Goal: Task Accomplishment & Management: Complete application form

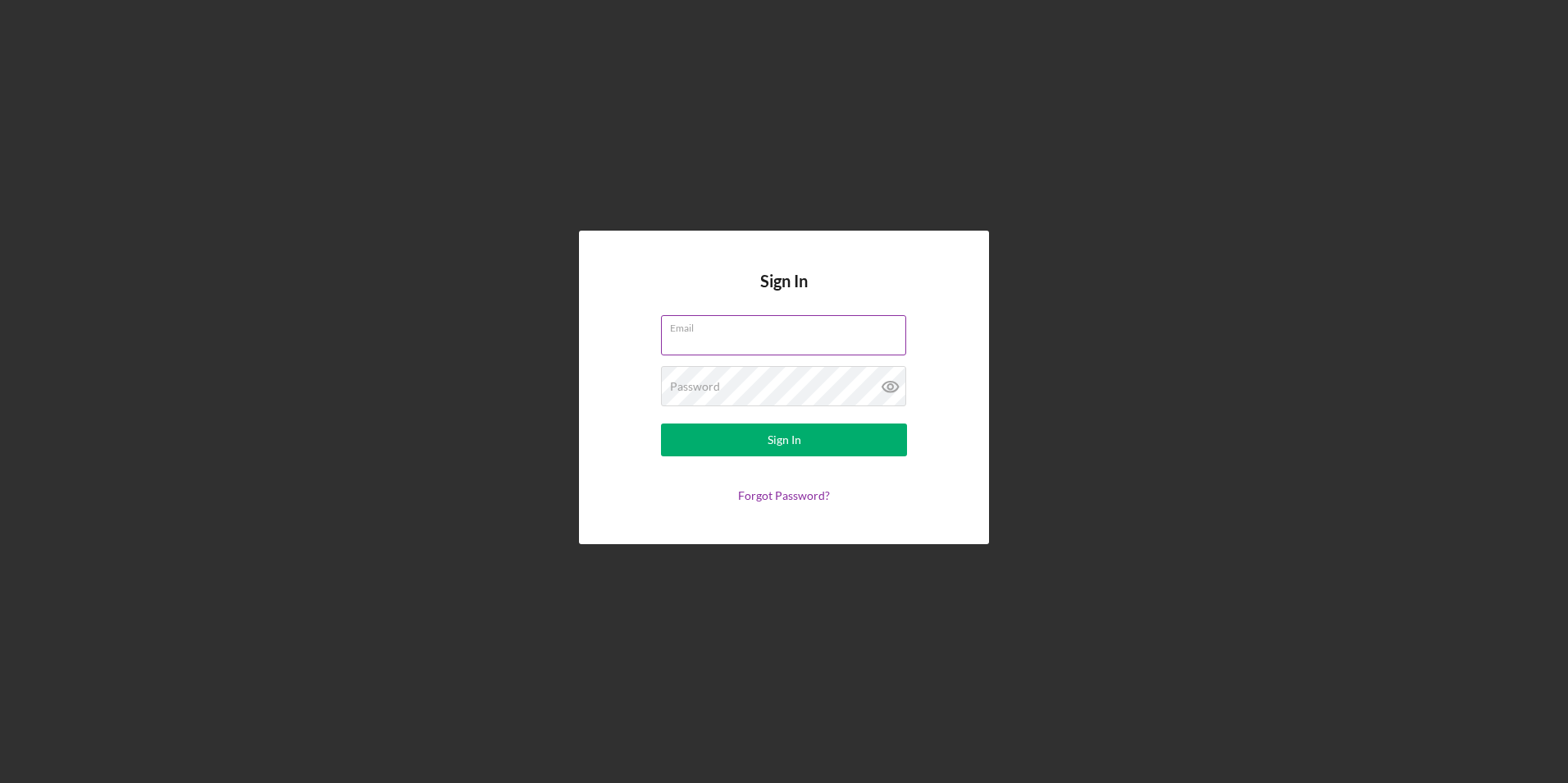
click at [751, 319] on div "Email" at bounding box center [784, 336] width 246 height 41
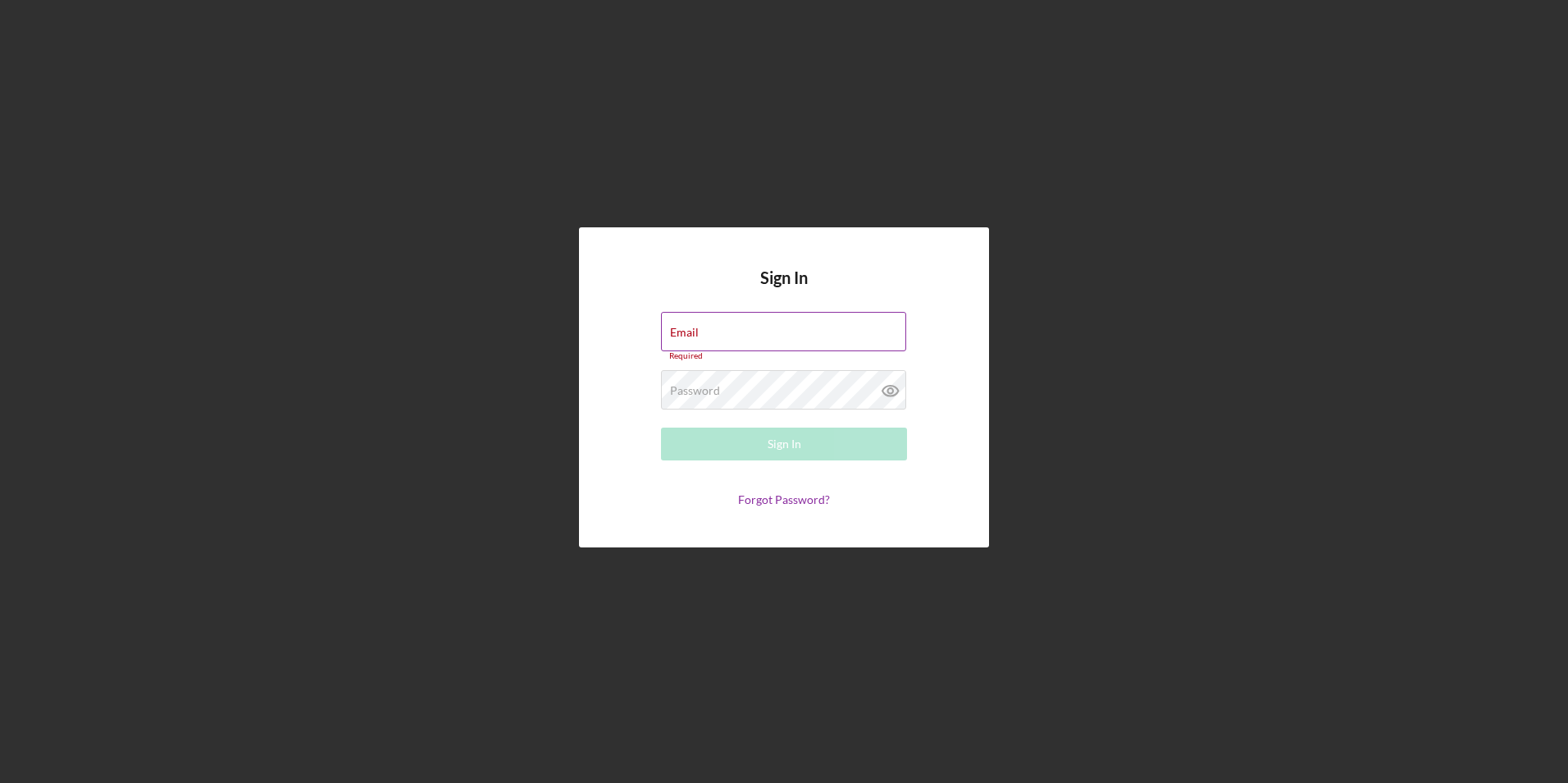
click at [751, 319] on div "Email Required" at bounding box center [784, 336] width 246 height 49
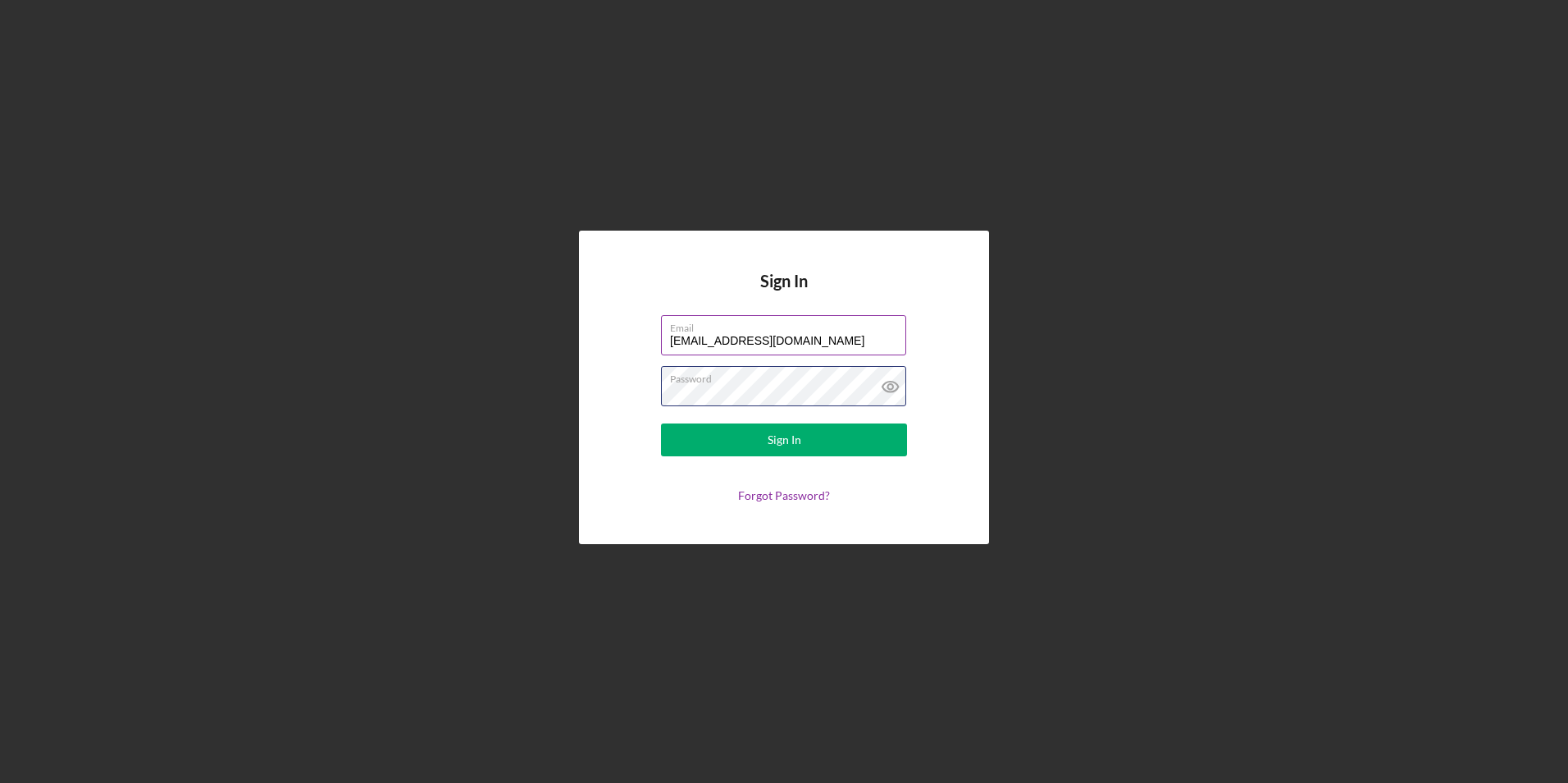
click at [661, 423] on button "Sign In" at bounding box center [784, 439] width 246 height 33
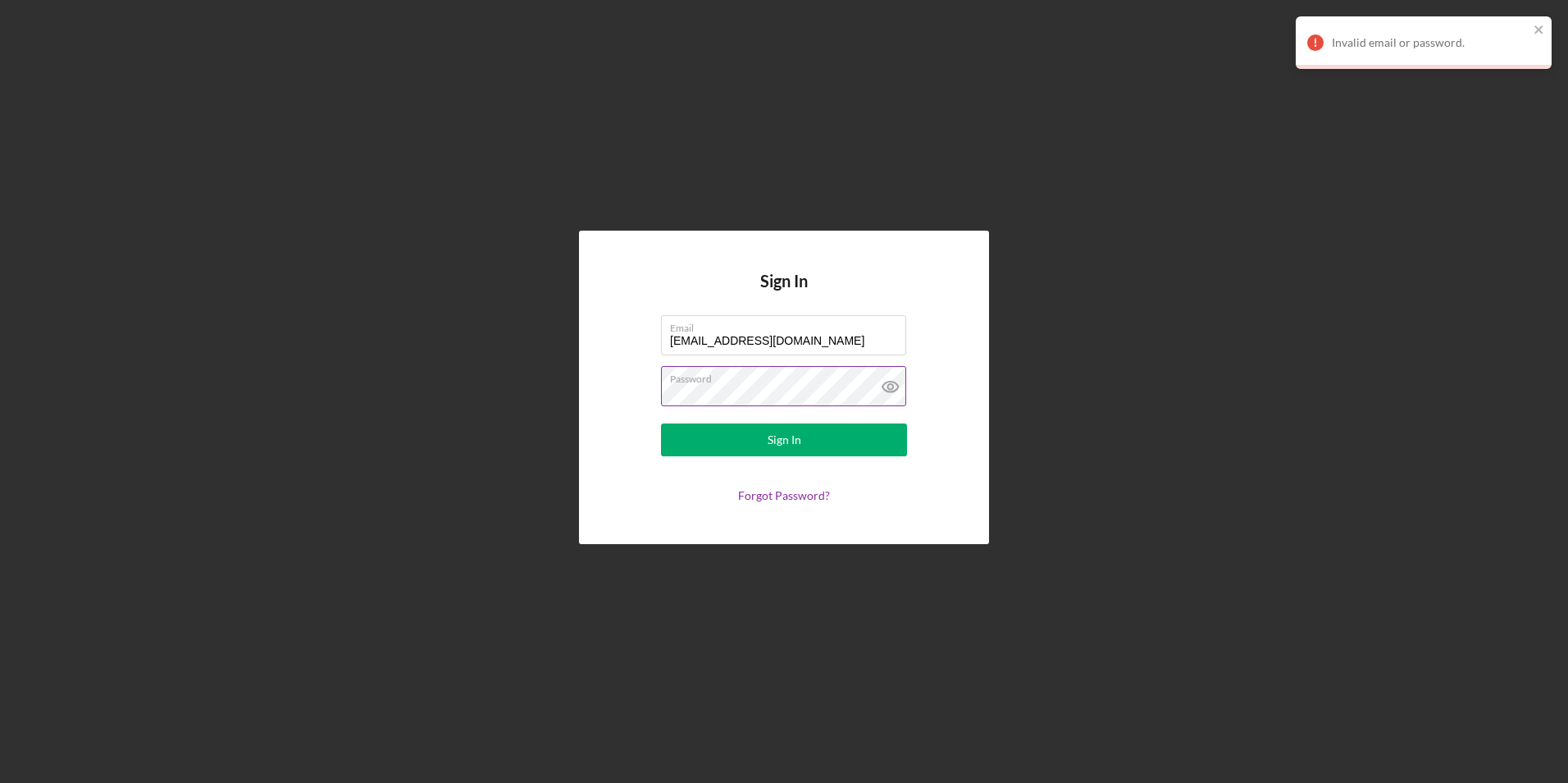
click at [883, 388] on icon at bounding box center [890, 386] width 16 height 10
click at [624, 394] on form "Email [EMAIL_ADDRESS][DOMAIN_NAME] Password Sign In Forgot Password?" at bounding box center [784, 408] width 328 height 187
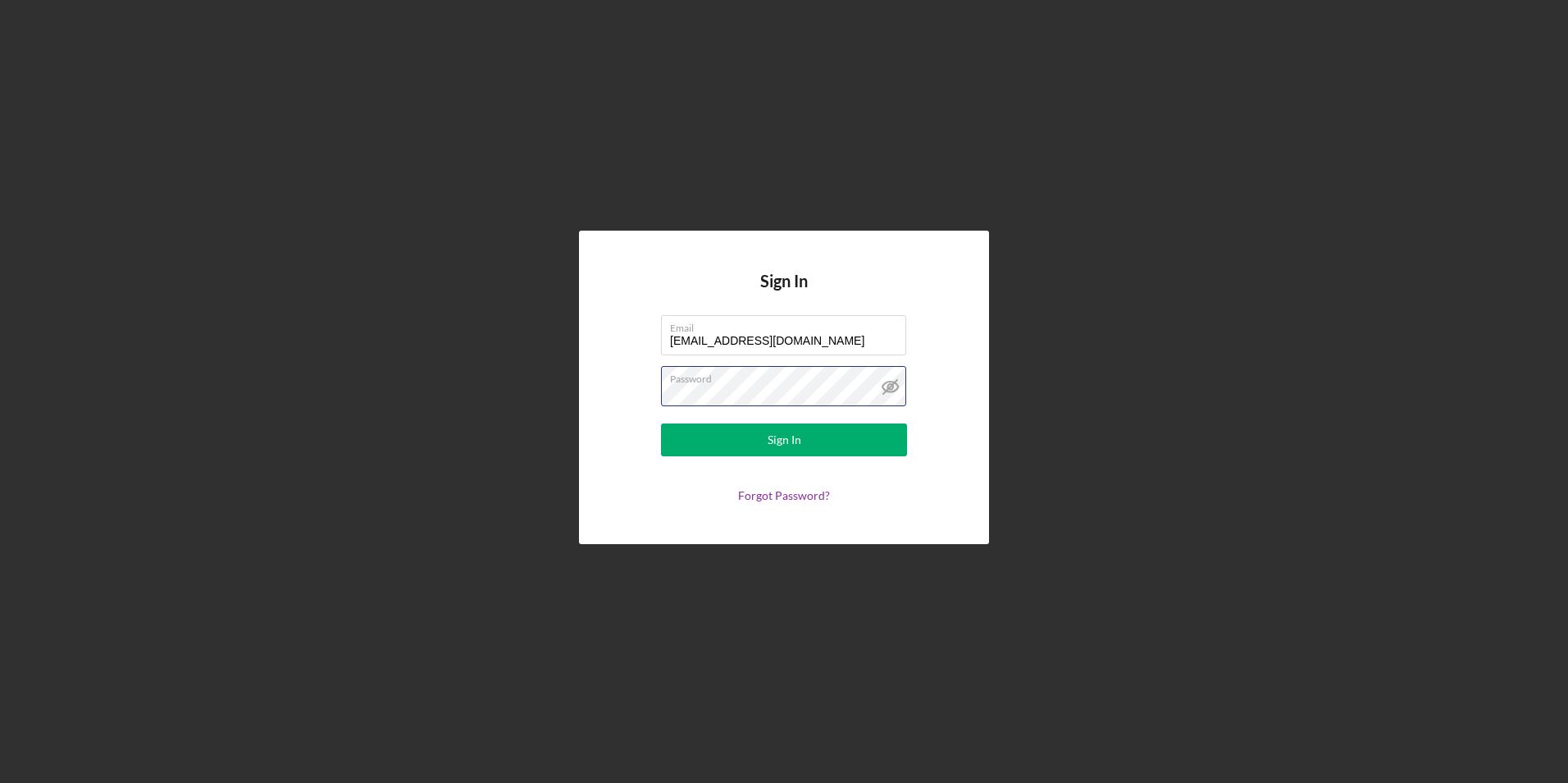
click at [661, 423] on button "Sign In" at bounding box center [784, 439] width 246 height 33
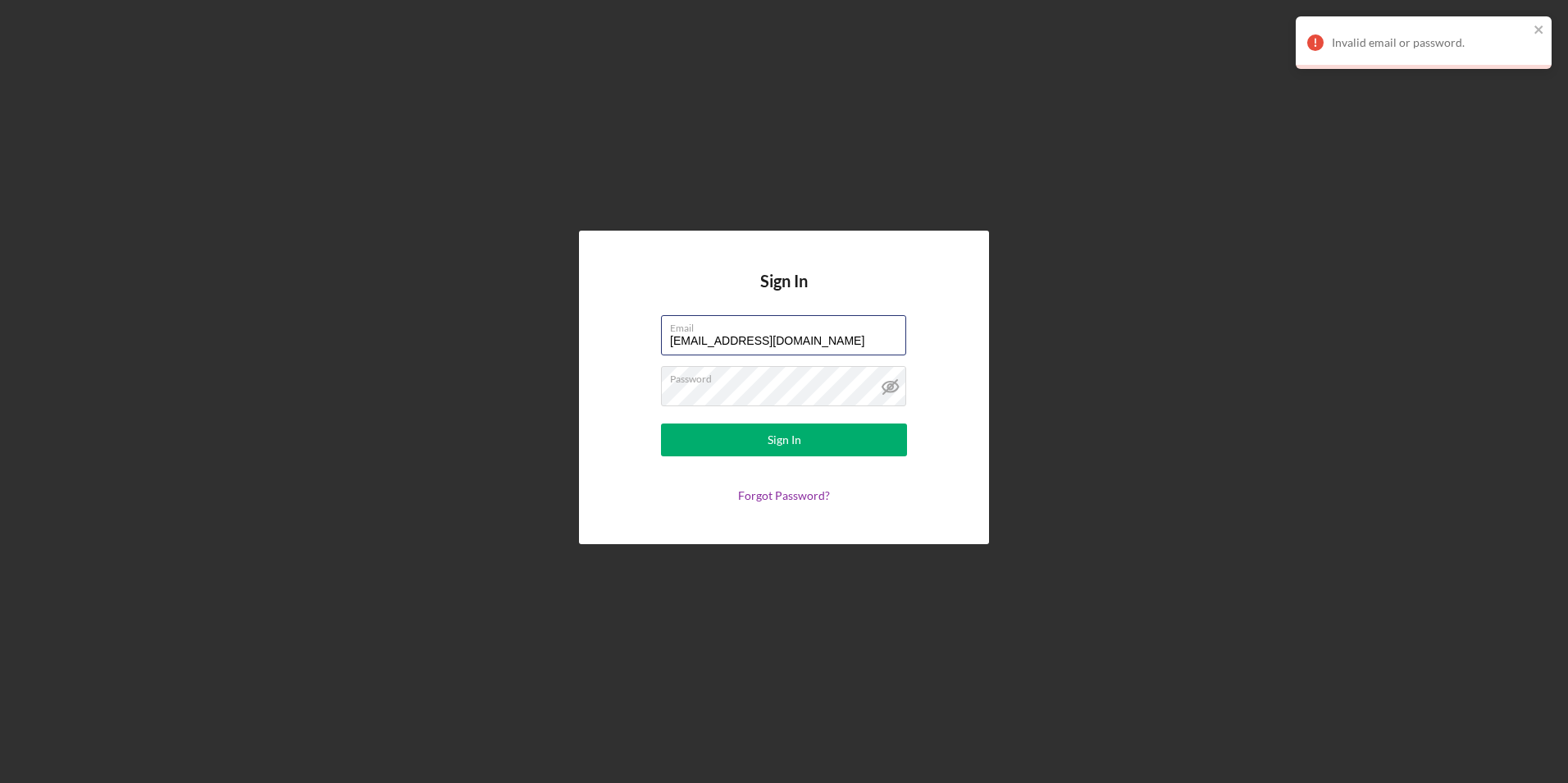
drag, startPoint x: 740, startPoint y: 349, endPoint x: 372, endPoint y: 385, distance: 369.8
click at [372, 385] on div "Sign In Email [EMAIL_ADDRESS][DOMAIN_NAME] Password Sign In Forgot Password?" at bounding box center [784, 387] width 1552 height 775
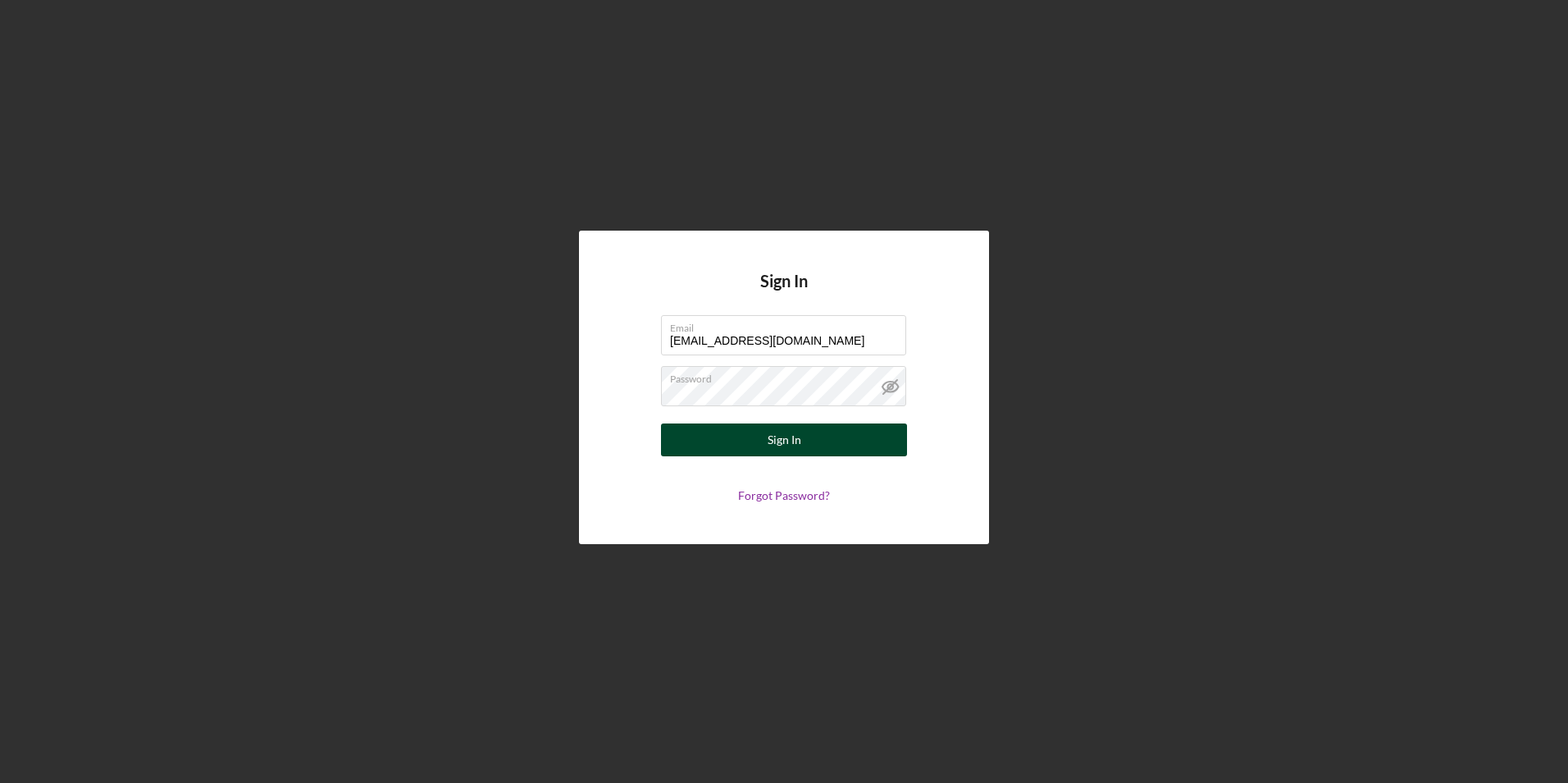
click at [739, 434] on button "Sign In" at bounding box center [784, 439] width 246 height 33
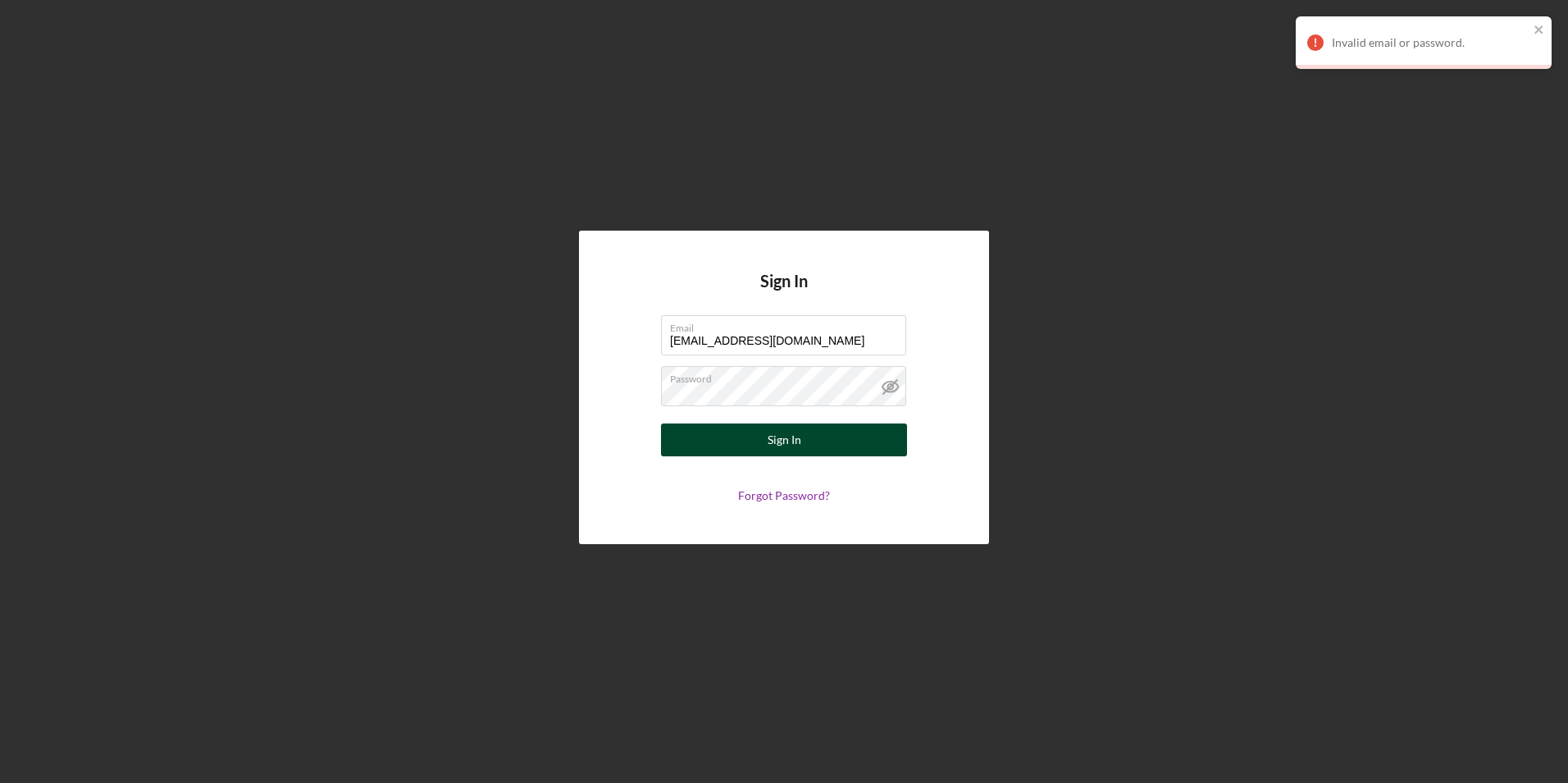
click at [816, 451] on button "Sign In" at bounding box center [784, 439] width 246 height 33
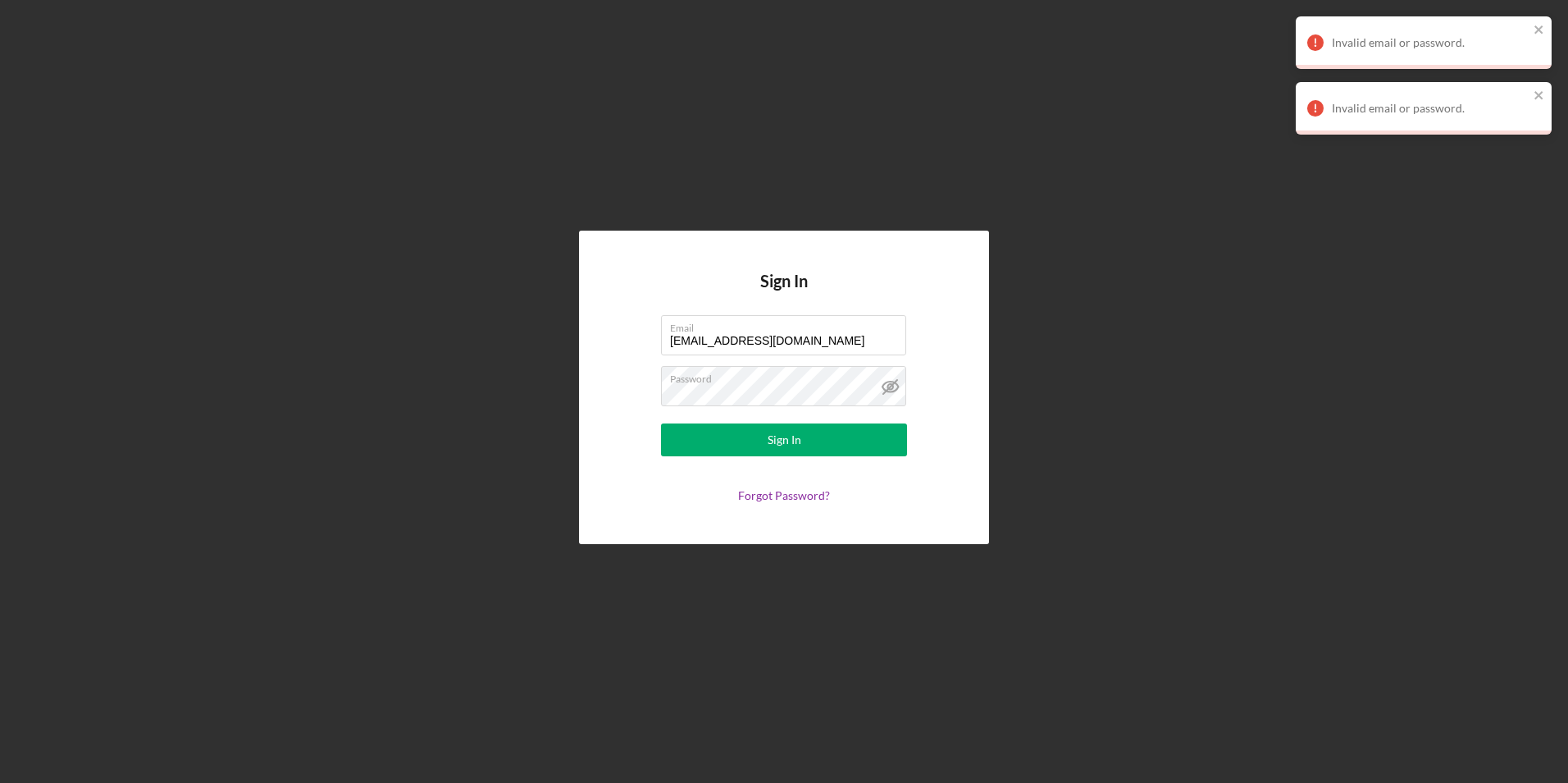
click at [0, 782] on nordpass-portal at bounding box center [0, 783] width 0 height 0
drag, startPoint x: 734, startPoint y: 383, endPoint x: 572, endPoint y: 389, distance: 162.1
click at [572, 389] on div "Sign In Email [EMAIL_ADDRESS][DOMAIN_NAME] Password Sign In Forgot Password?" at bounding box center [784, 387] width 1552 height 775
drag, startPoint x: 791, startPoint y: 376, endPoint x: 593, endPoint y: 391, distance: 198.6
click at [594, 391] on div "Sign In Email [EMAIL_ADDRESS][DOMAIN_NAME] Password Sign In Forgot Password?" at bounding box center [784, 387] width 410 height 312
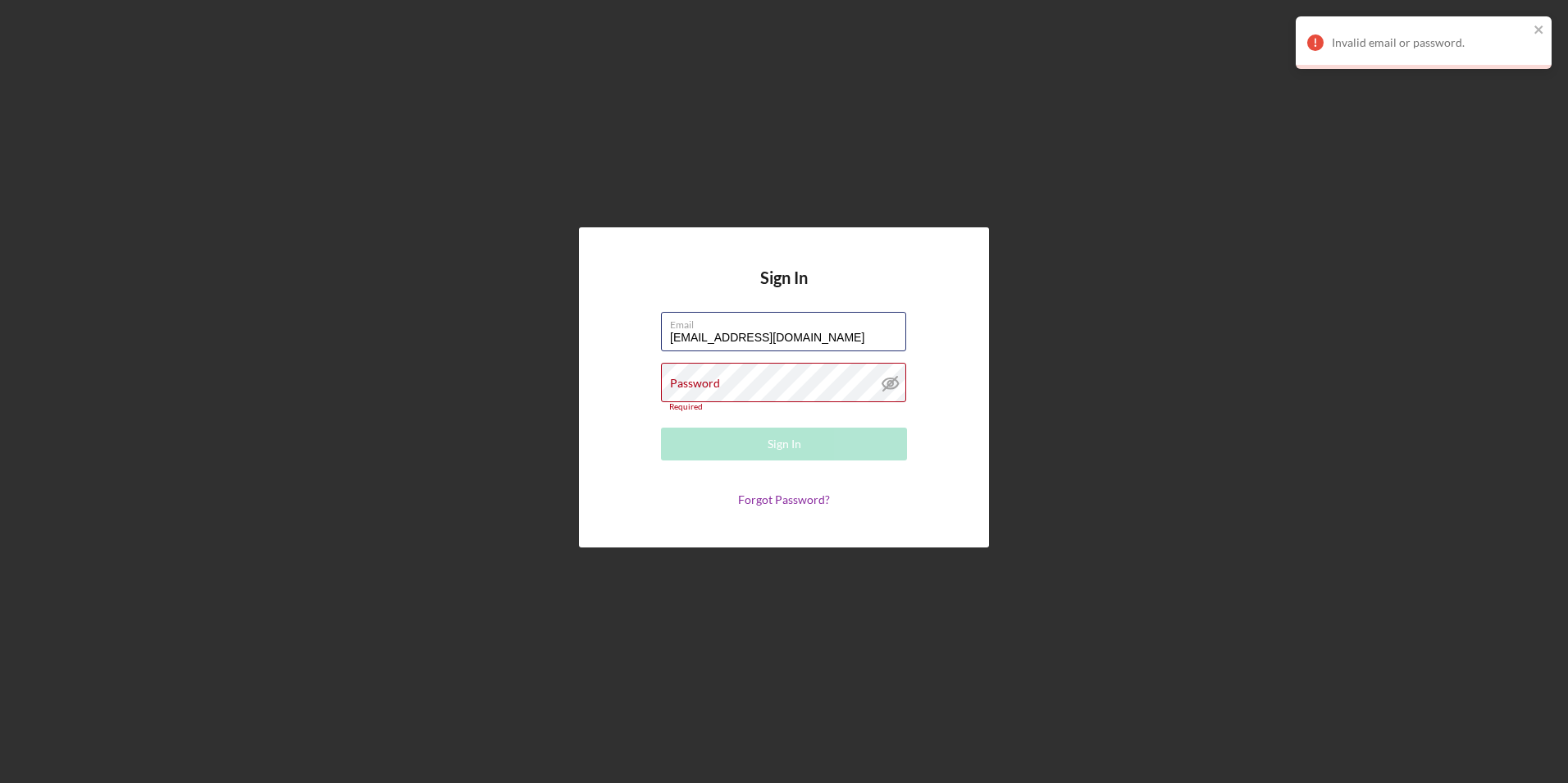
drag, startPoint x: 826, startPoint y: 345, endPoint x: 621, endPoint y: 340, distance: 205.1
click at [621, 340] on form "Email [EMAIL_ADDRESS][DOMAIN_NAME] Password Required Sign In Forgot Password?" at bounding box center [784, 409] width 328 height 196
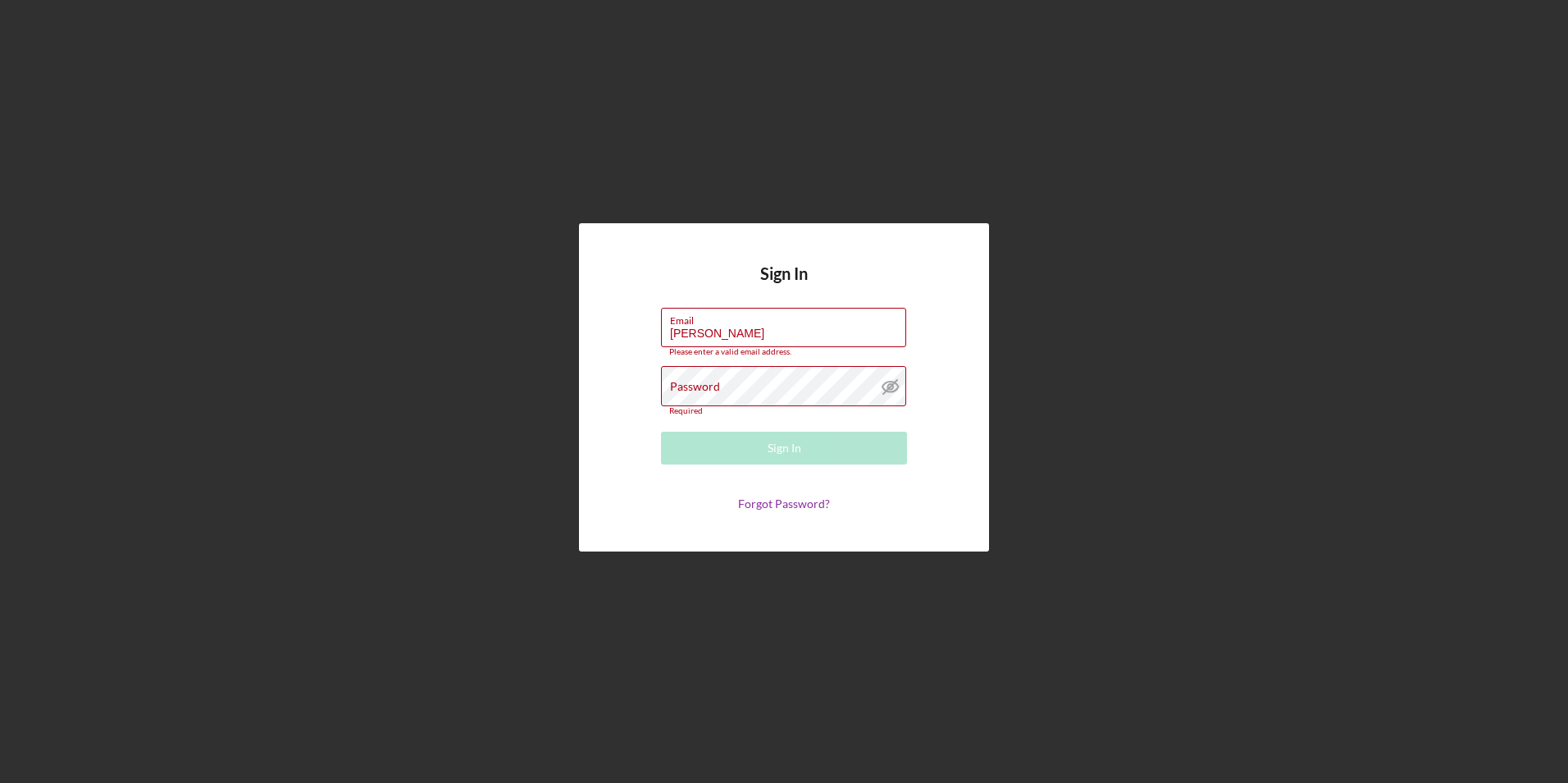
type input "[EMAIL_ADDRESS][DOMAIN_NAME]"
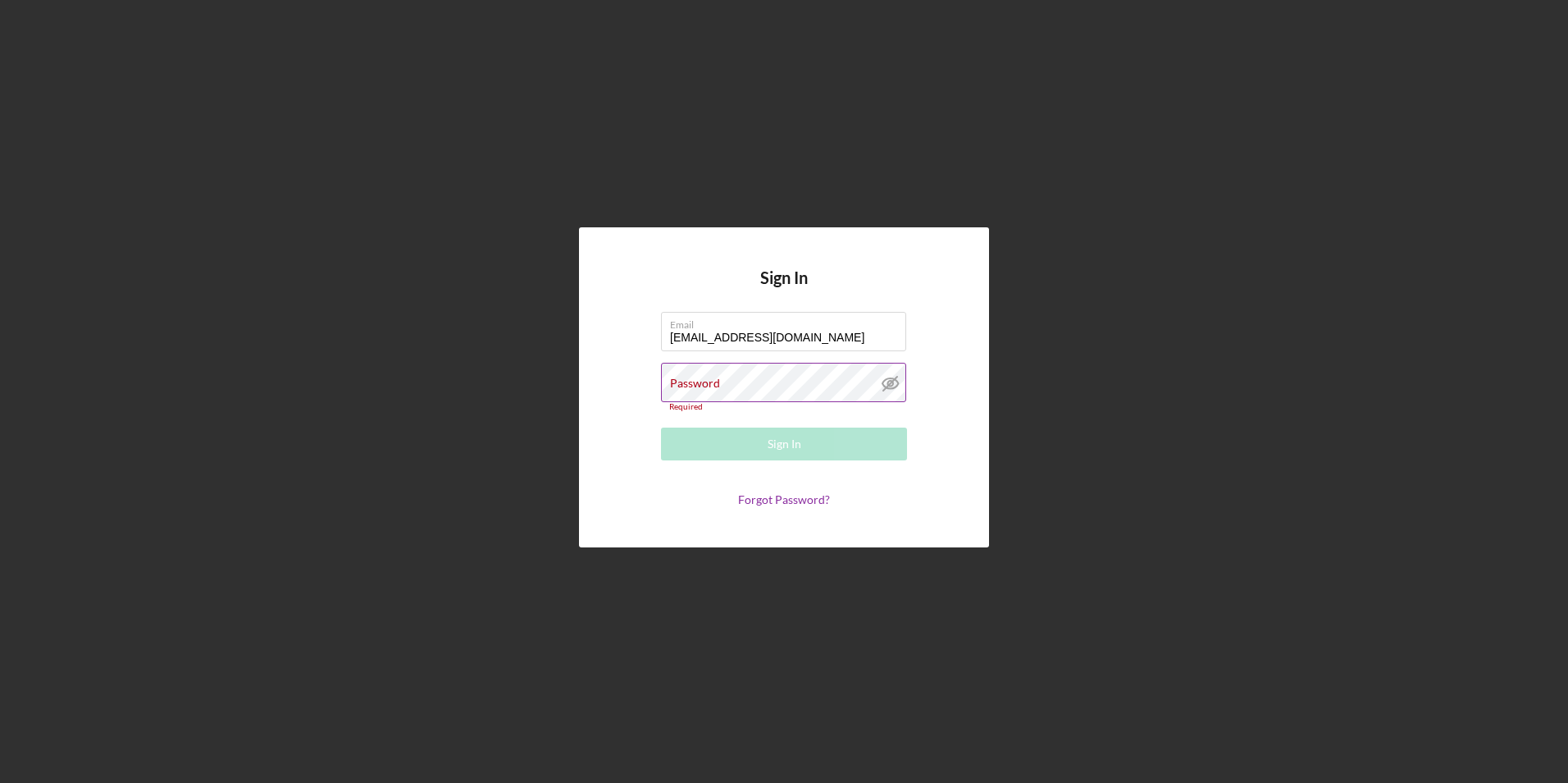
click at [759, 381] on div "Password Required" at bounding box center [784, 387] width 246 height 49
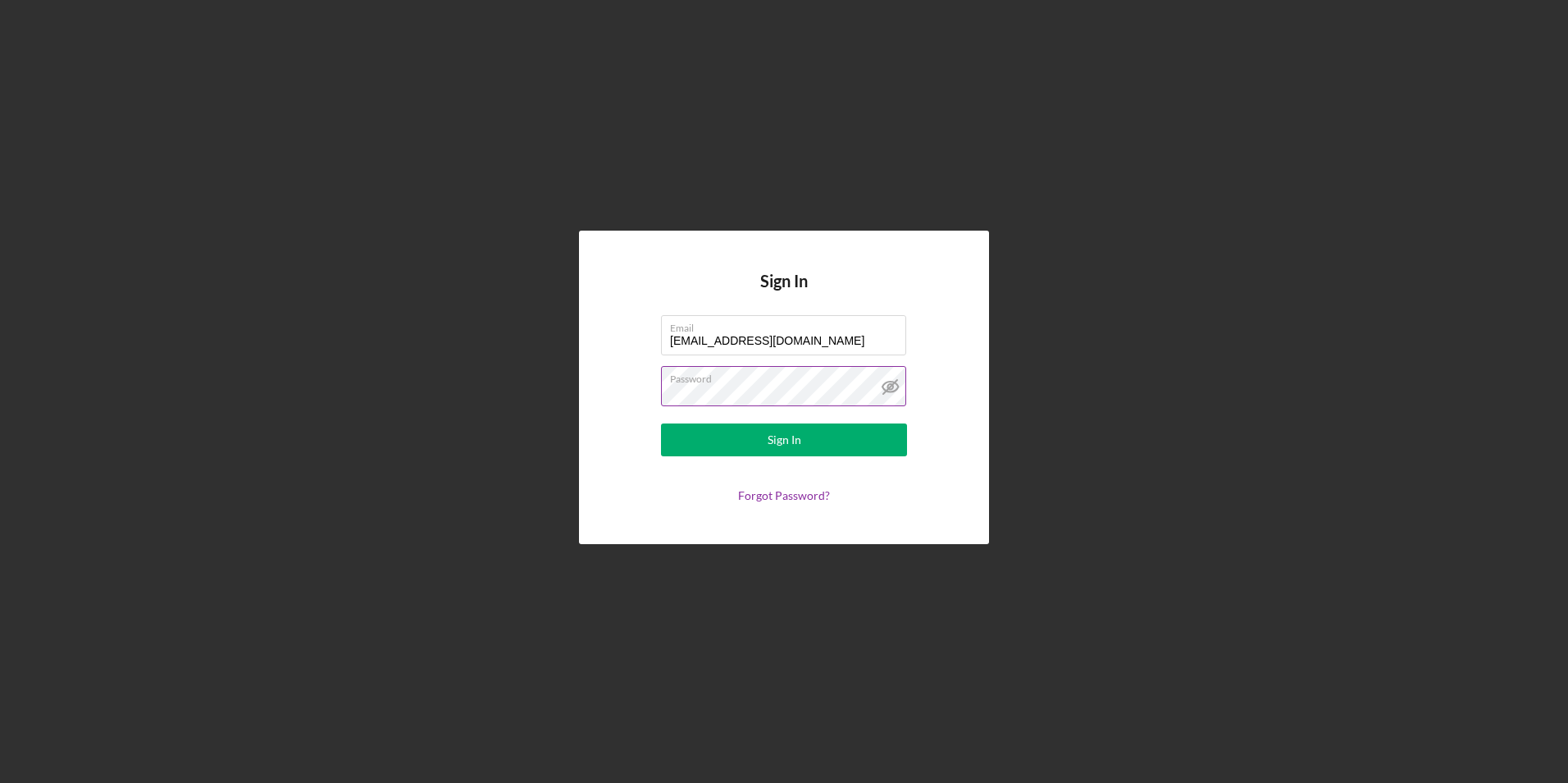
click at [661, 423] on button "Sign In" at bounding box center [784, 439] width 246 height 33
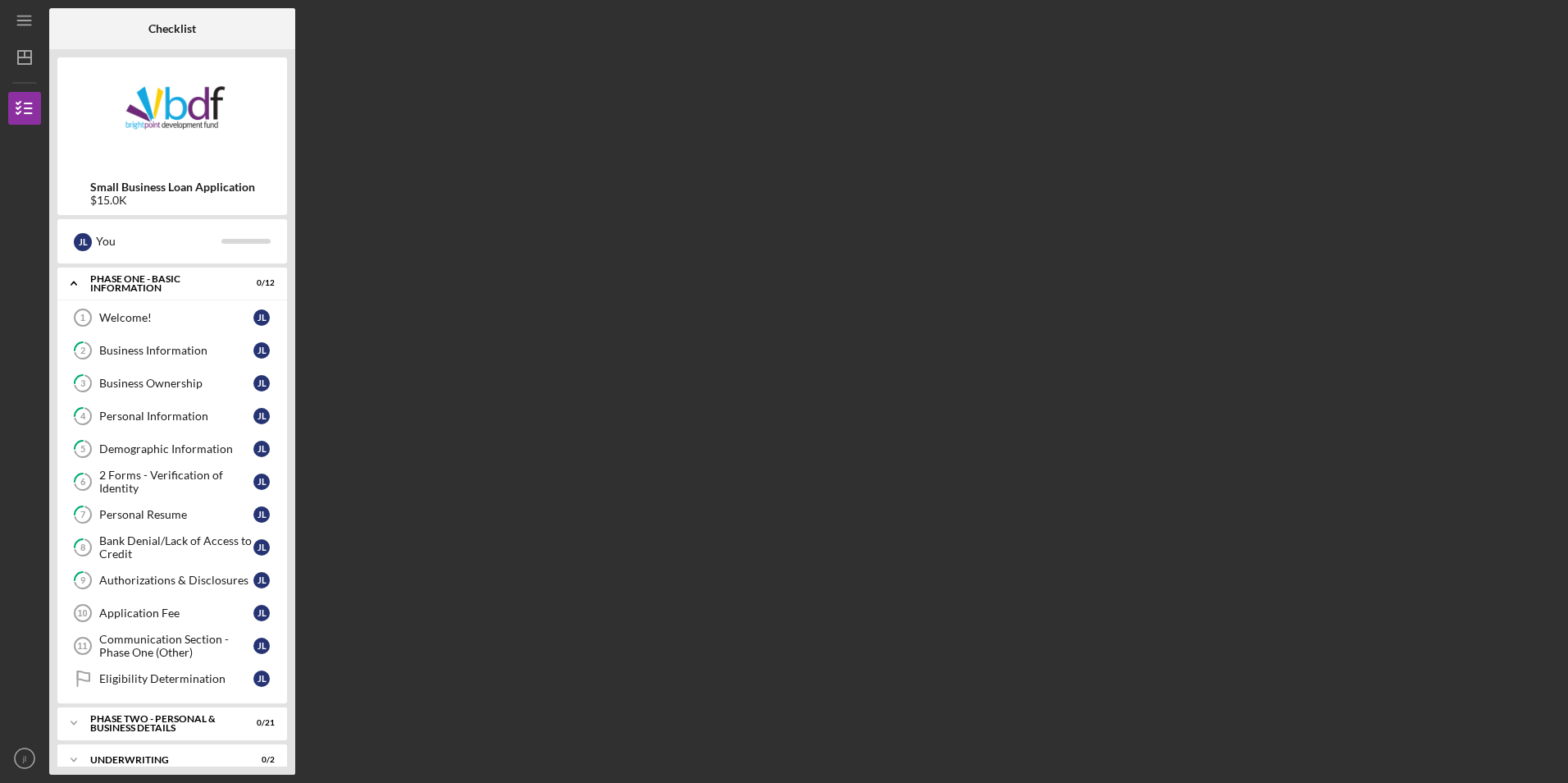
click at [120, 202] on div "$15.0K" at bounding box center [172, 200] width 165 height 13
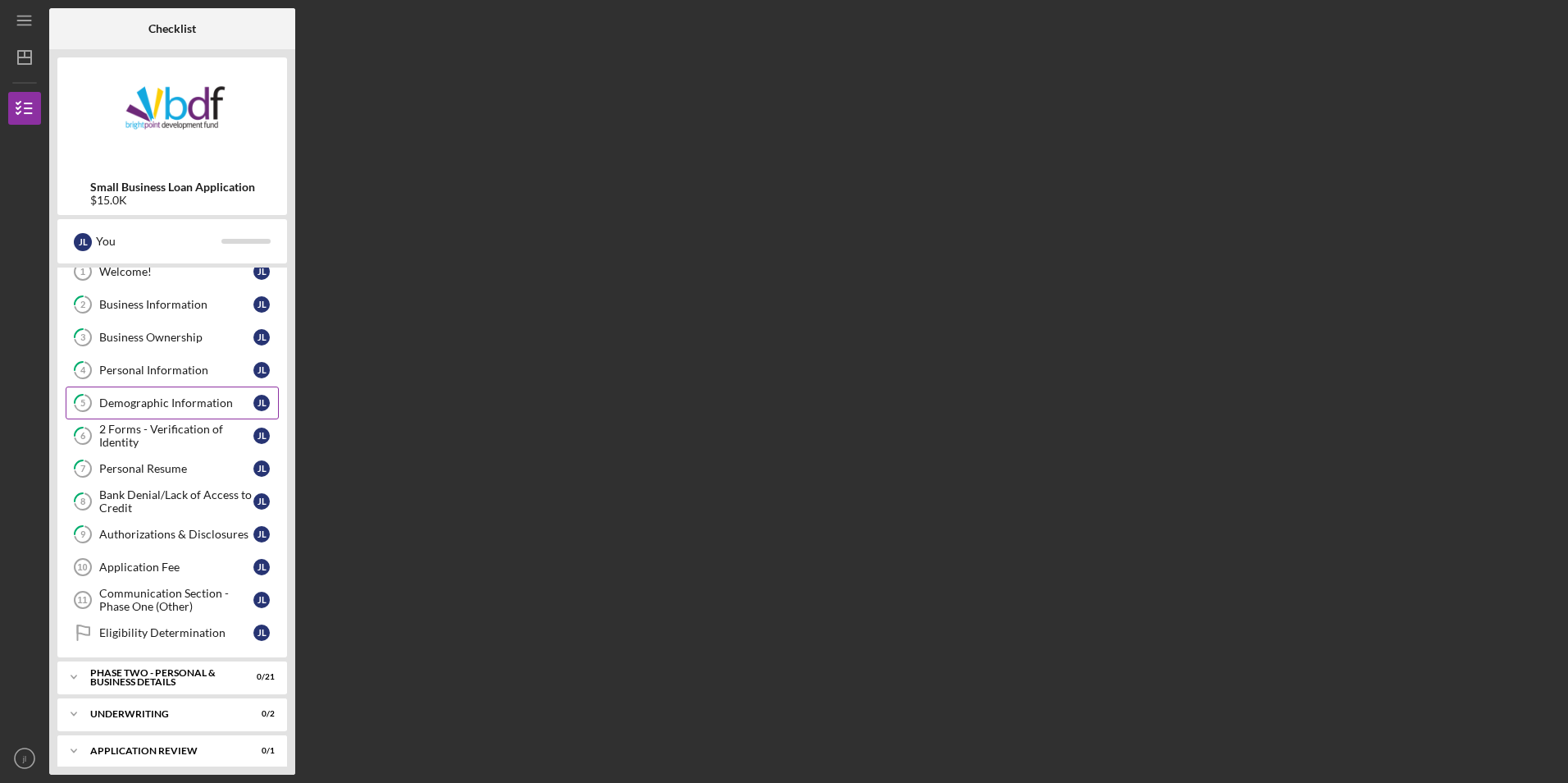
scroll to position [93, 0]
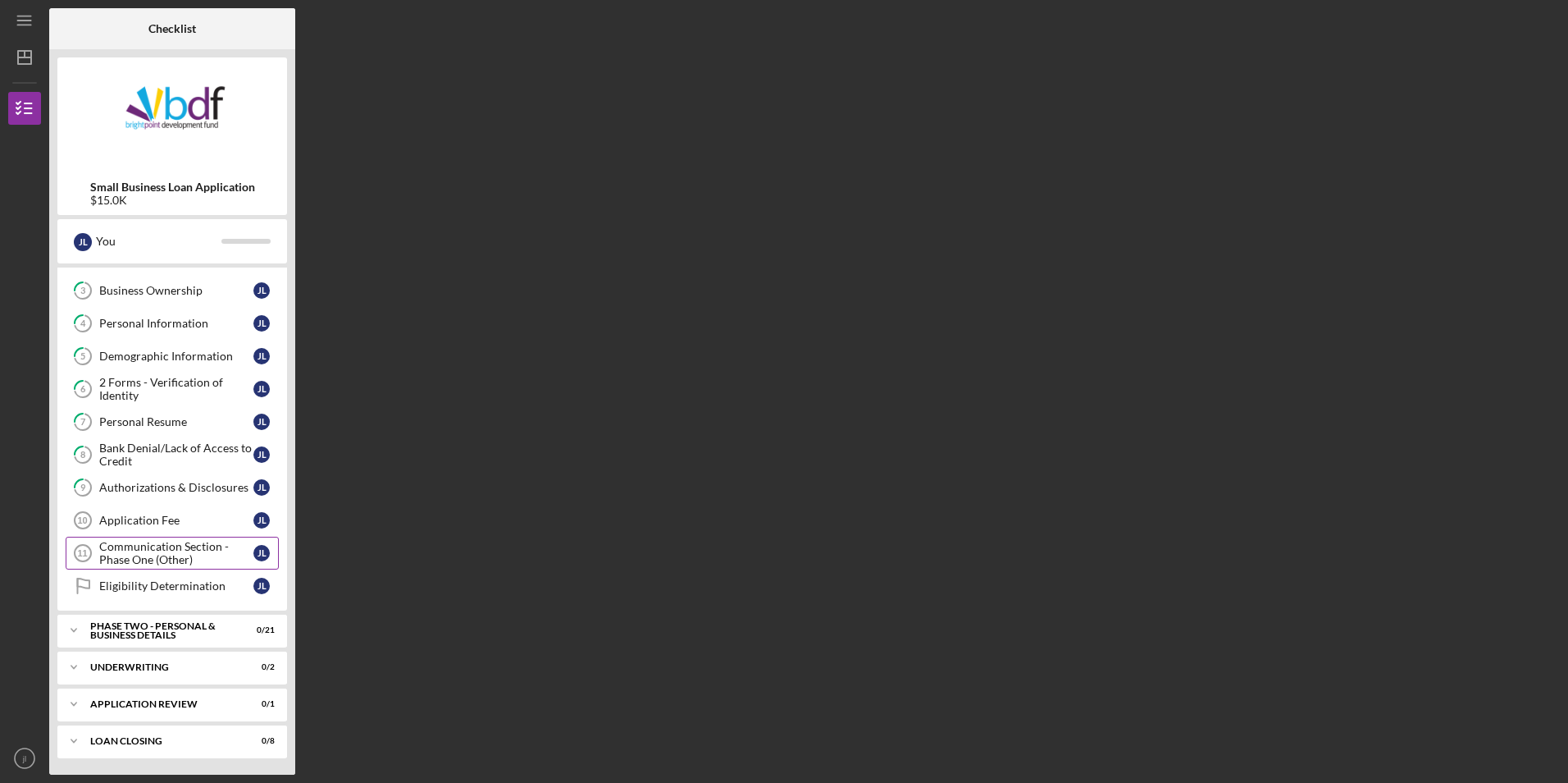
click at [157, 551] on div "Communication Section - Phase One (Other)" at bounding box center [177, 553] width 154 height 26
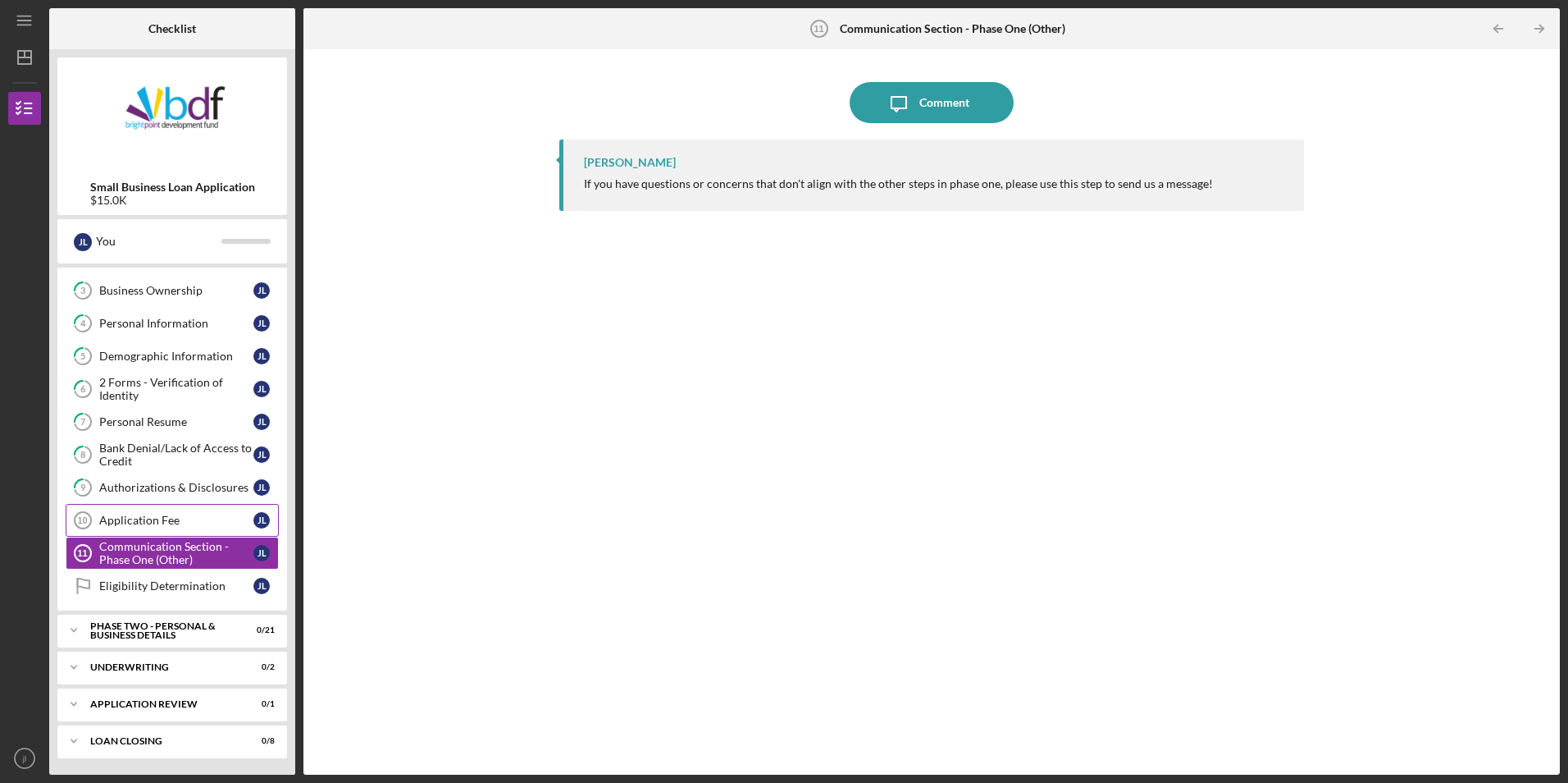
click at [194, 518] on div "Application Fee" at bounding box center [177, 520] width 154 height 13
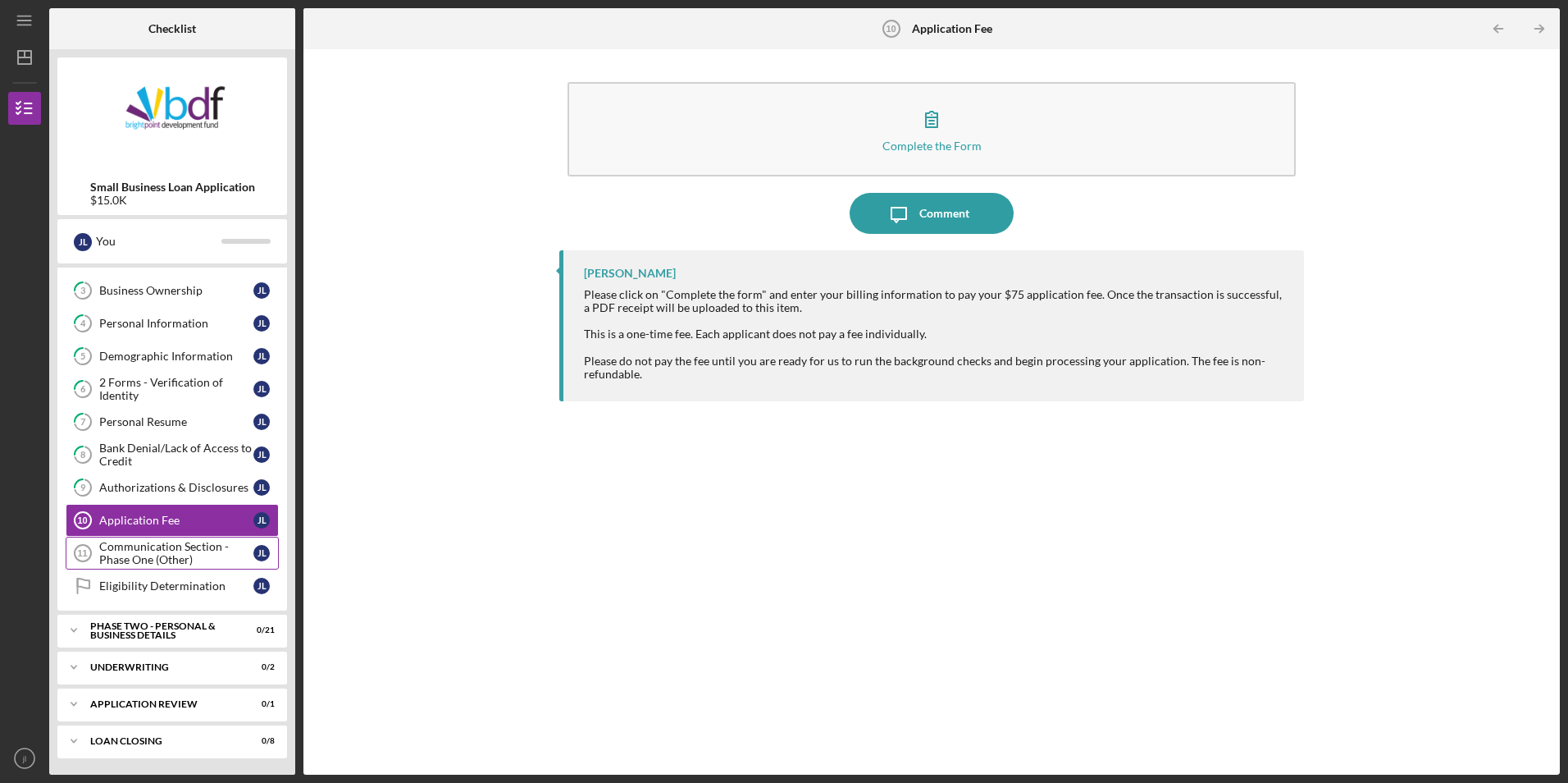
click at [191, 559] on div "Communication Section - Phase One (Other)" at bounding box center [177, 553] width 154 height 26
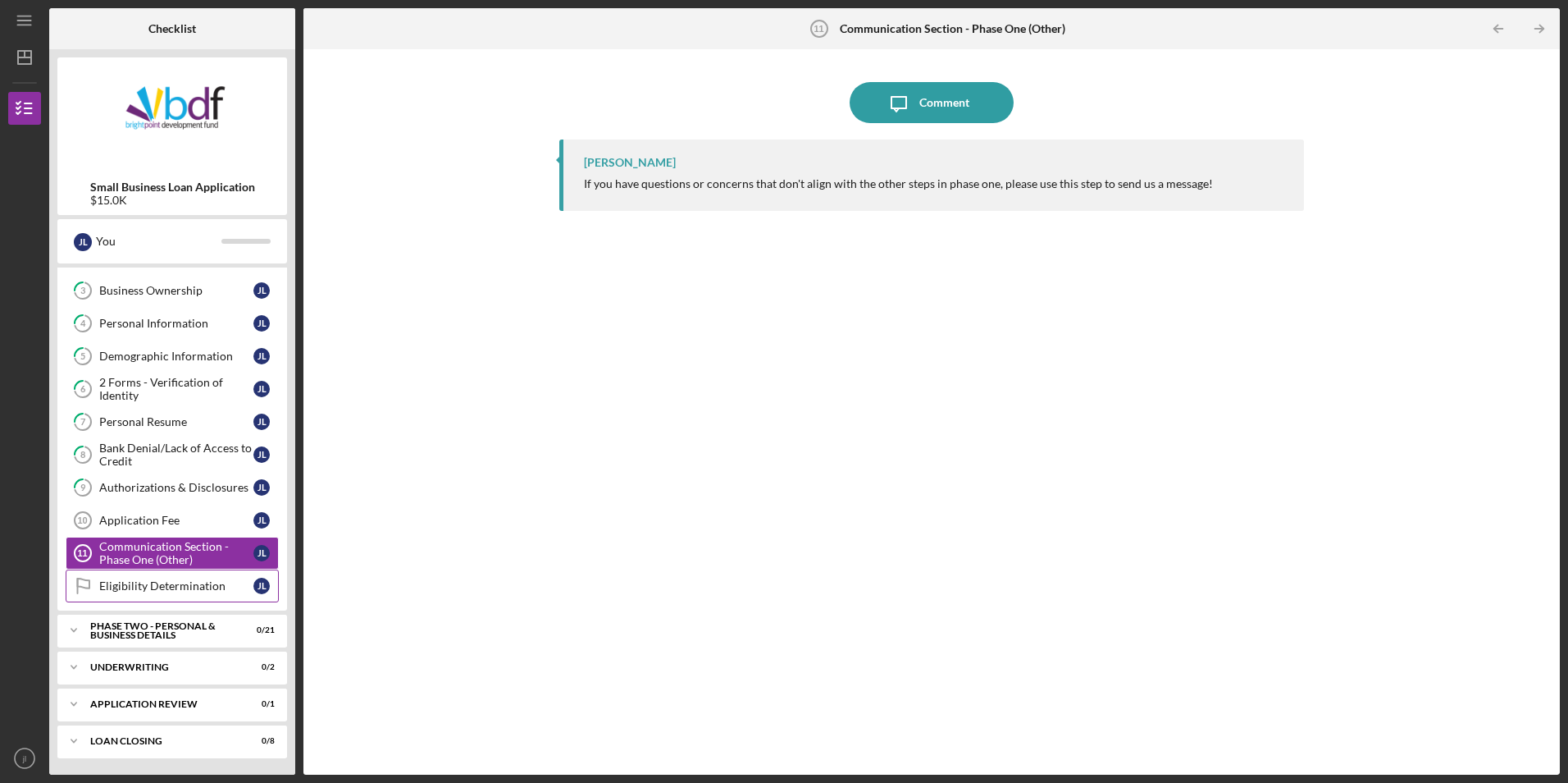
click at [191, 586] on div "Eligibility Determination" at bounding box center [177, 586] width 154 height 13
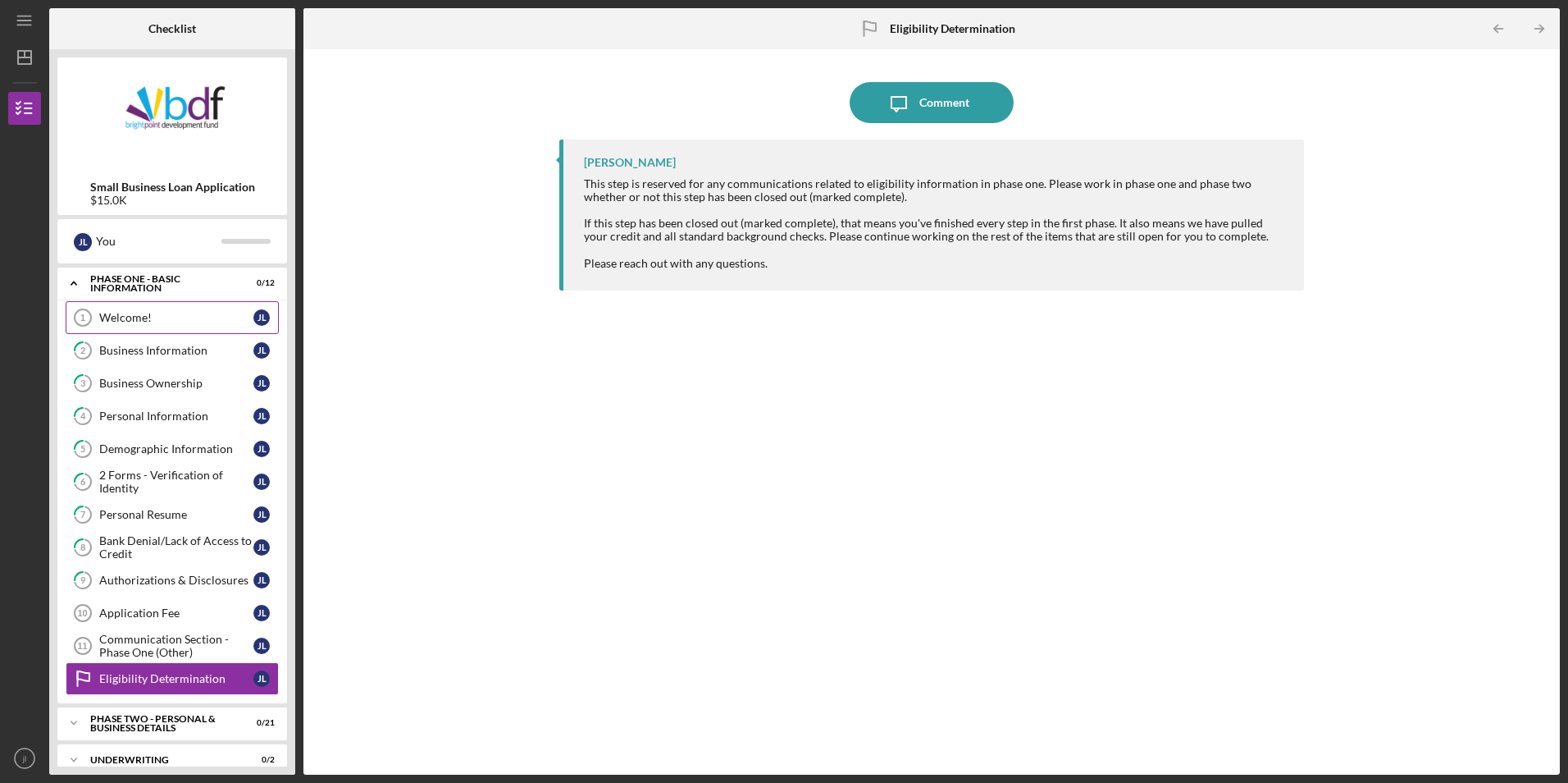
click at [170, 324] on div "Welcome!" at bounding box center [177, 317] width 154 height 13
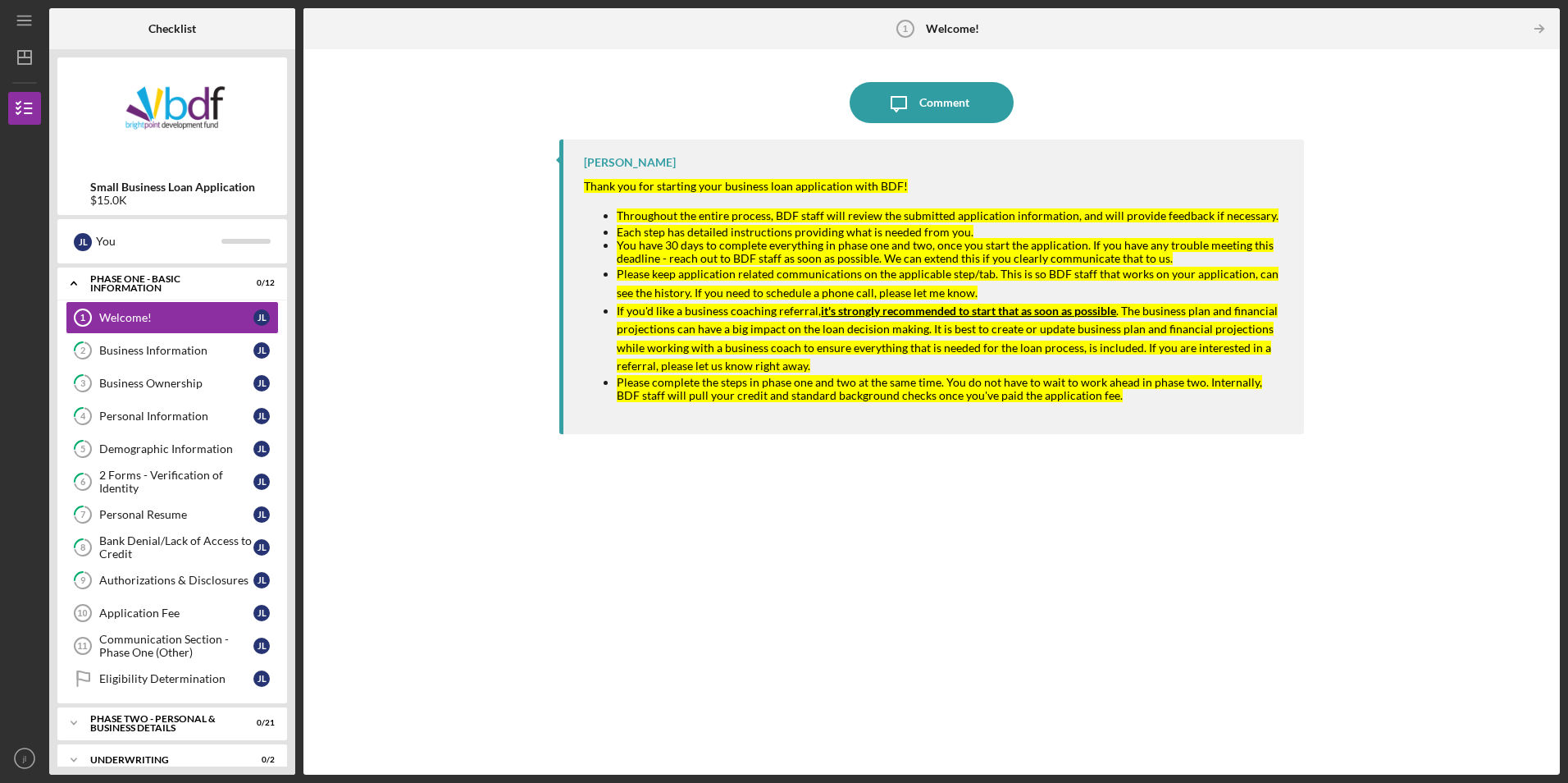
click at [0, 782] on nordpass-portal at bounding box center [0, 783] width 0 height 0
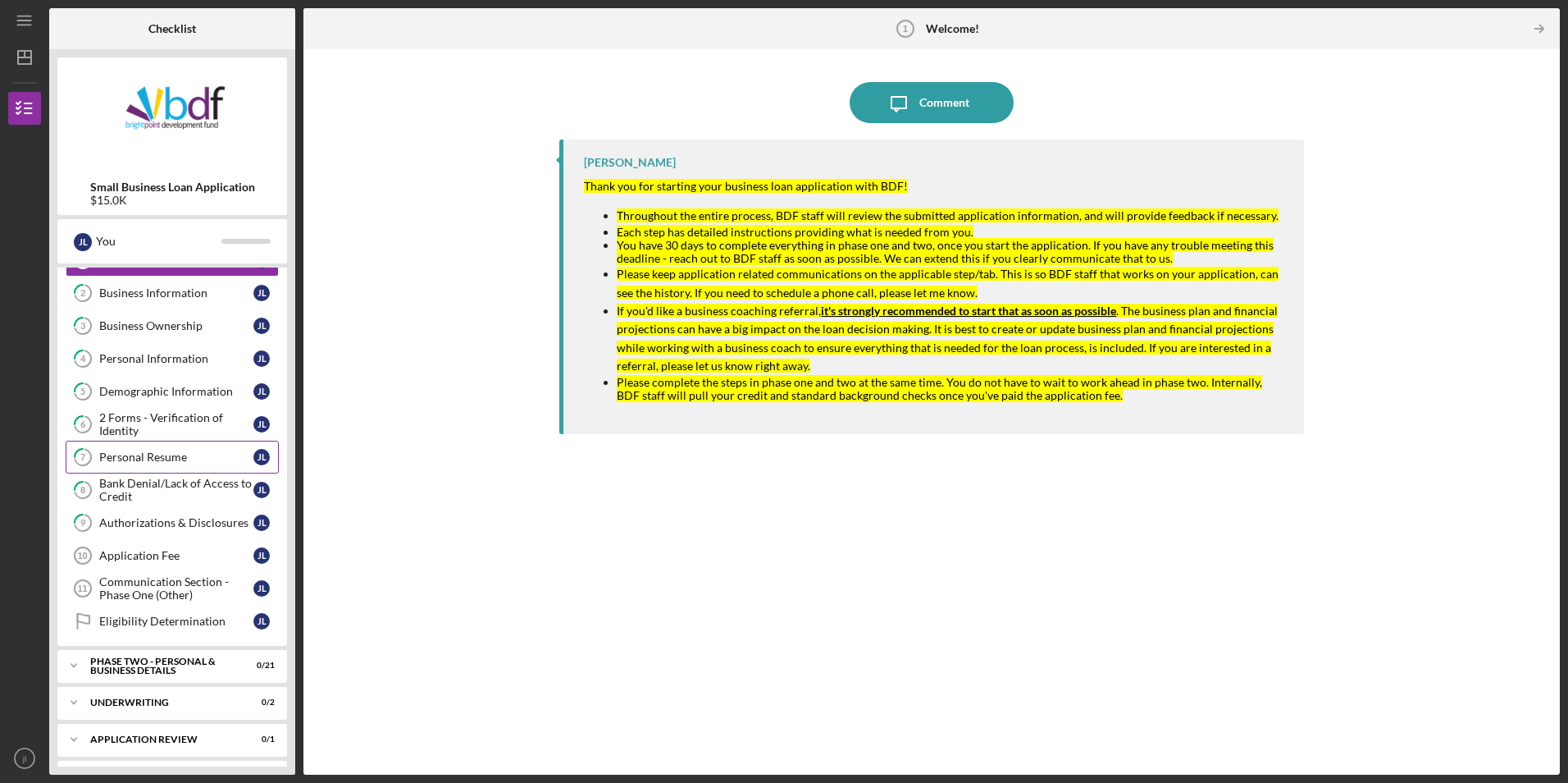
scroll to position [82, 0]
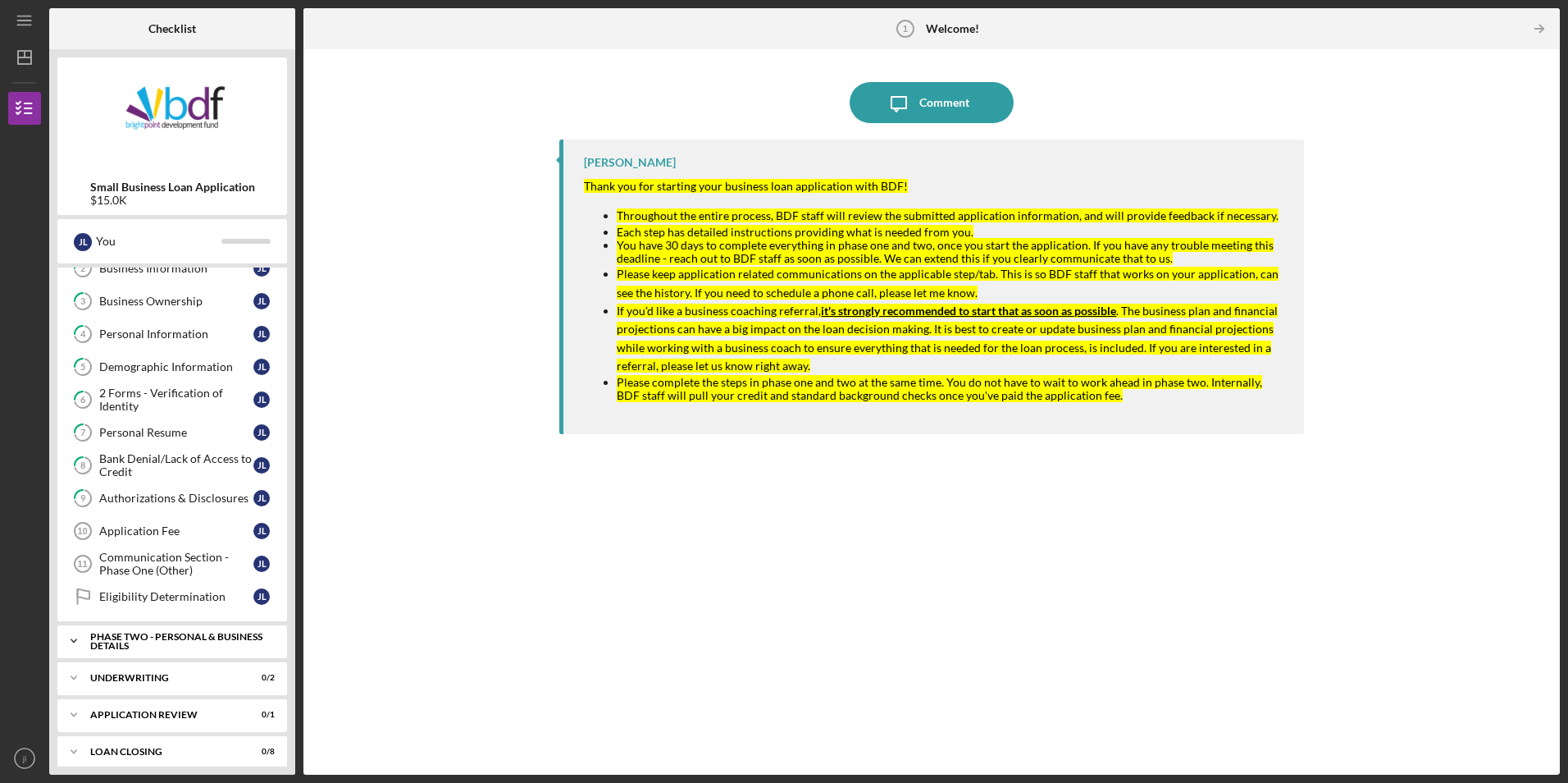
click at [180, 639] on div "PHASE TWO - PERSONAL & BUSINESS DETAILS" at bounding box center [178, 641] width 176 height 19
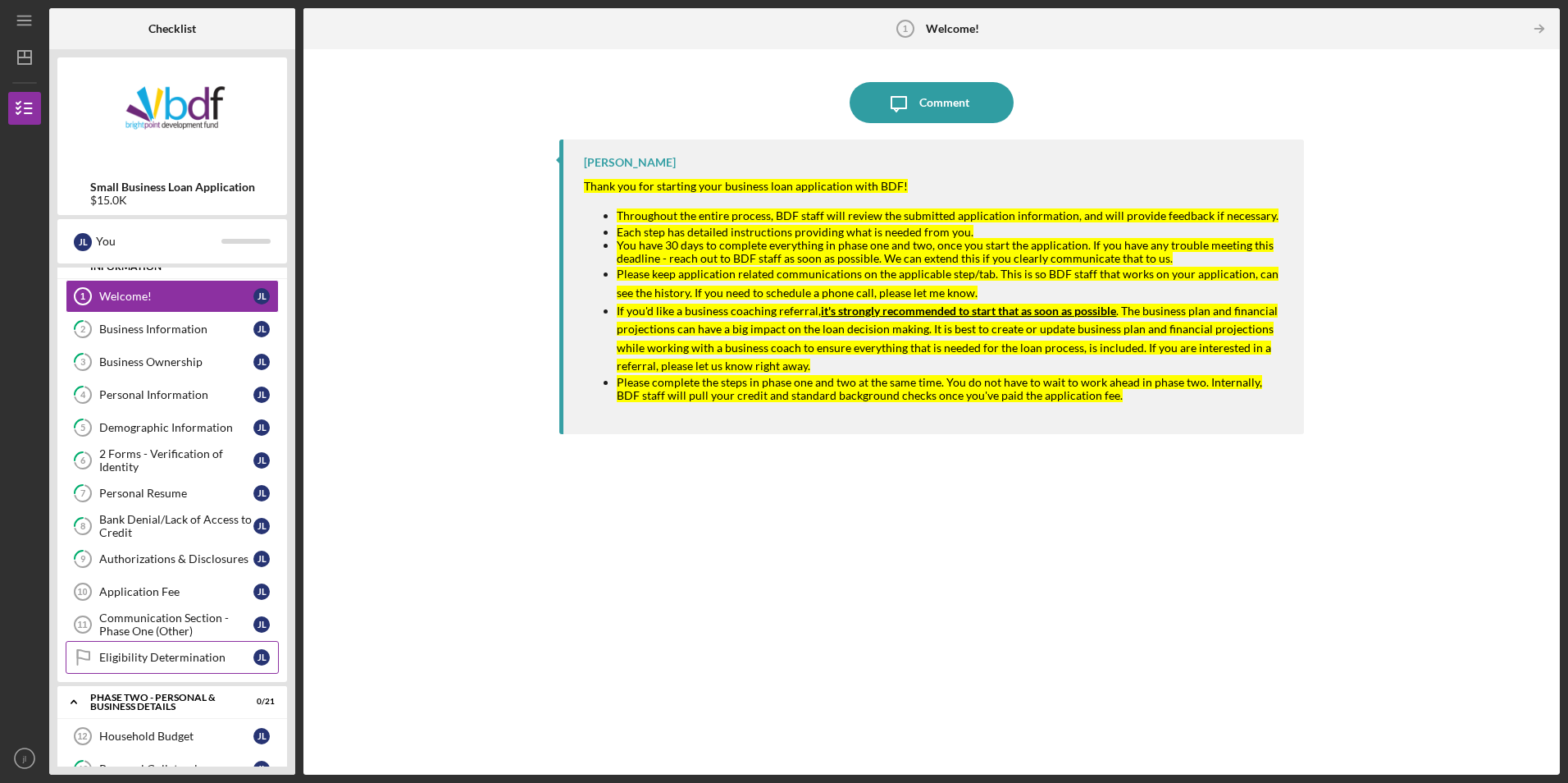
scroll to position [0, 0]
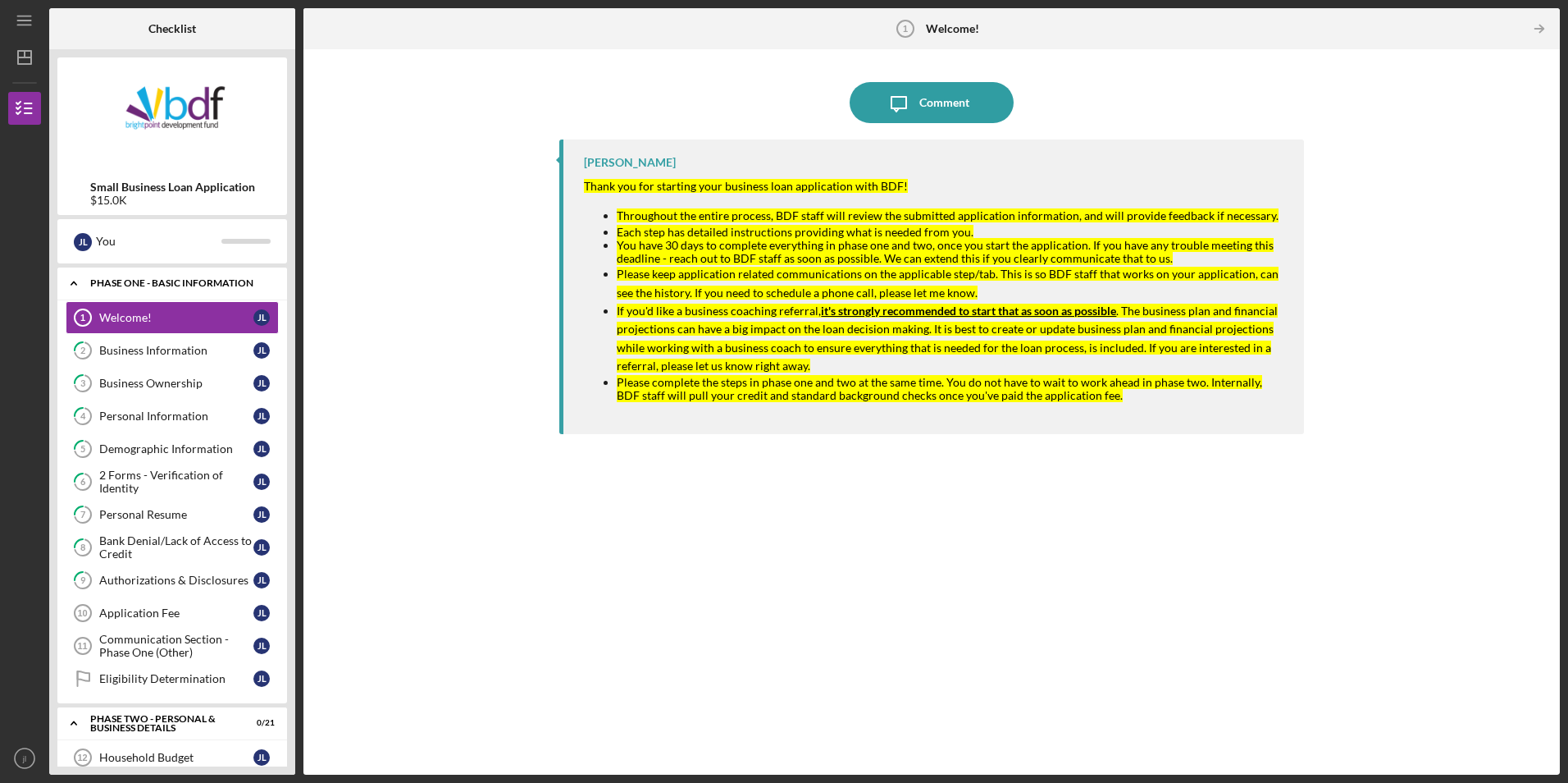
click at [160, 289] on div "Icon/Expander Phase One - Basic Information 0 / 12" at bounding box center [172, 283] width 230 height 34
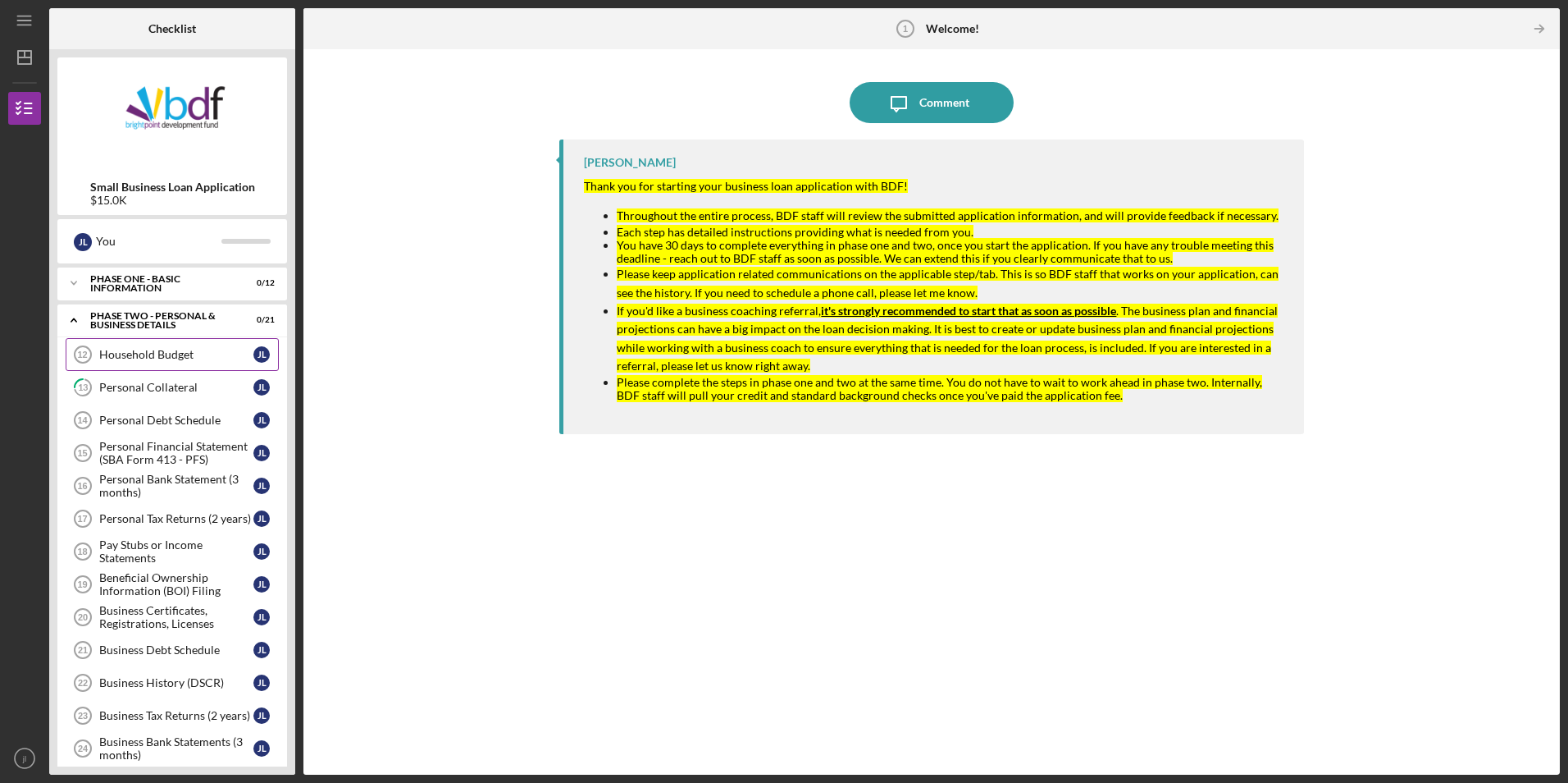
click at [179, 360] on div "Household Budget" at bounding box center [177, 355] width 154 height 13
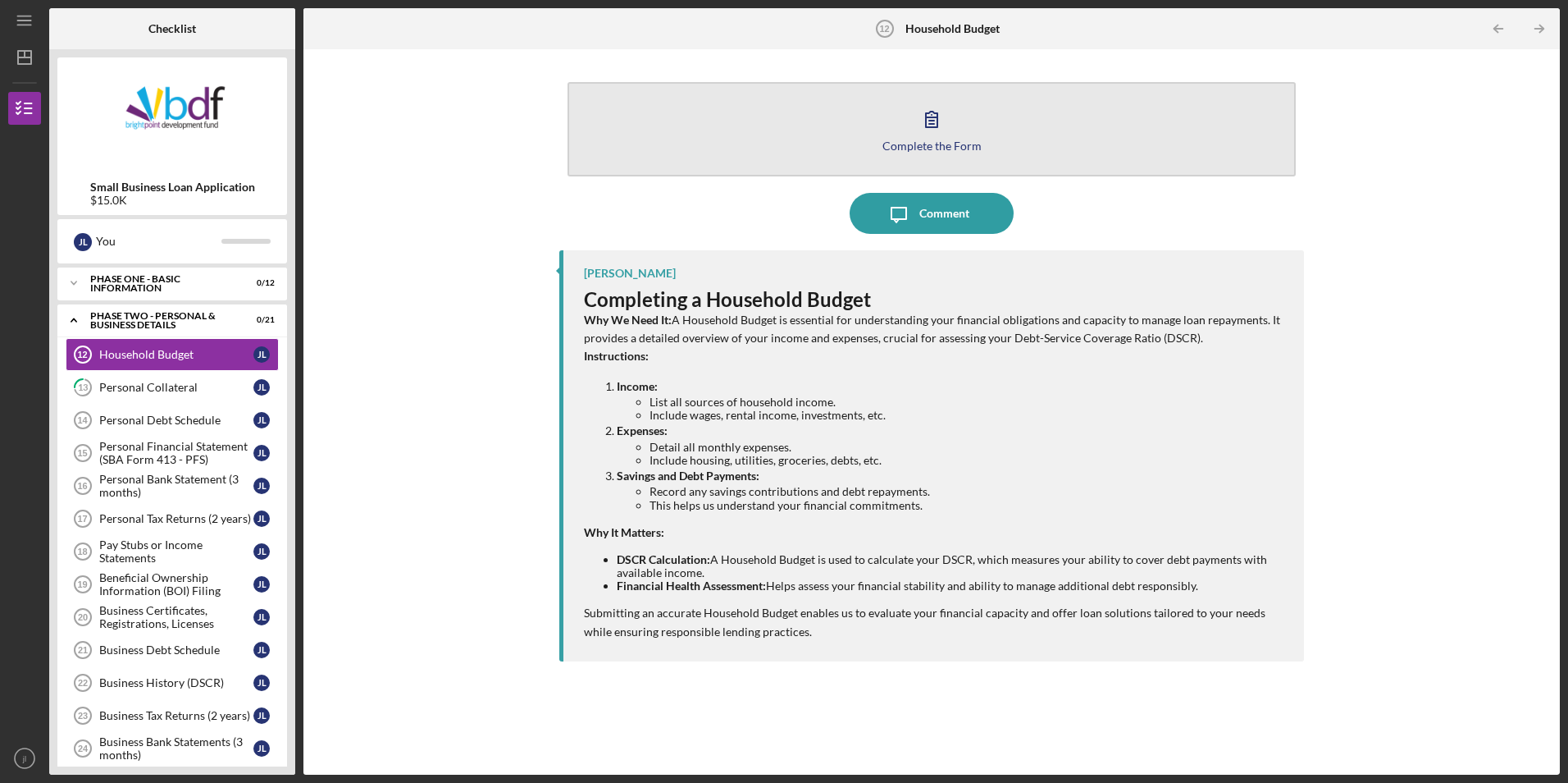
click at [880, 151] on button "Complete the Form Form" at bounding box center [930, 129] width 727 height 94
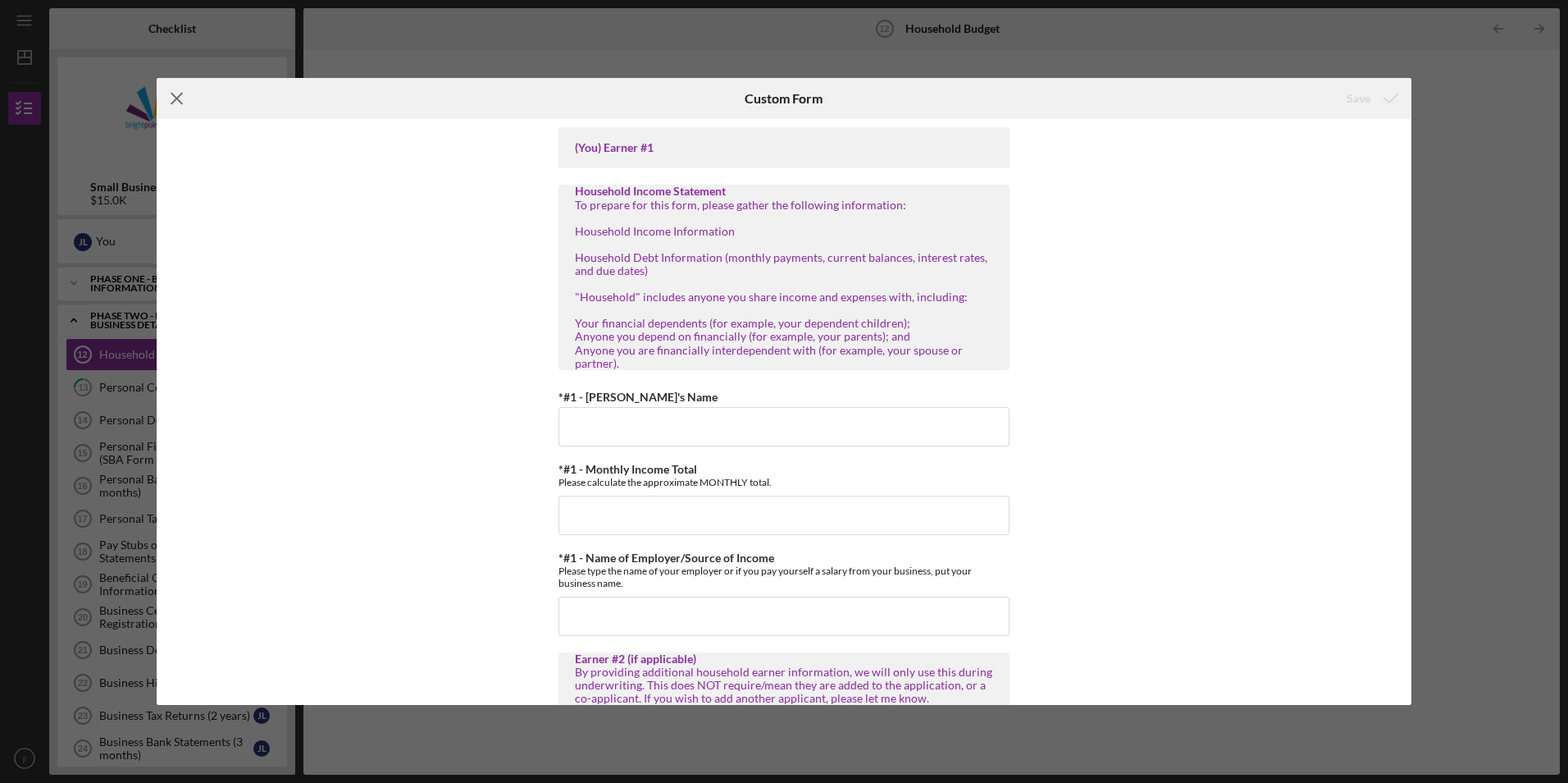
click at [182, 104] on line at bounding box center [176, 98] width 10 height 10
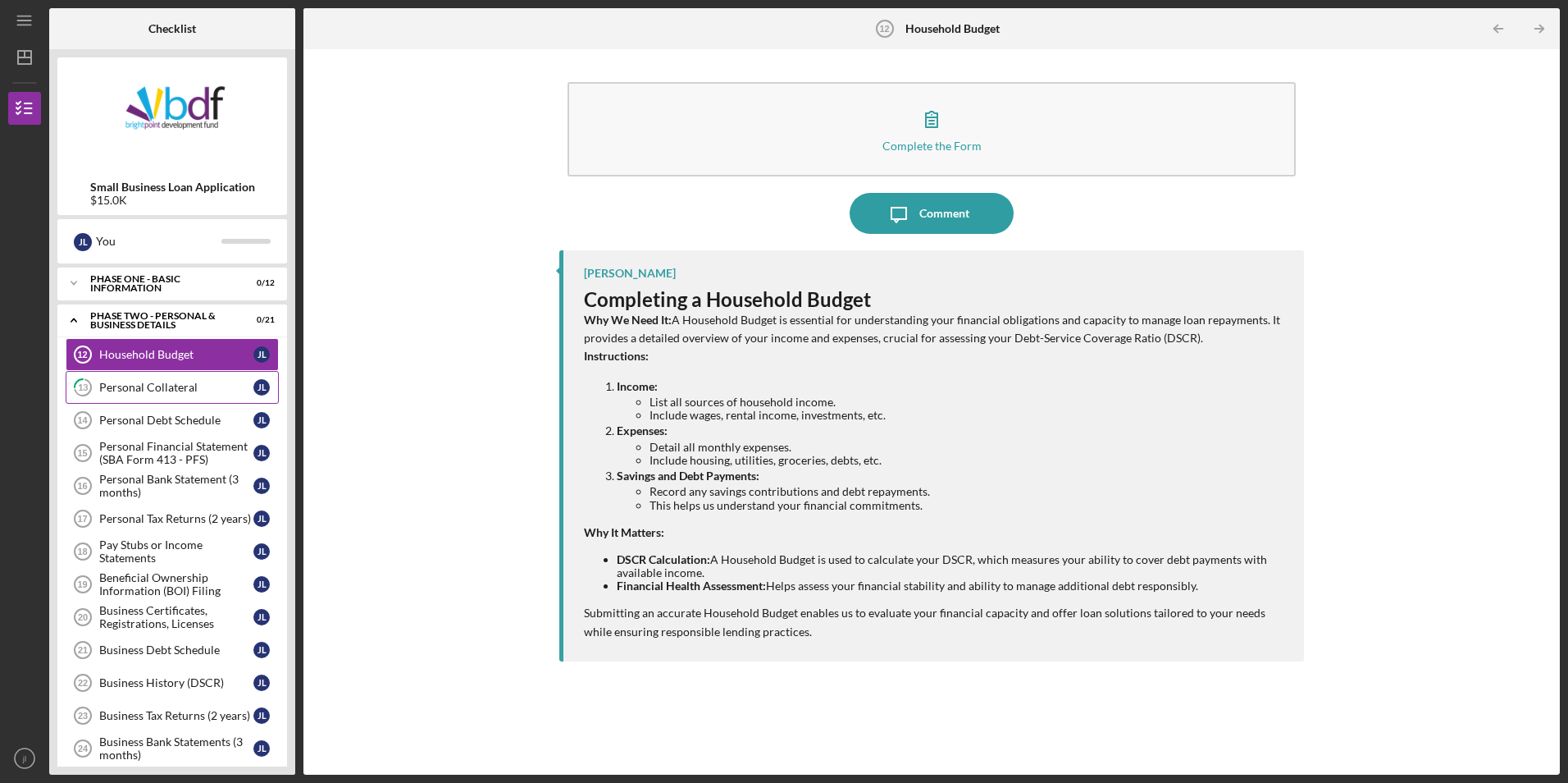
click at [195, 400] on link "13 Personal Collateral [PERSON_NAME]" at bounding box center [172, 387] width 214 height 33
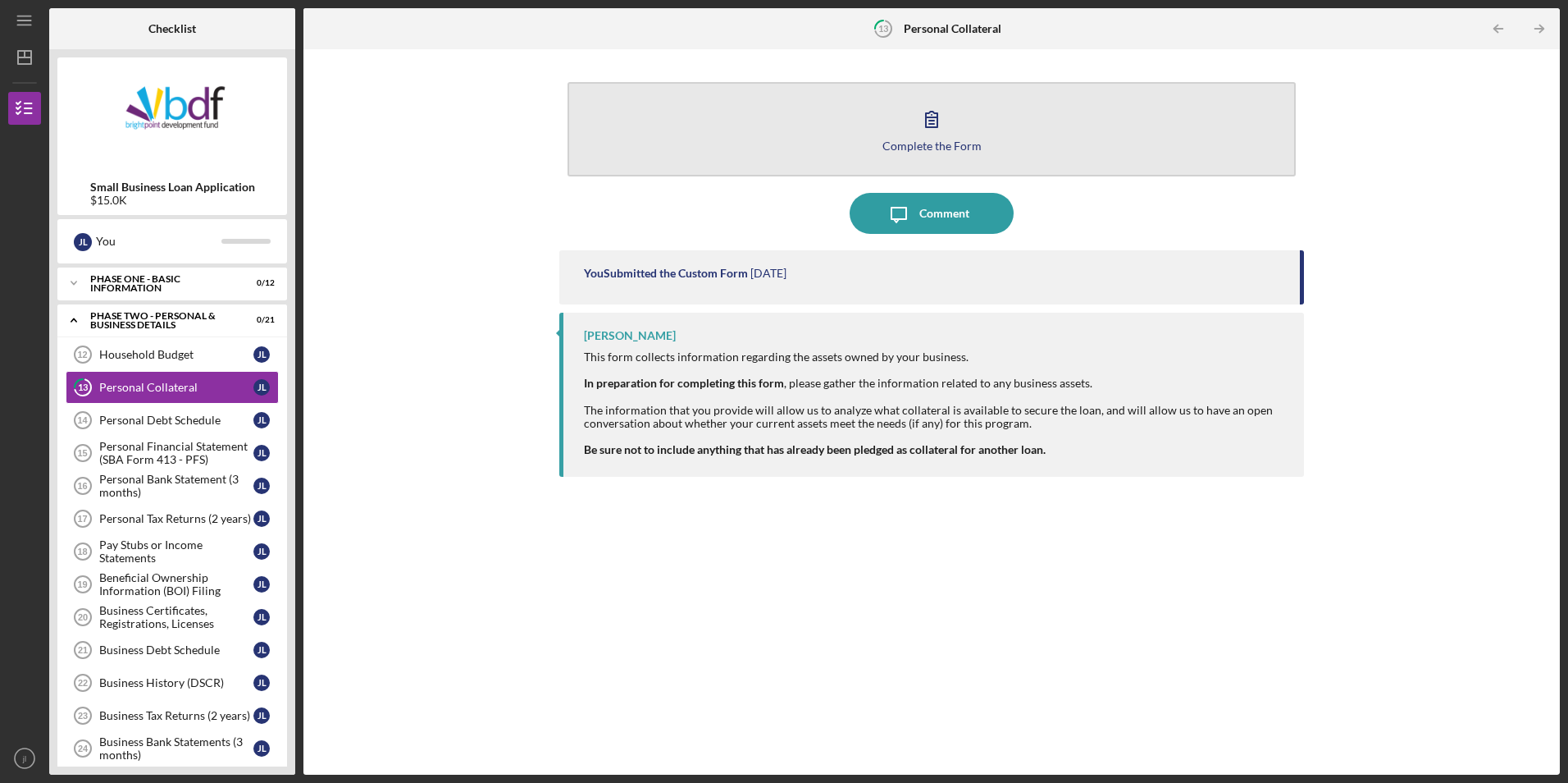
click at [619, 142] on button "Complete the Form Form" at bounding box center [930, 129] width 727 height 94
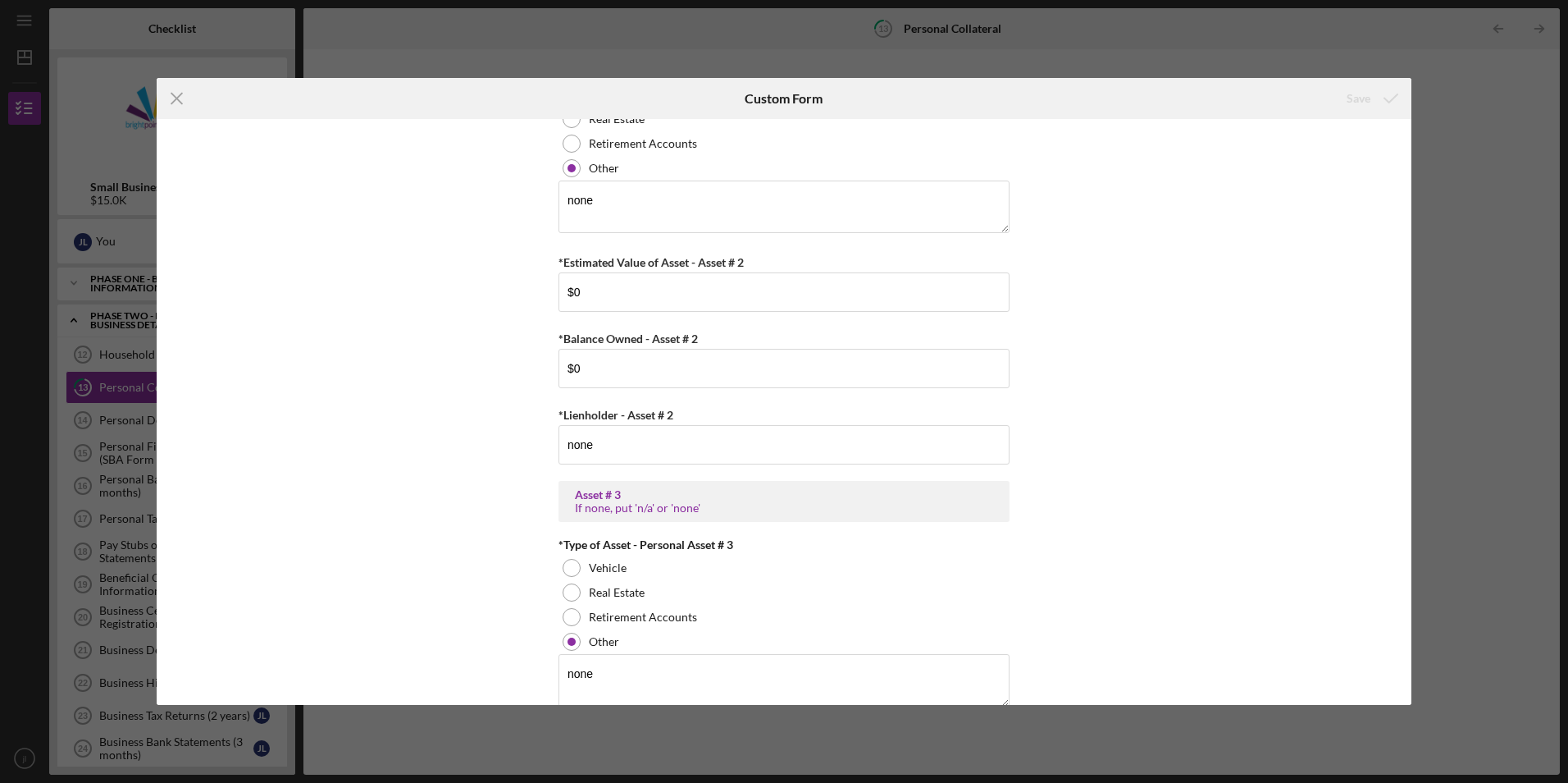
scroll to position [837, 0]
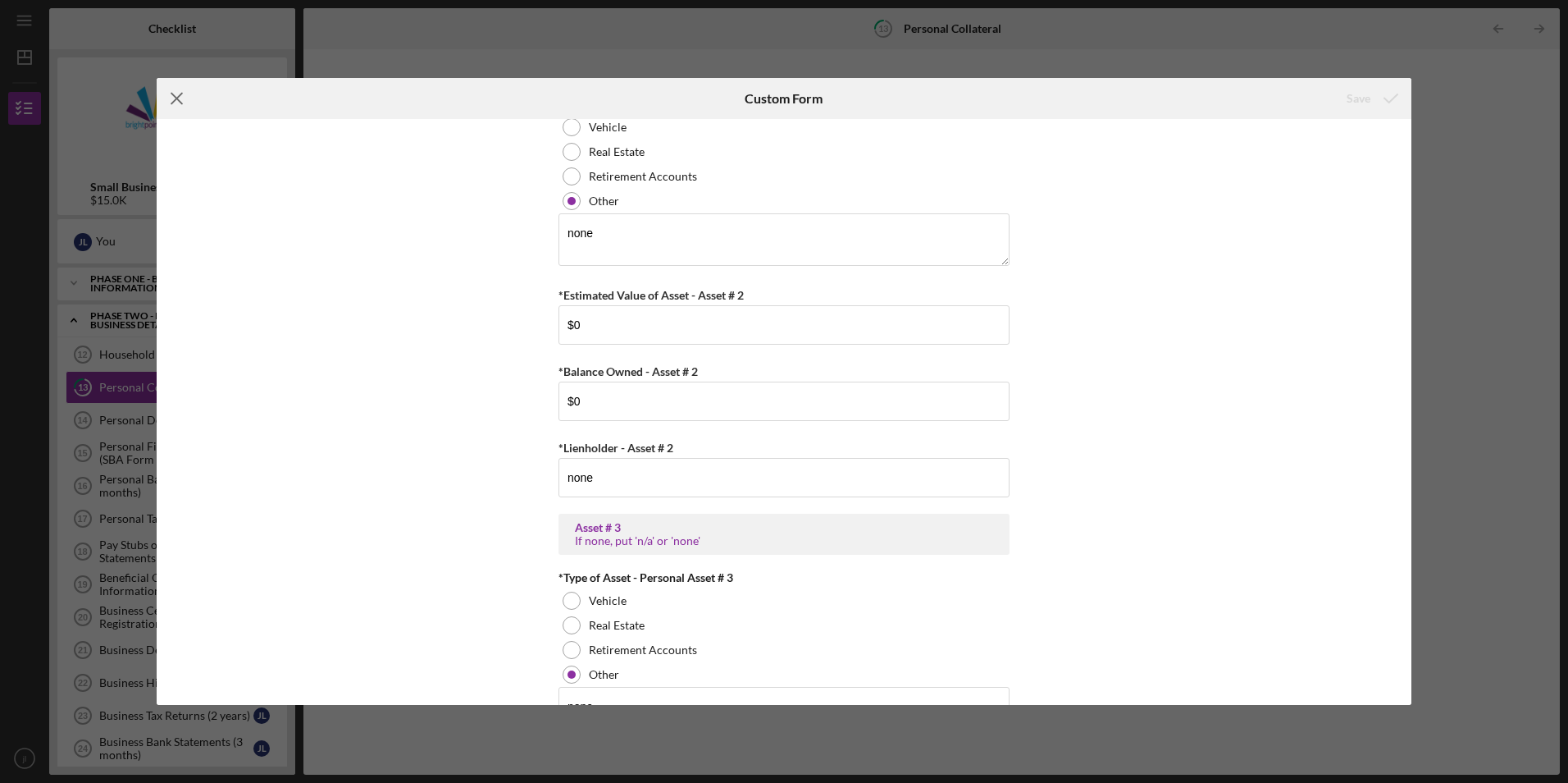
click at [182, 100] on icon "Icon/Menu Close" at bounding box center [178, 99] width 41 height 41
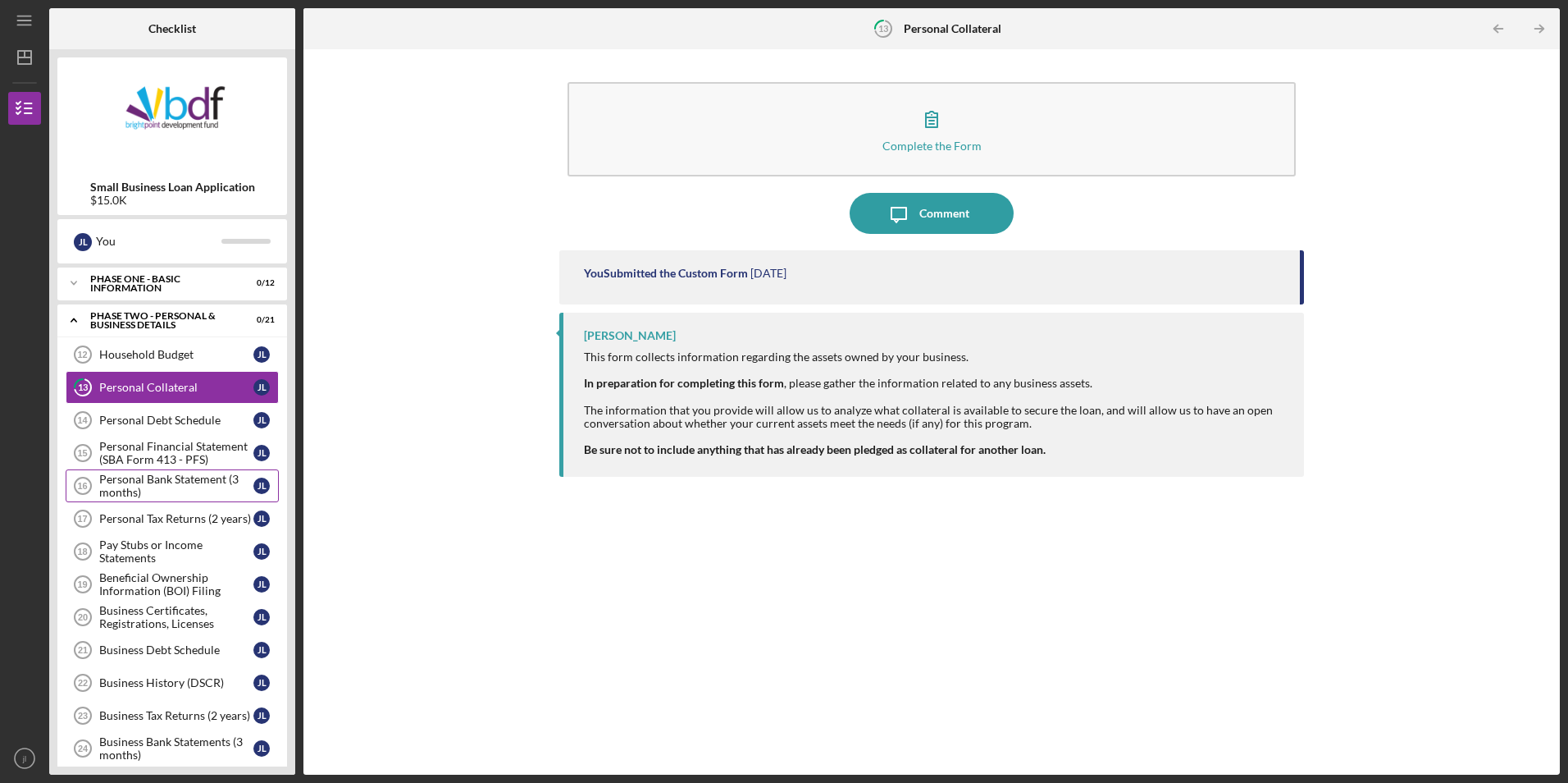
click at [177, 488] on div "Personal Bank Statement (3 months)" at bounding box center [177, 486] width 154 height 26
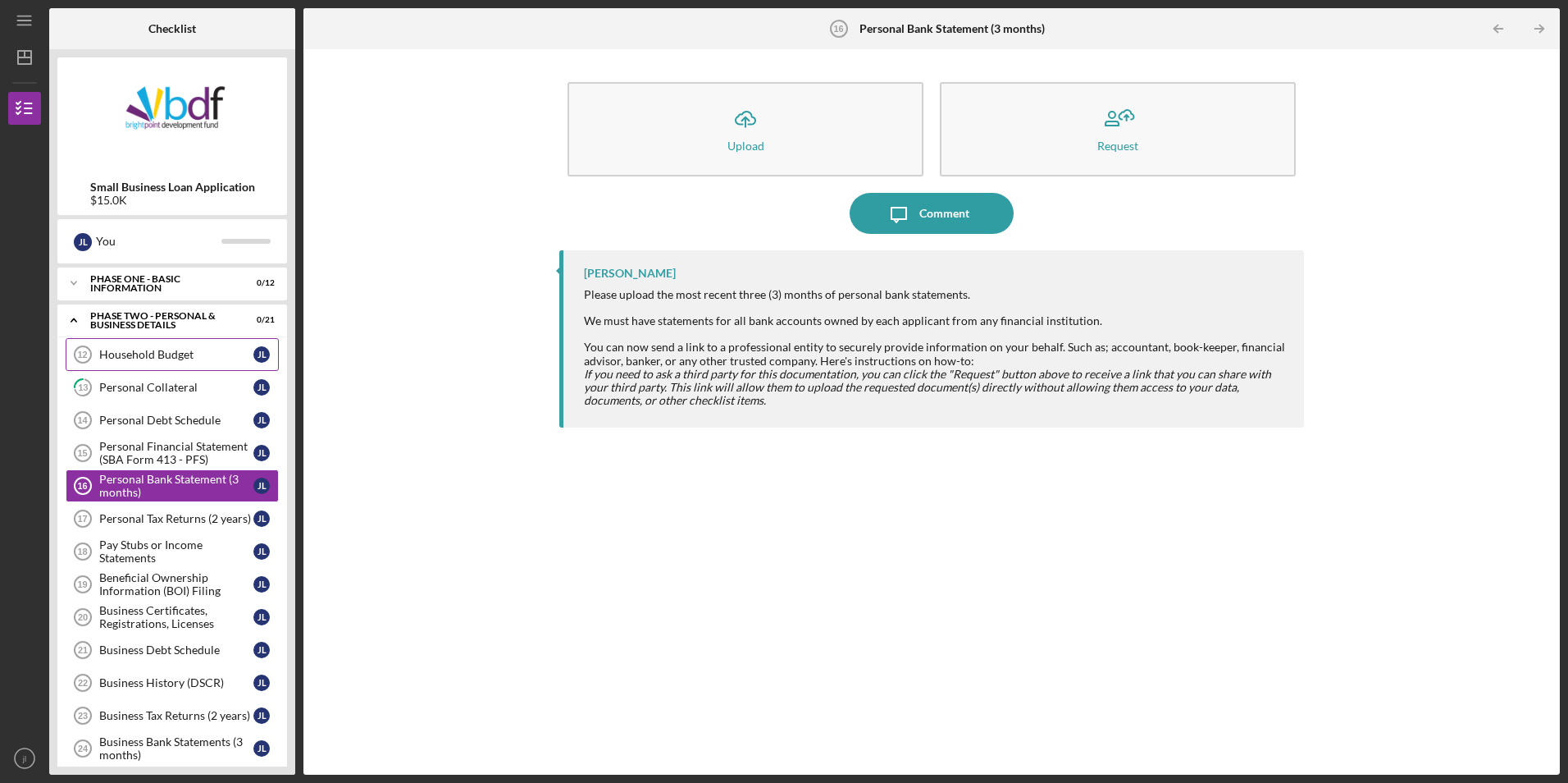
click at [214, 356] on div "Household Budget" at bounding box center [177, 355] width 154 height 13
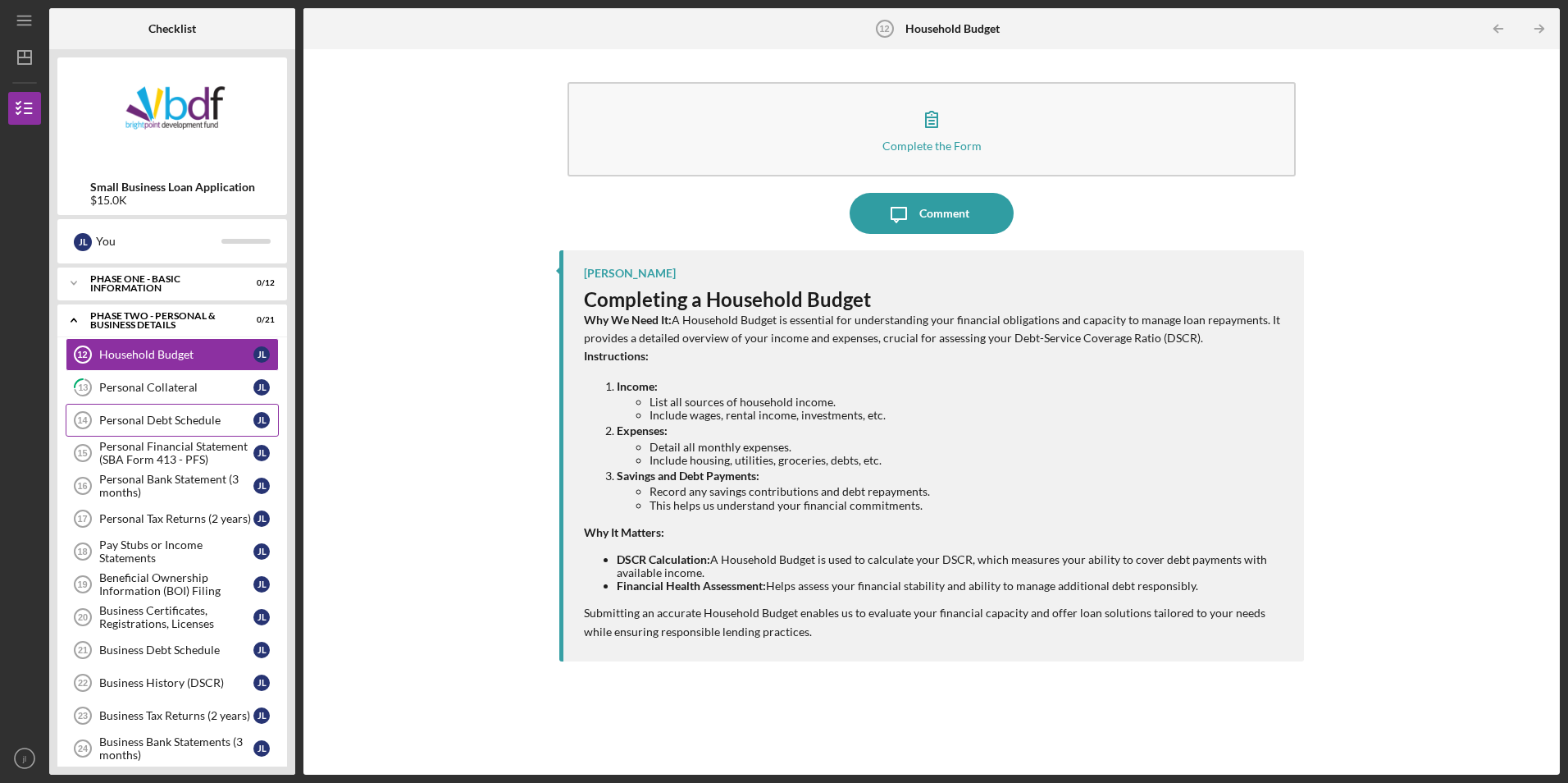
click at [211, 426] on div "Personal Debt Schedule" at bounding box center [177, 420] width 154 height 13
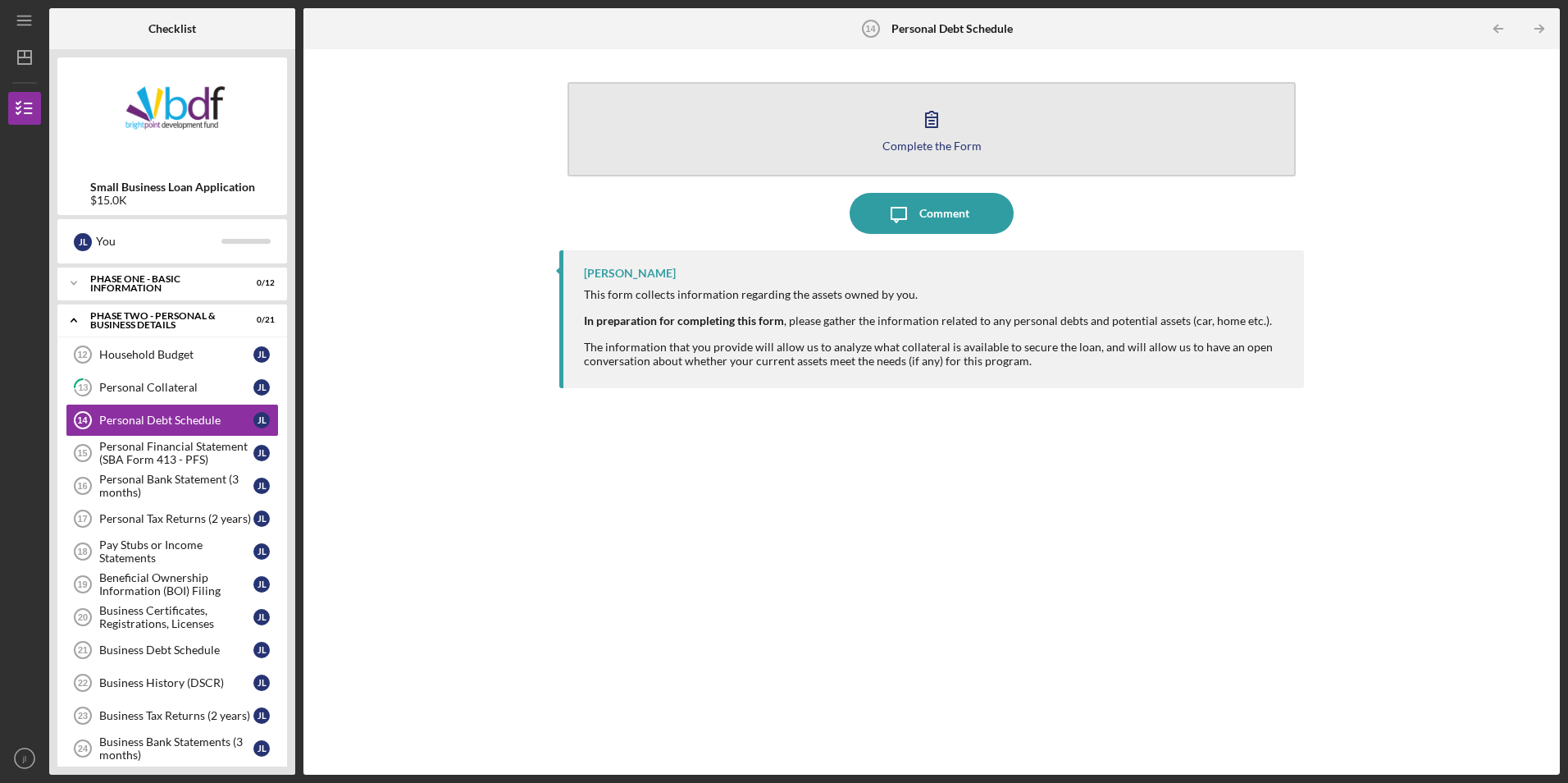
click at [771, 171] on button "Complete the Form Form" at bounding box center [930, 129] width 727 height 94
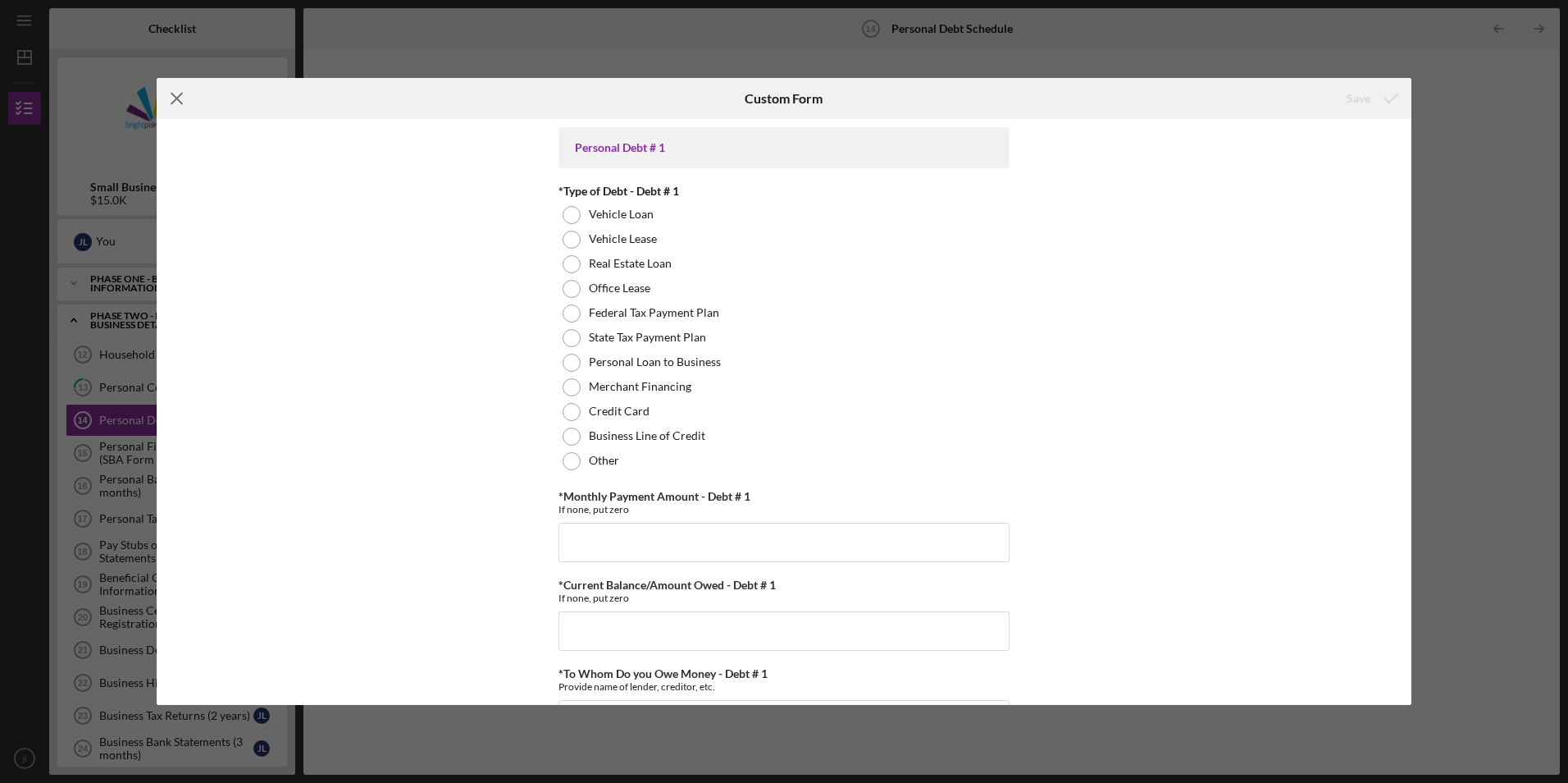
click at [182, 97] on icon "Icon/Menu Close" at bounding box center [178, 99] width 41 height 41
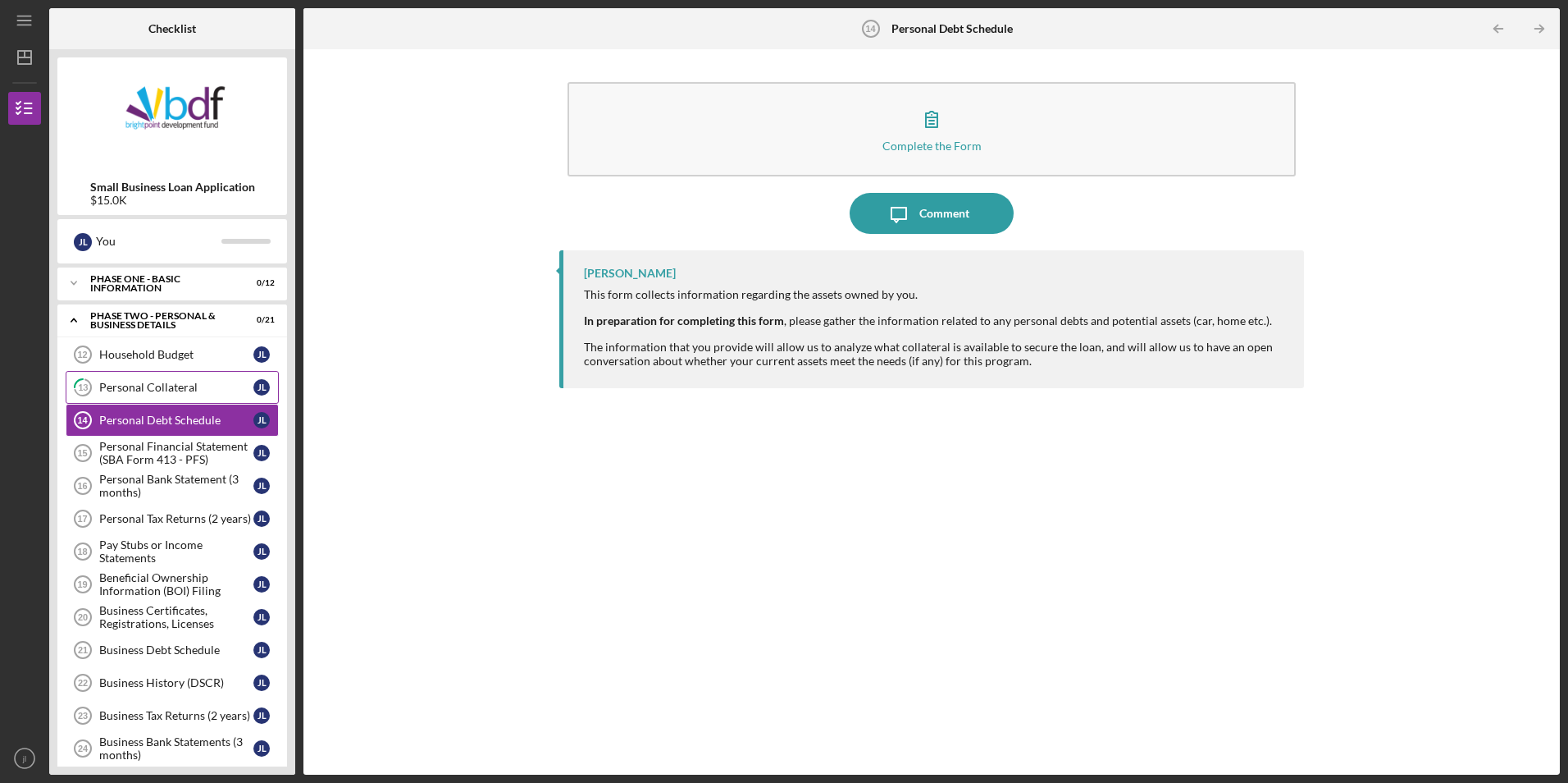
click at [160, 394] on link "13 Personal Collateral [PERSON_NAME]" at bounding box center [172, 387] width 214 height 33
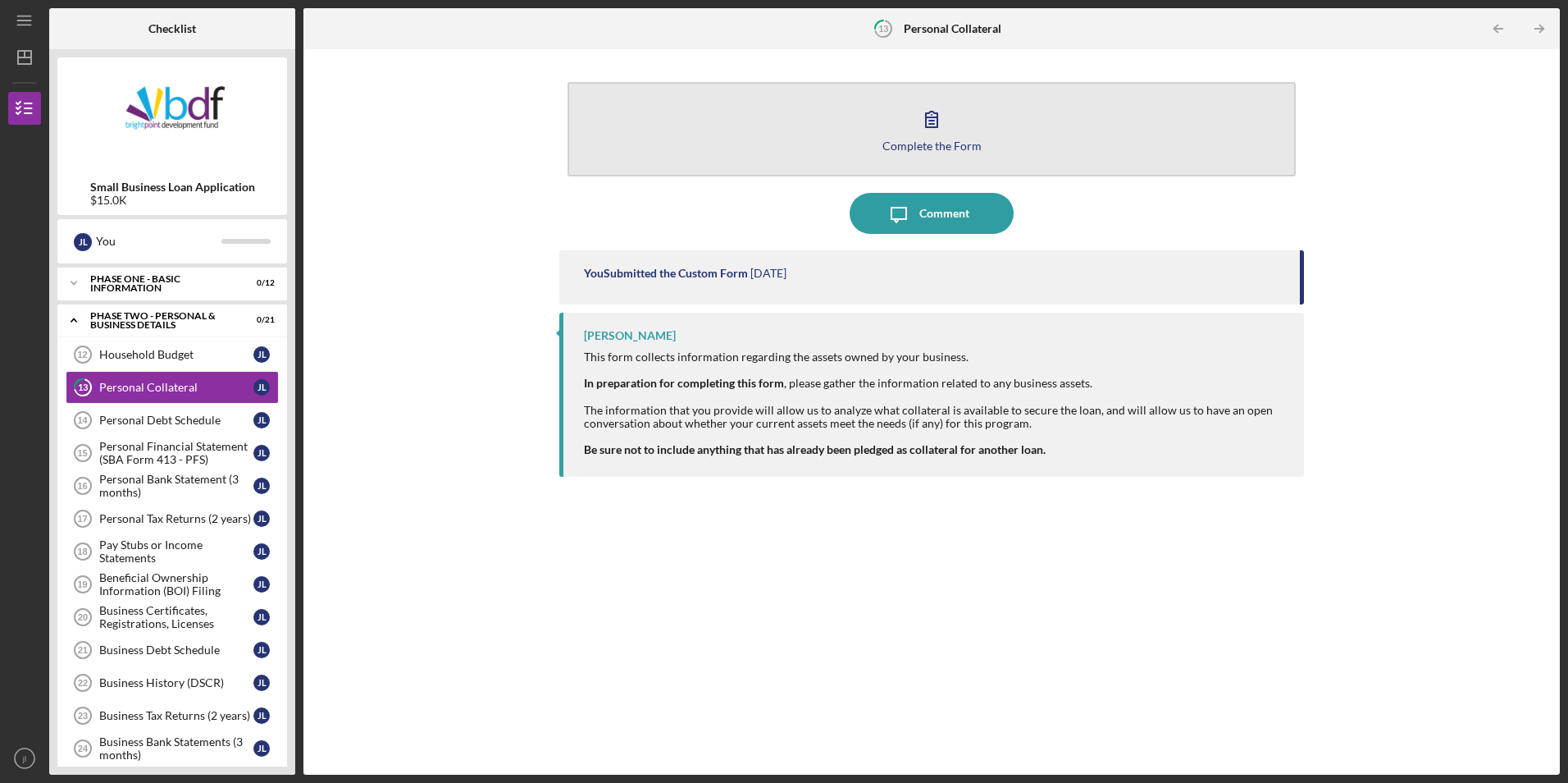
click at [731, 151] on button "Complete the Form Form" at bounding box center [930, 129] width 727 height 94
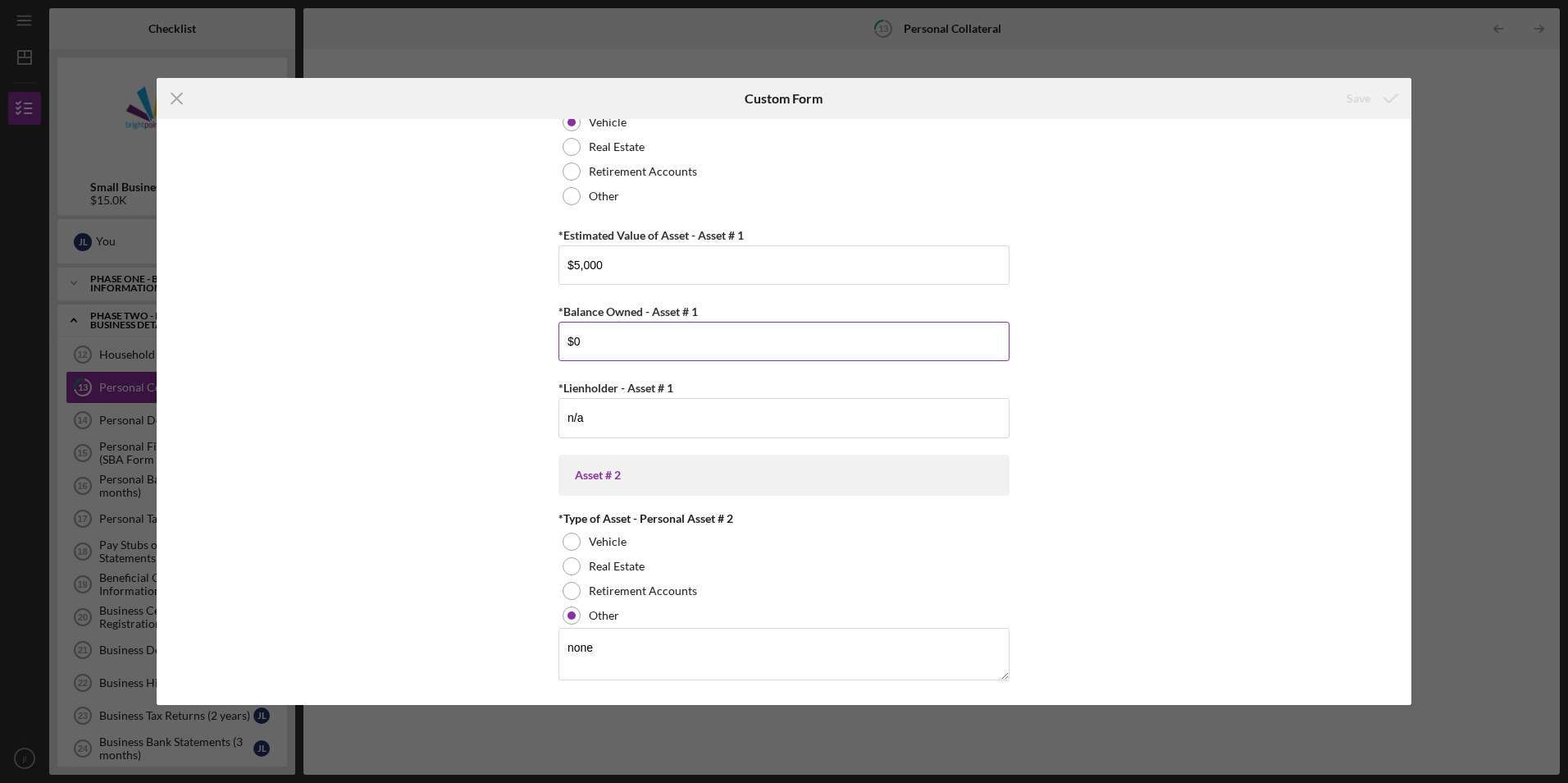
scroll to position [328, 0]
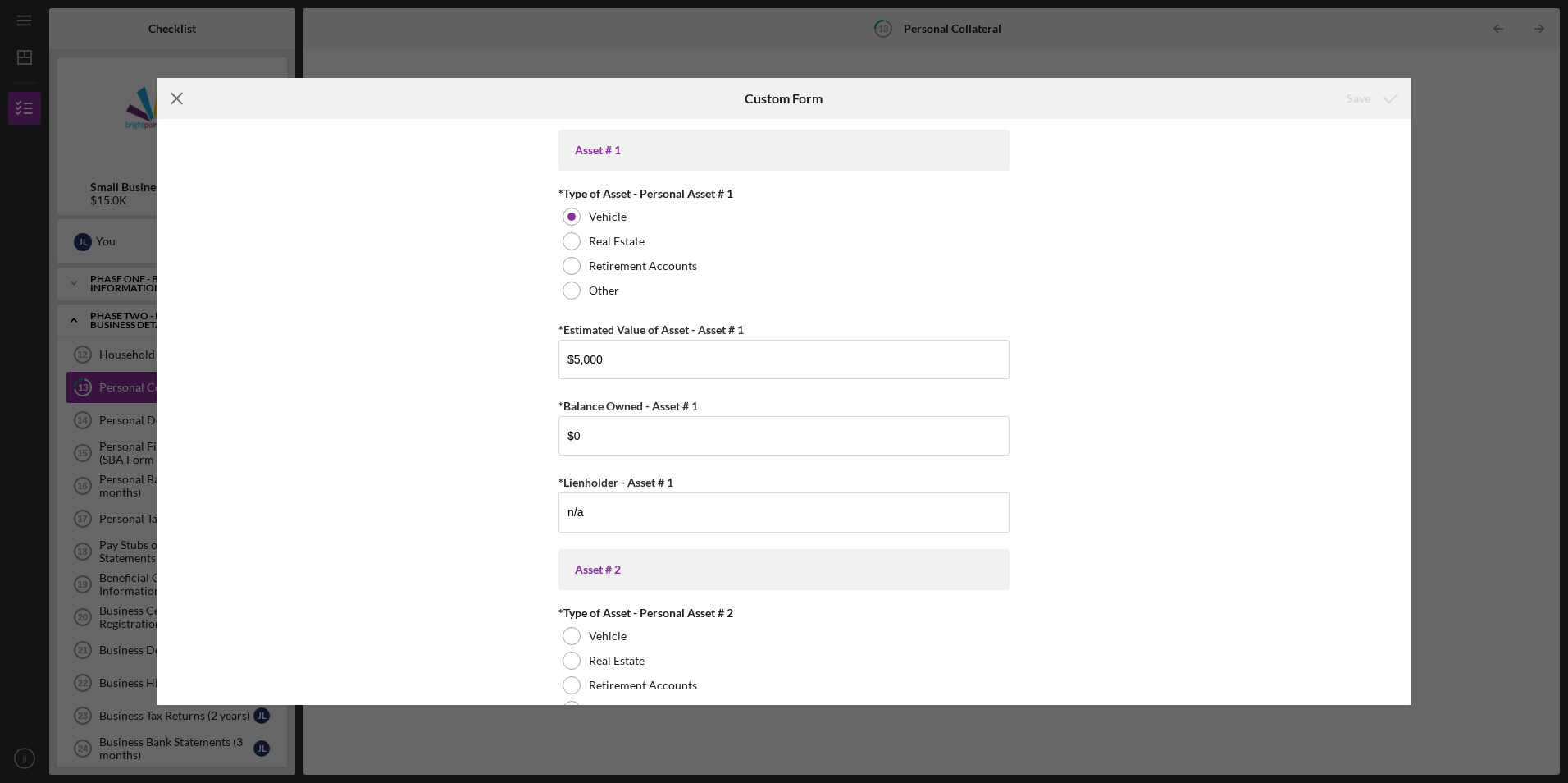
click at [180, 100] on icon "Icon/Menu Close" at bounding box center [178, 99] width 41 height 41
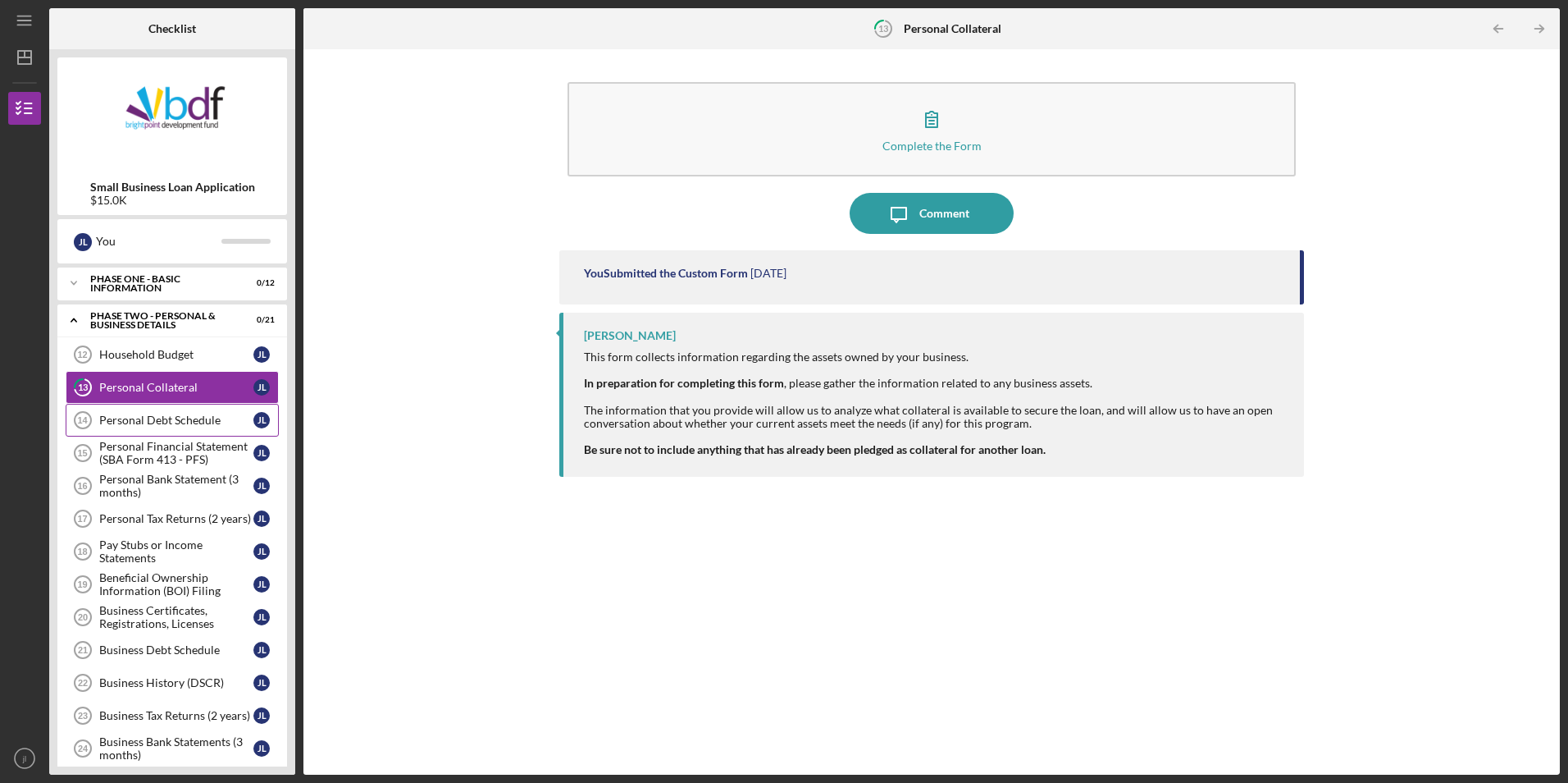
click at [207, 420] on div "Personal Debt Schedule" at bounding box center [177, 420] width 154 height 13
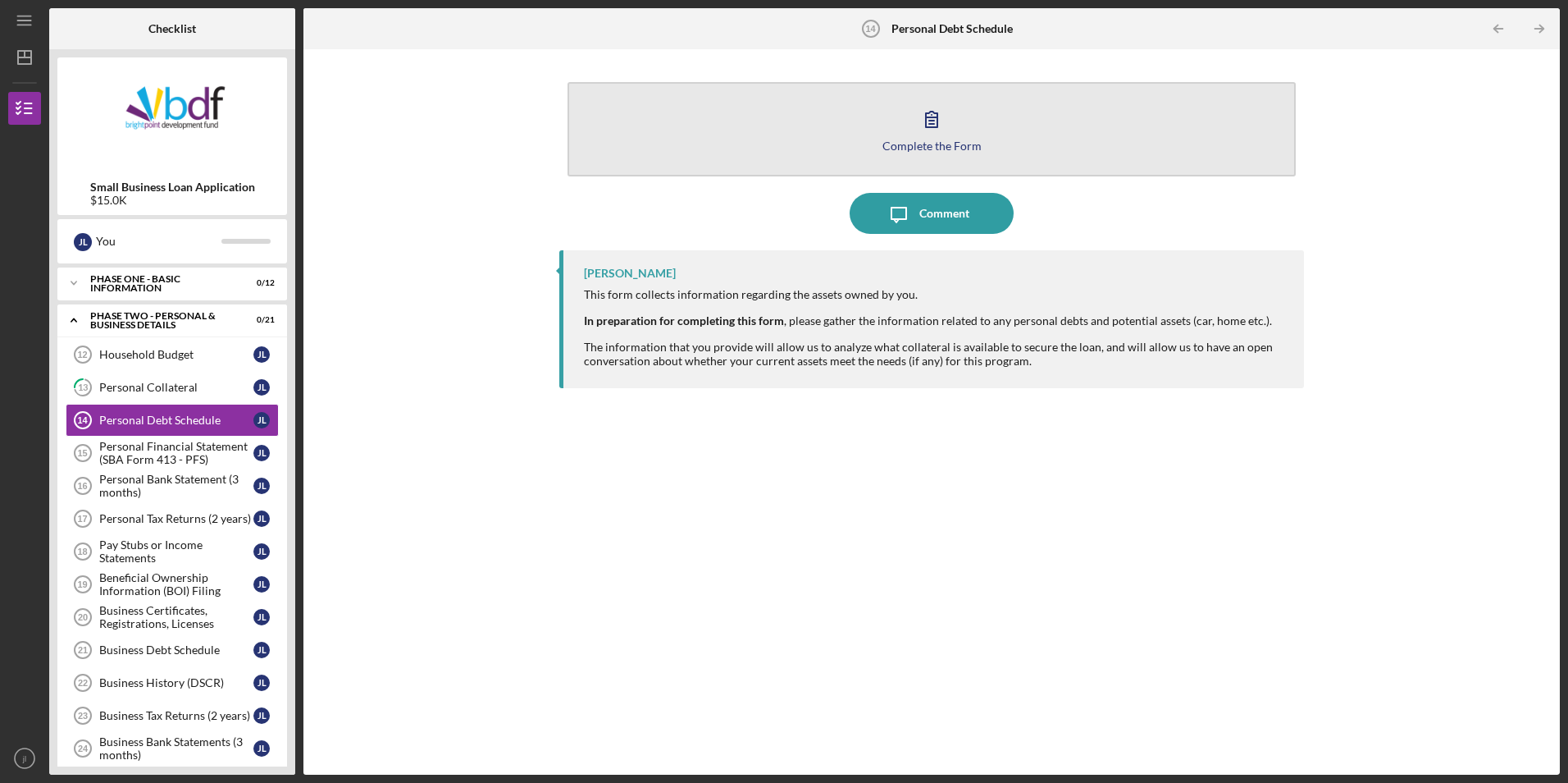
click at [665, 158] on button "Complete the Form Form" at bounding box center [930, 129] width 727 height 94
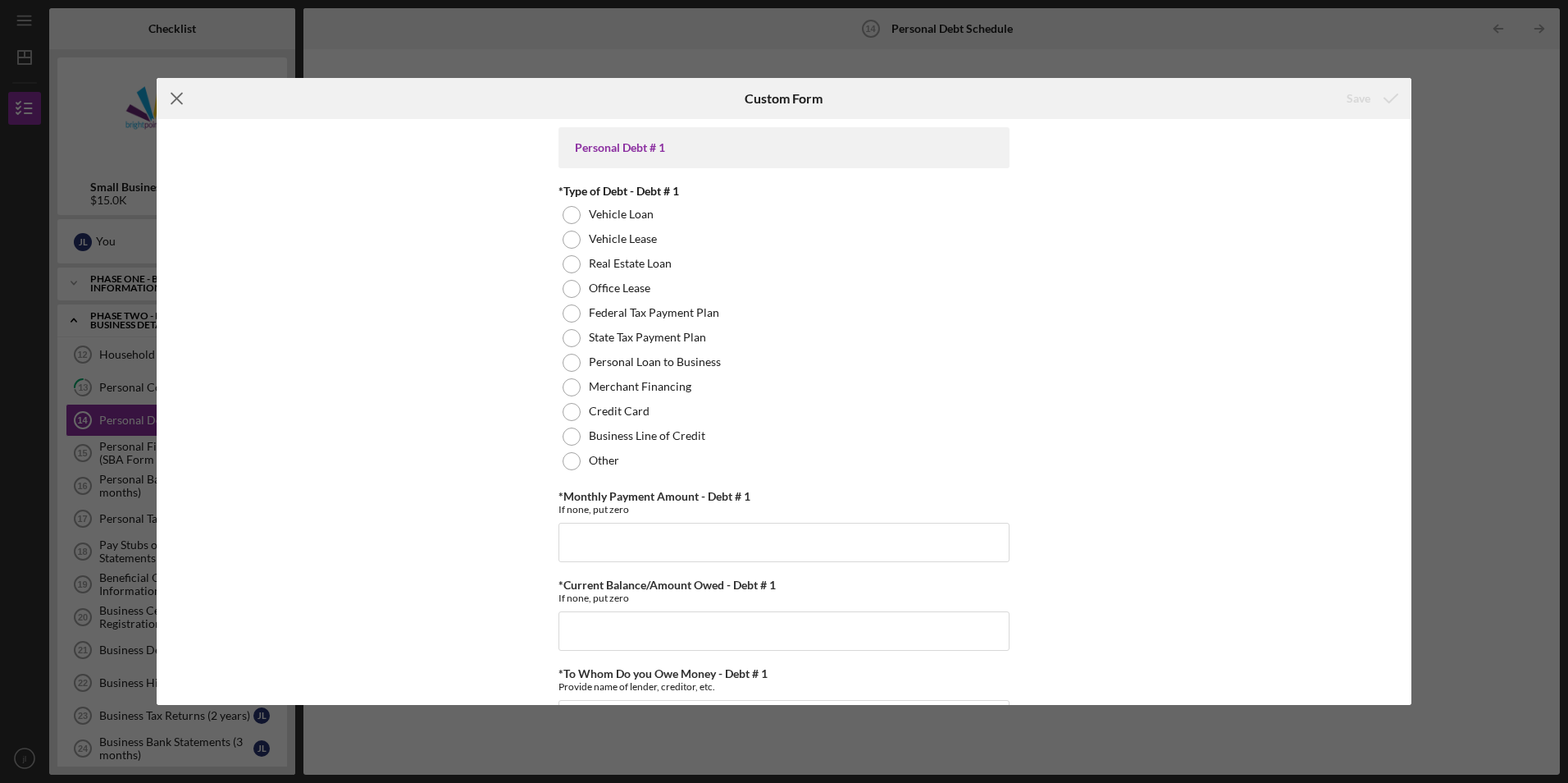
click at [173, 104] on line at bounding box center [176, 98] width 10 height 10
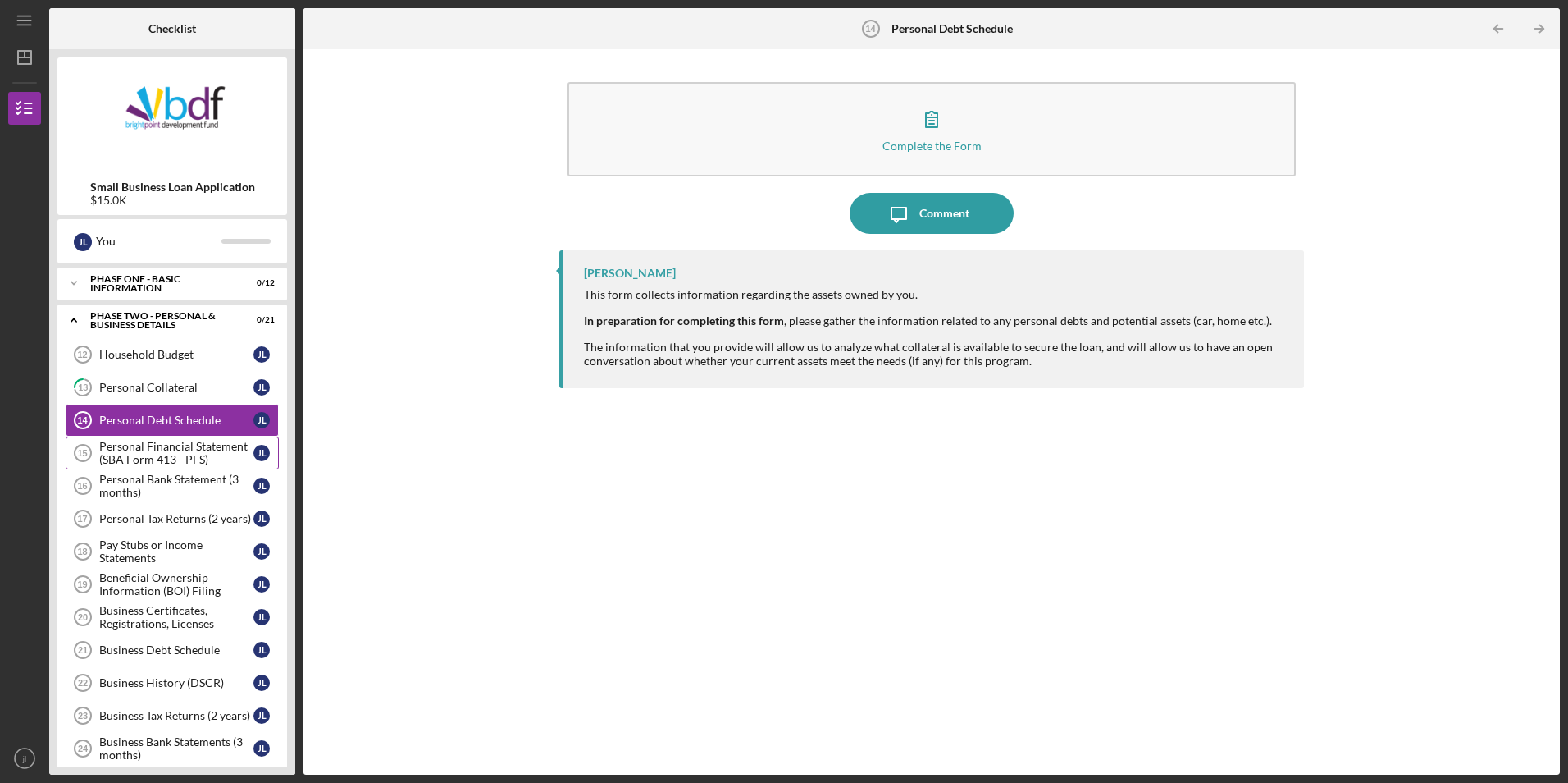
click at [210, 459] on div "Personal Financial Statement (SBA Form 413 - PFS)" at bounding box center [177, 453] width 154 height 26
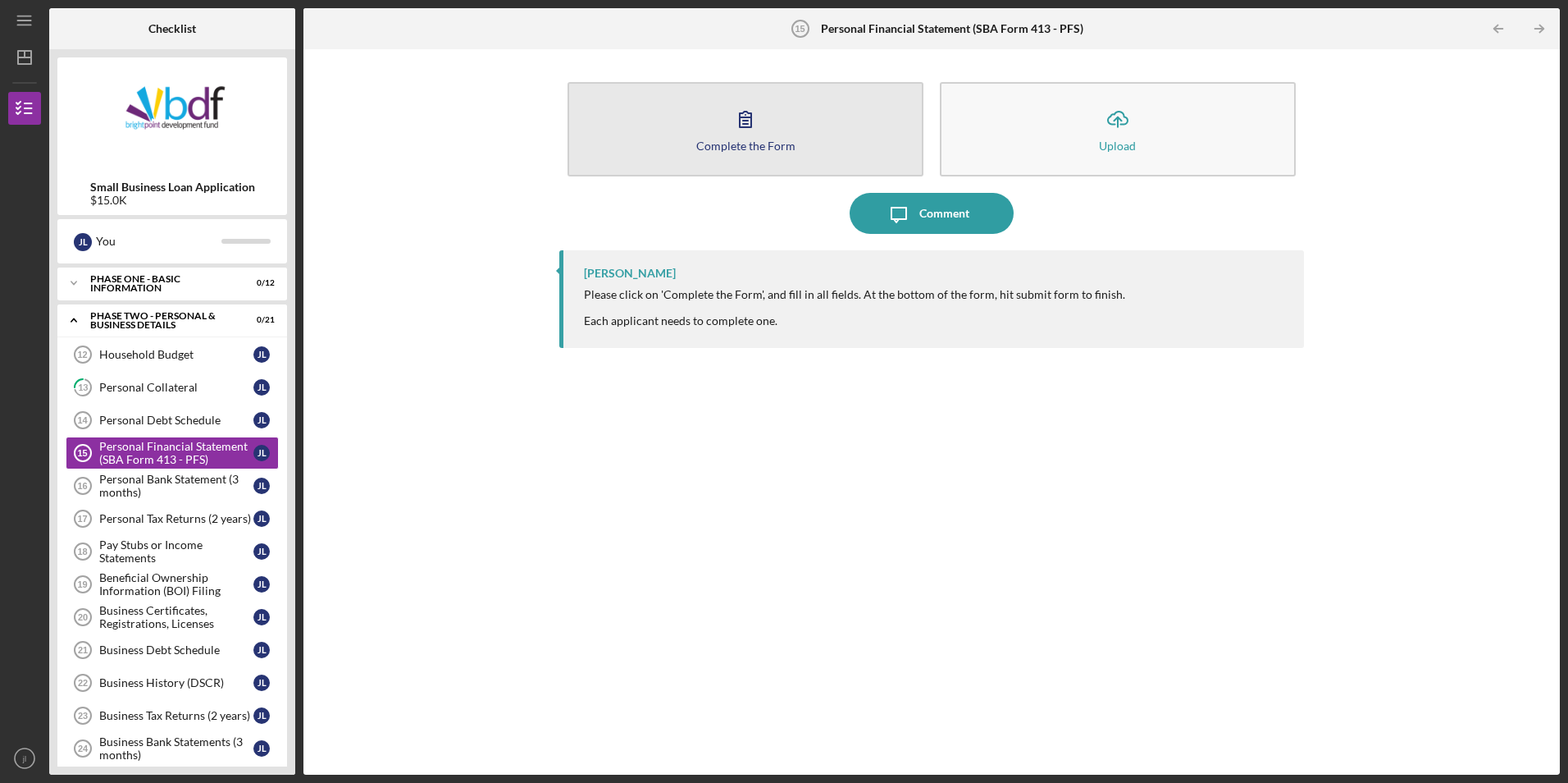
click at [678, 114] on button "Complete the Form Form" at bounding box center [745, 129] width 356 height 94
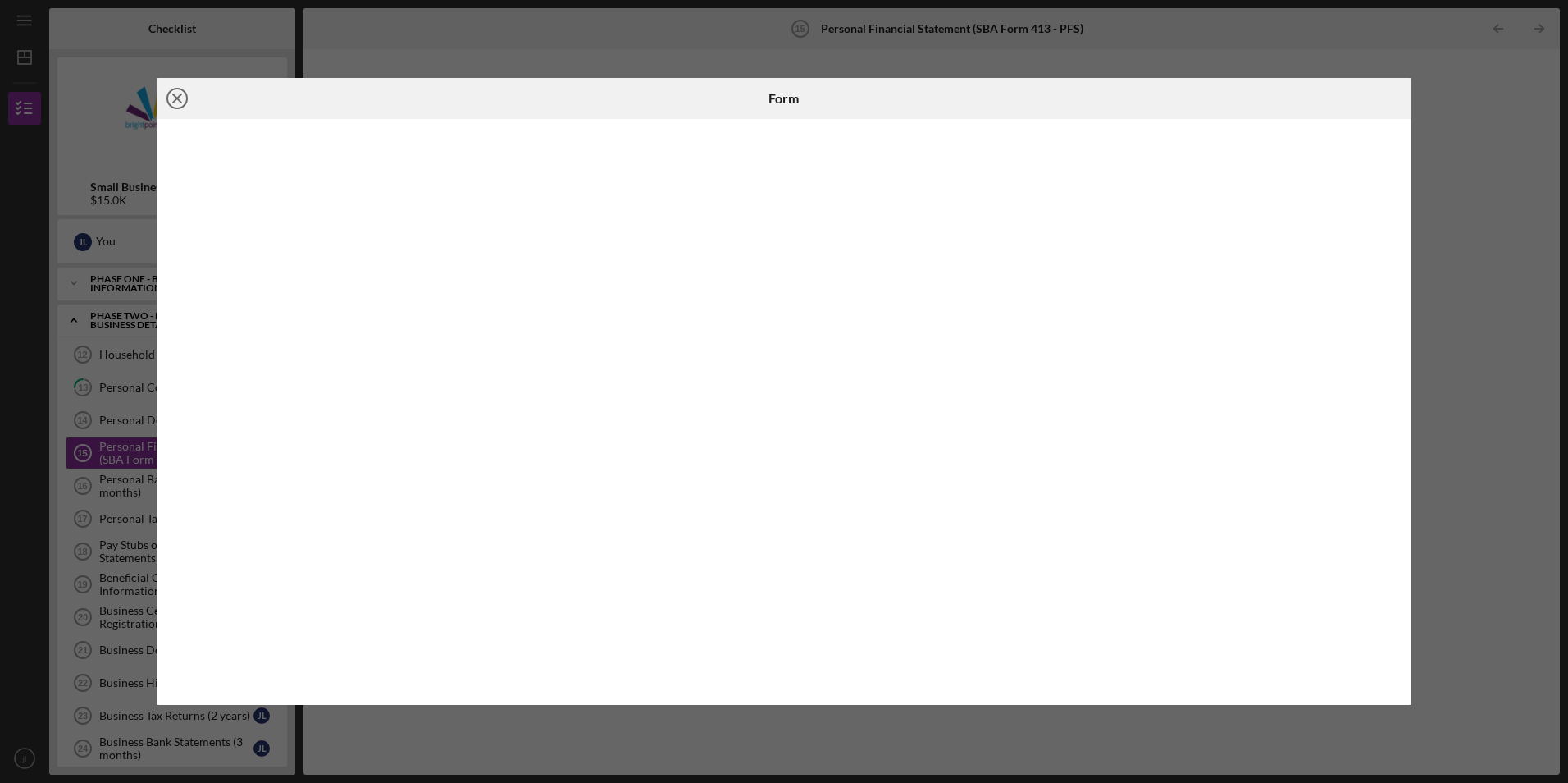
click at [174, 107] on circle at bounding box center [177, 98] width 20 height 20
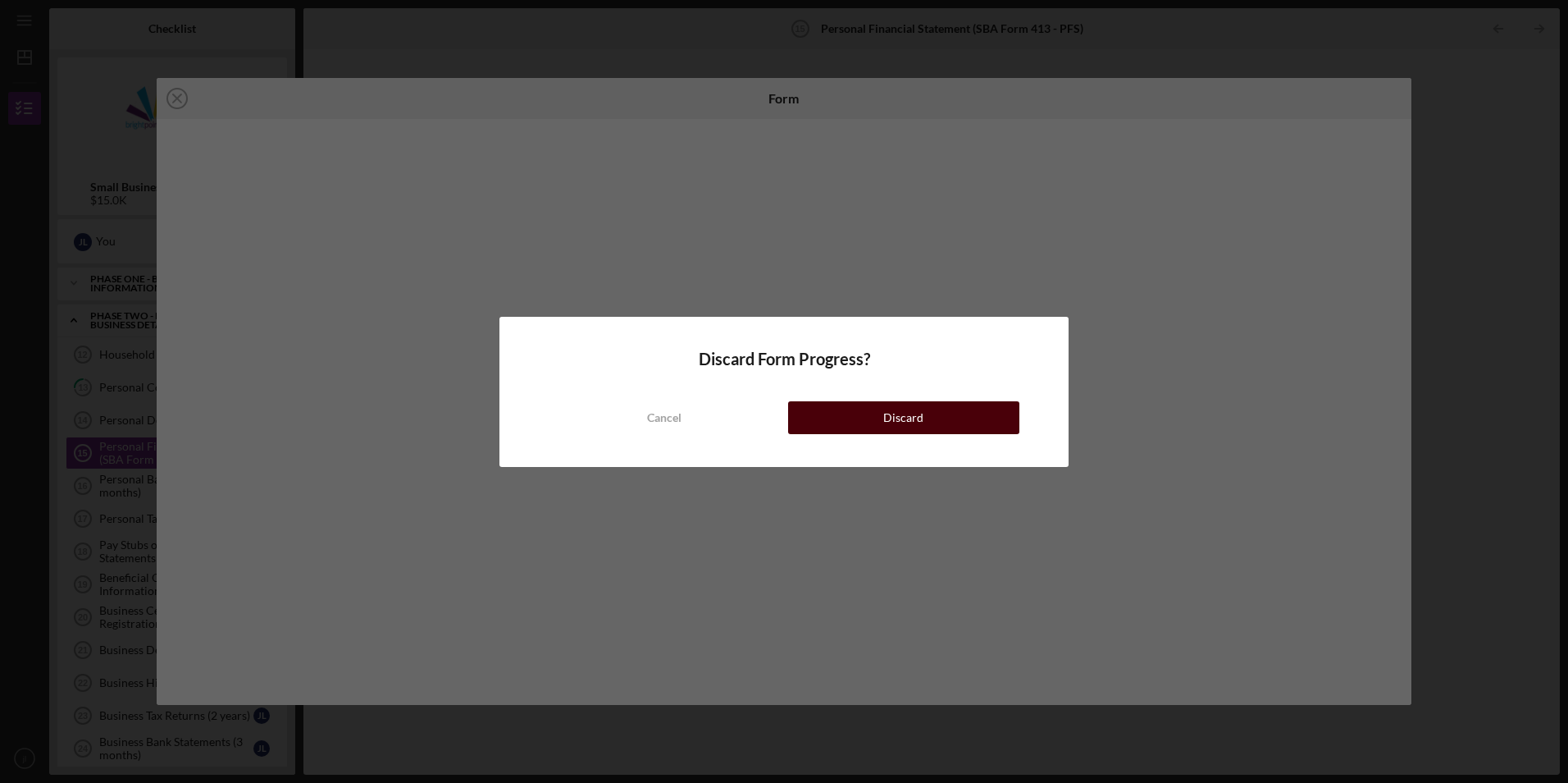
click at [813, 410] on button "Discard" at bounding box center [904, 417] width 231 height 33
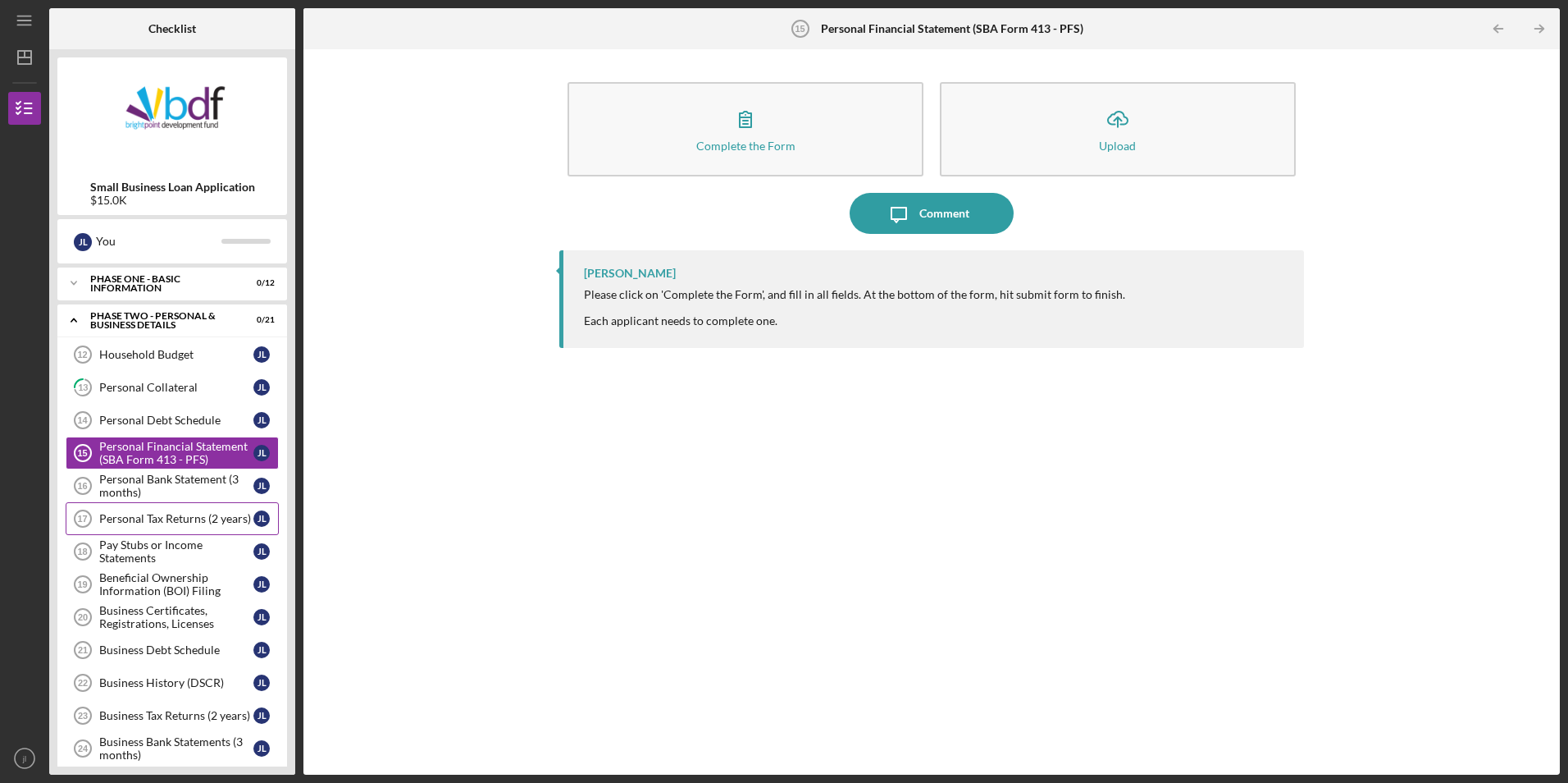
click at [214, 525] on div "Personal Tax Returns (2 years)" at bounding box center [177, 519] width 154 height 13
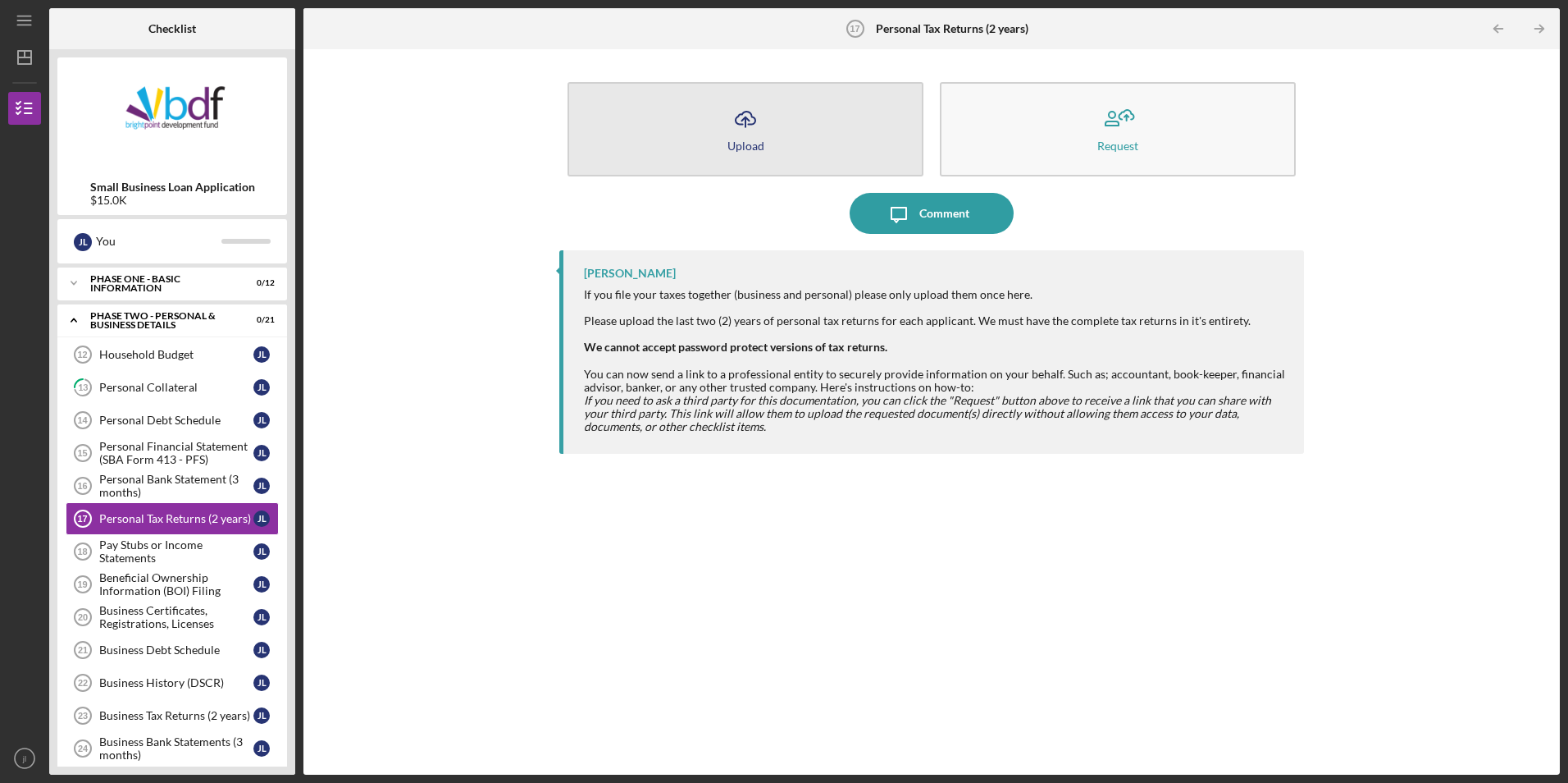
click at [717, 165] on button "Icon/Upload Upload" at bounding box center [745, 129] width 356 height 94
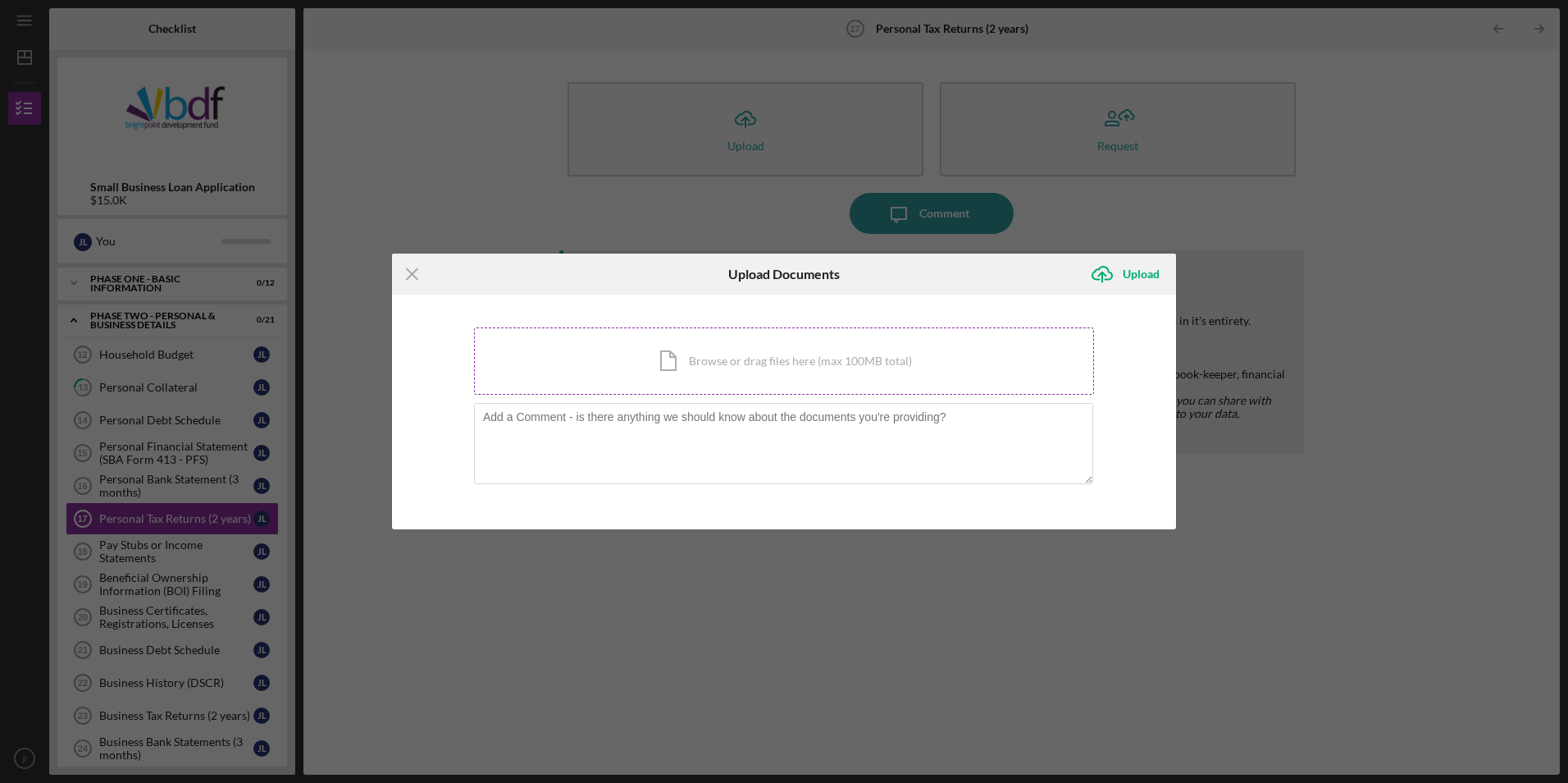
click at [825, 381] on div "Icon/Document Browse or drag files here (max 100MB total) Tap to choose files o…" at bounding box center [784, 361] width 620 height 68
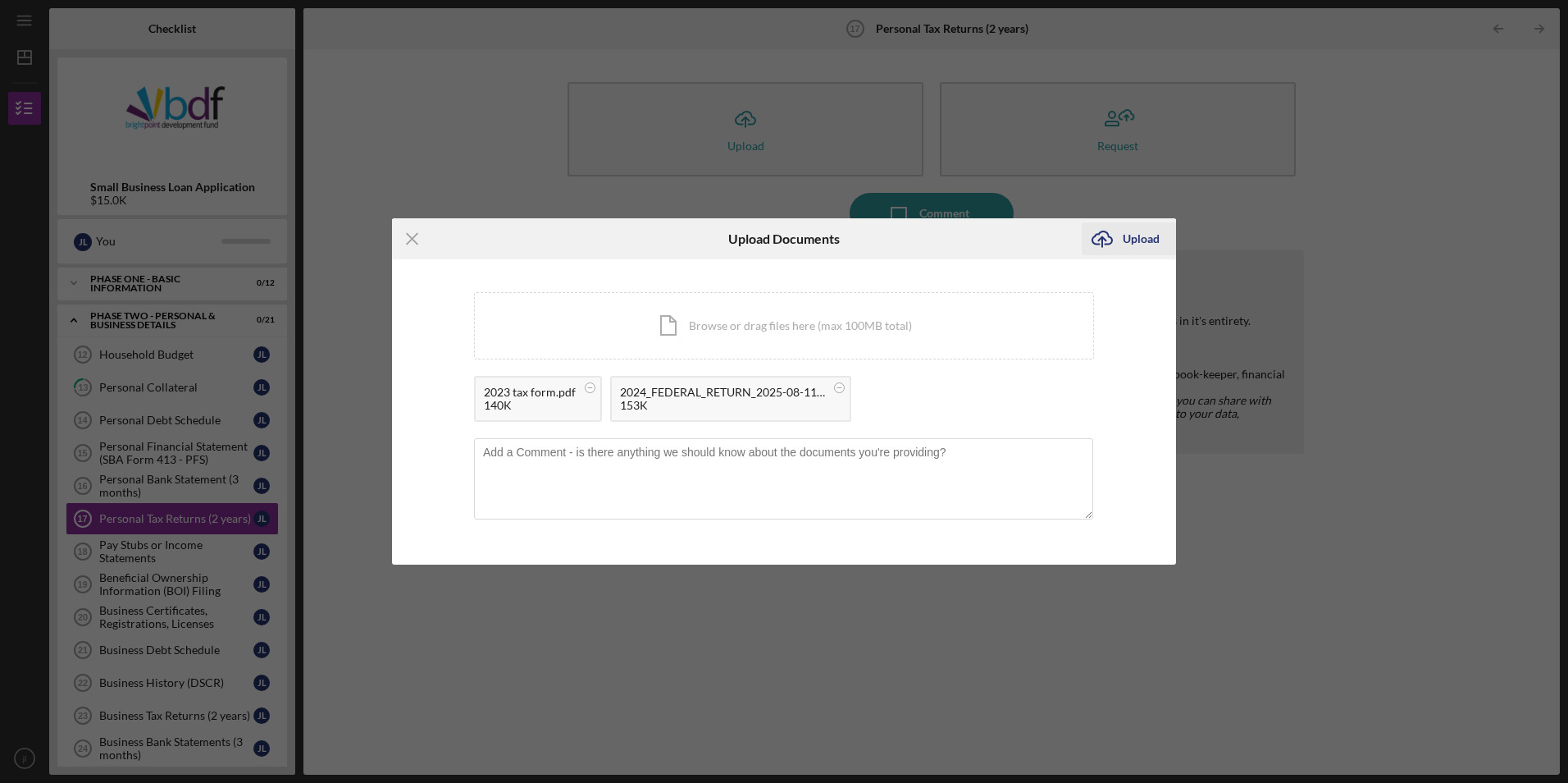
click at [1117, 247] on icon "Icon/Upload" at bounding box center [1102, 239] width 41 height 41
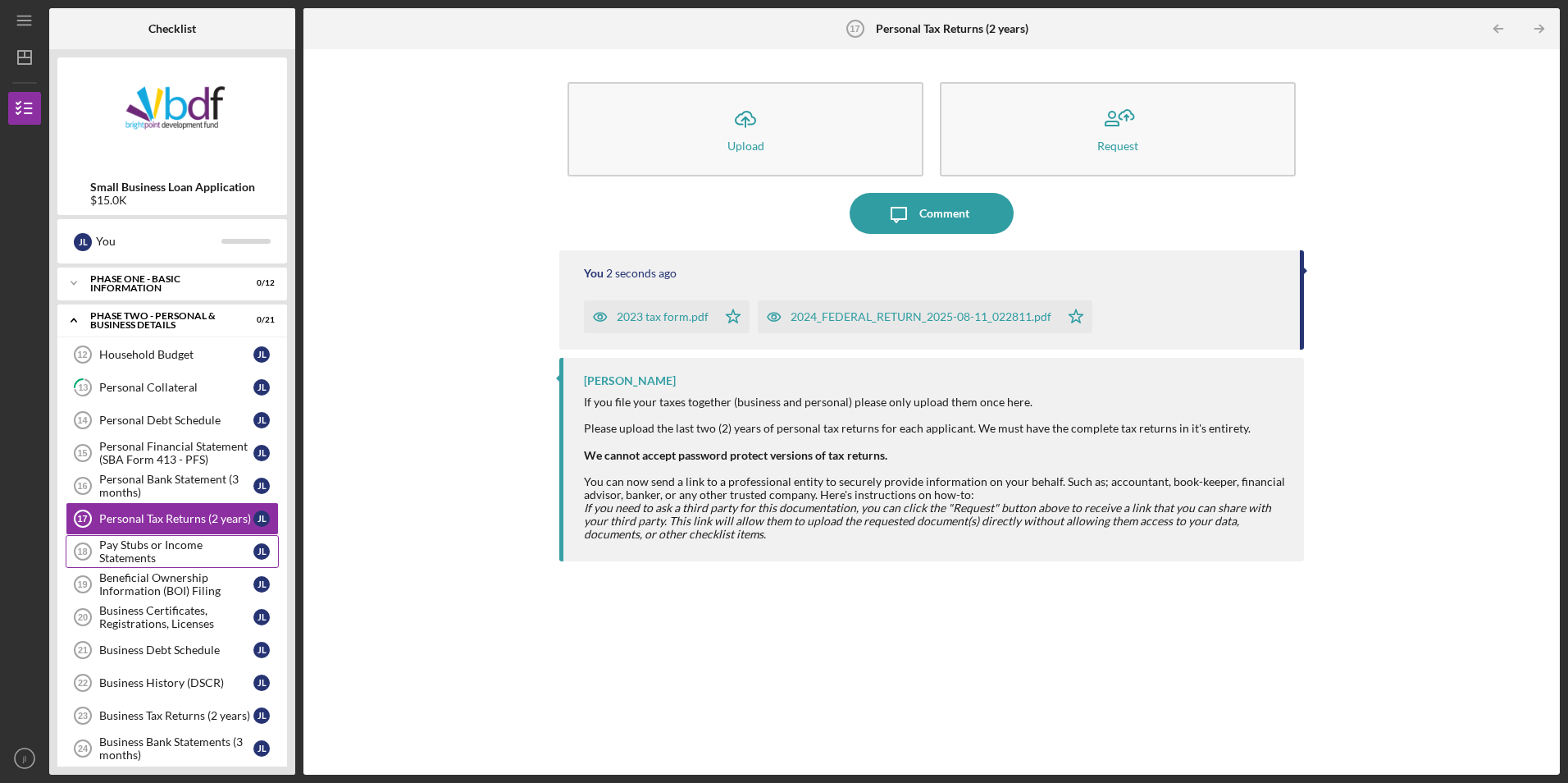
click at [182, 558] on div "Pay Stubs or Income Statements" at bounding box center [177, 551] width 154 height 26
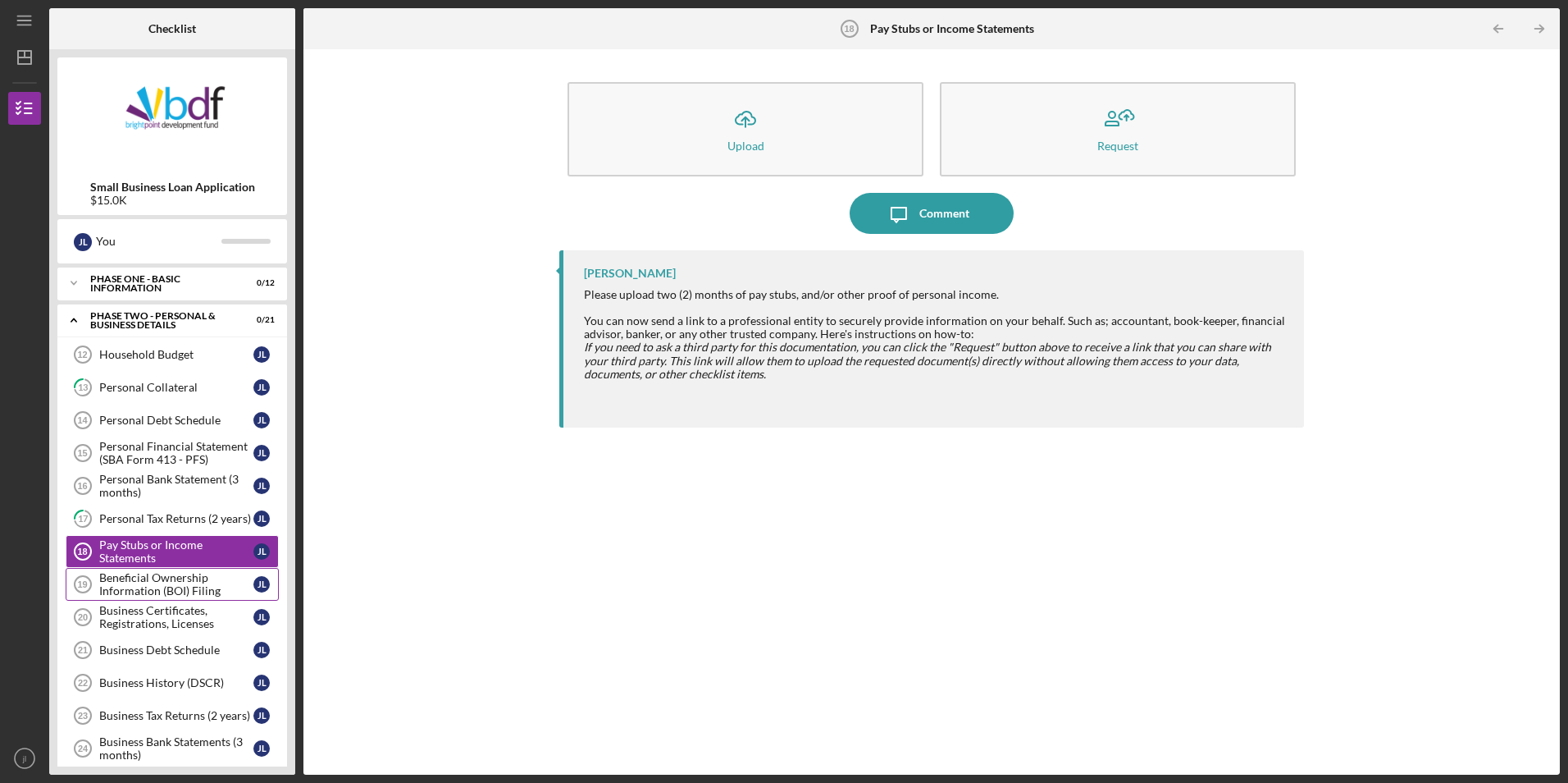
click at [173, 589] on div "Beneficial Ownership Information (BOI) Filing" at bounding box center [177, 584] width 154 height 26
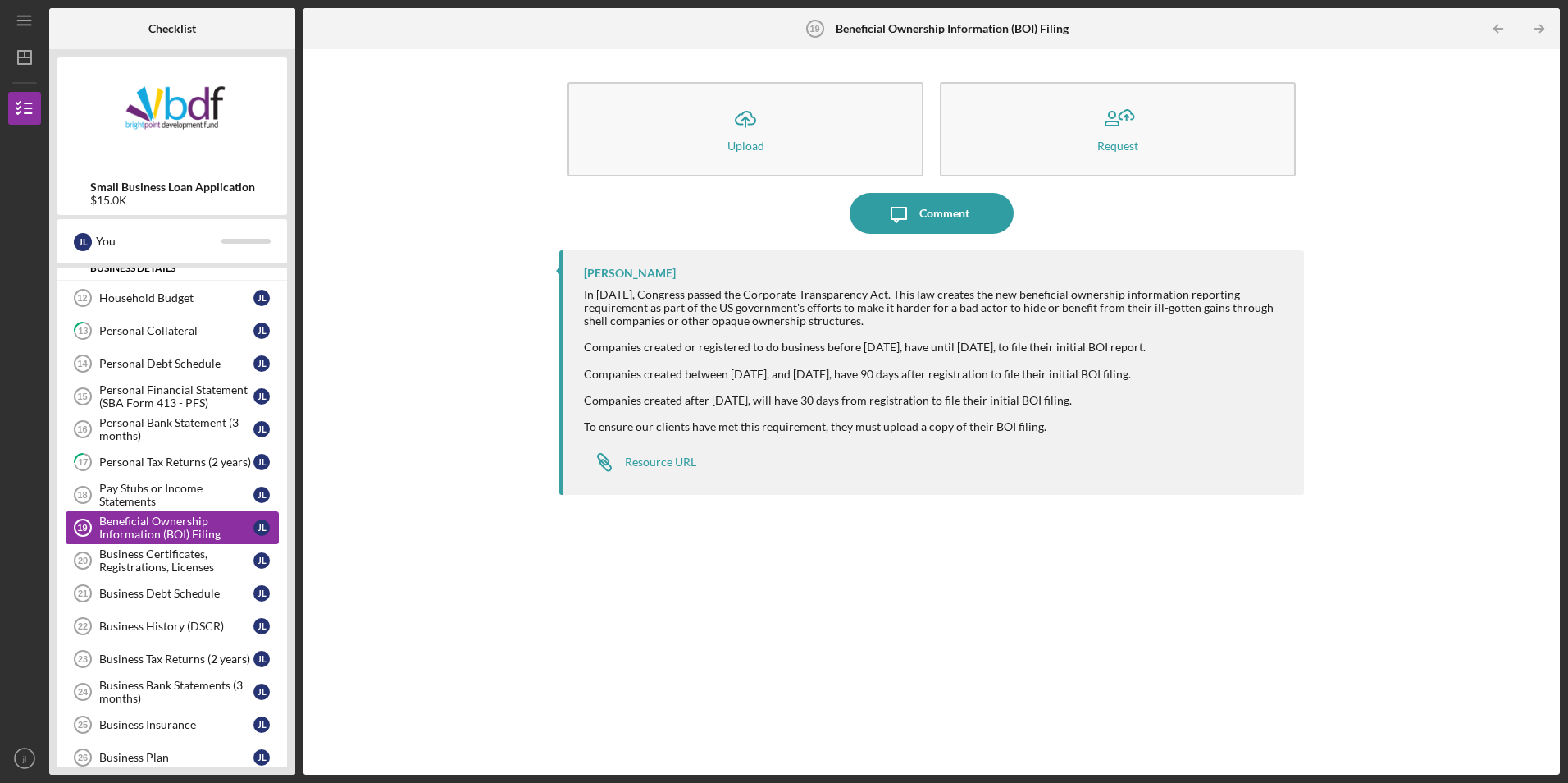
scroll to position [82, 0]
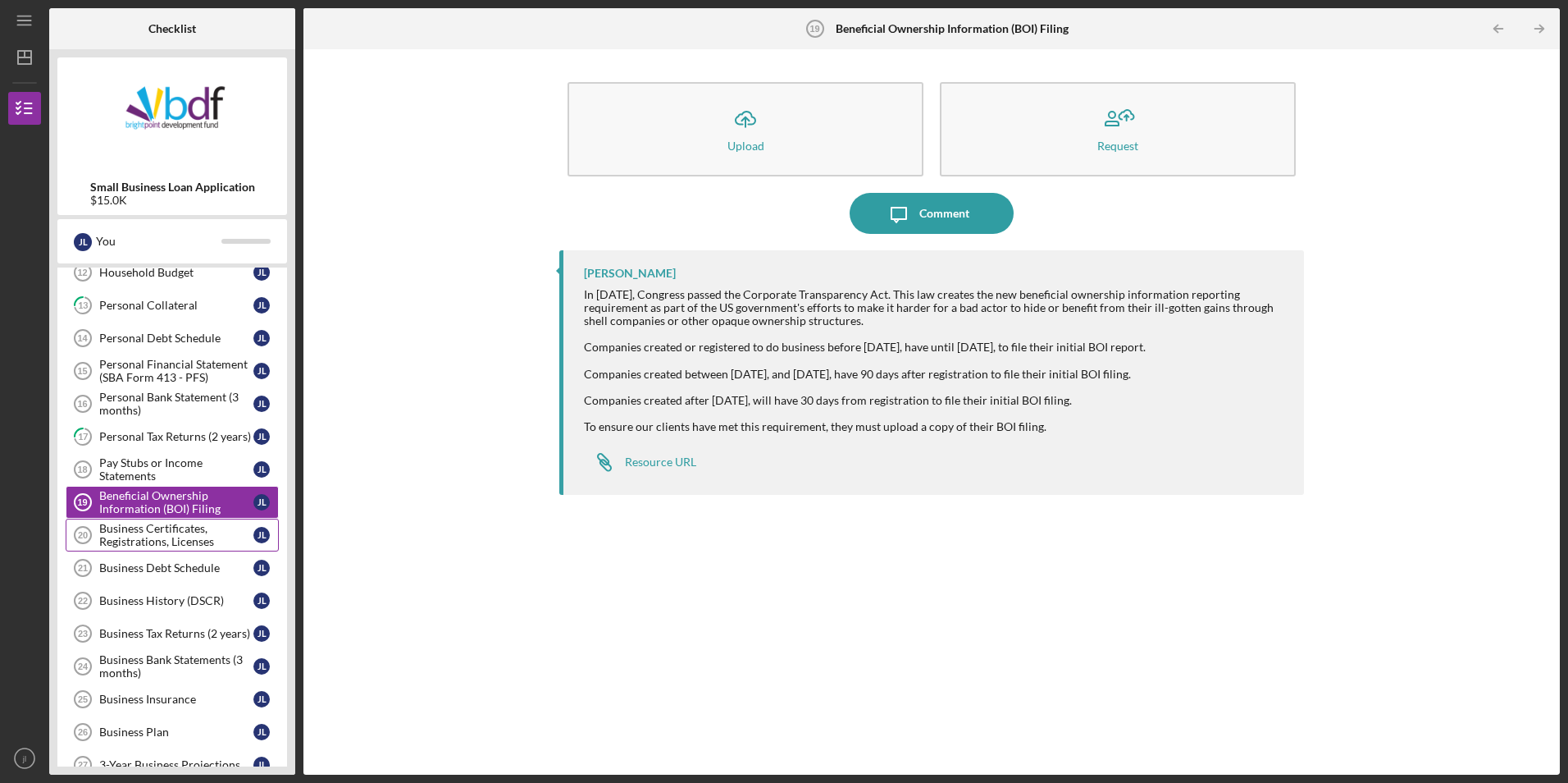
click at [172, 538] on div "Business Certificates, Registrations, Licenses" at bounding box center [177, 535] width 154 height 26
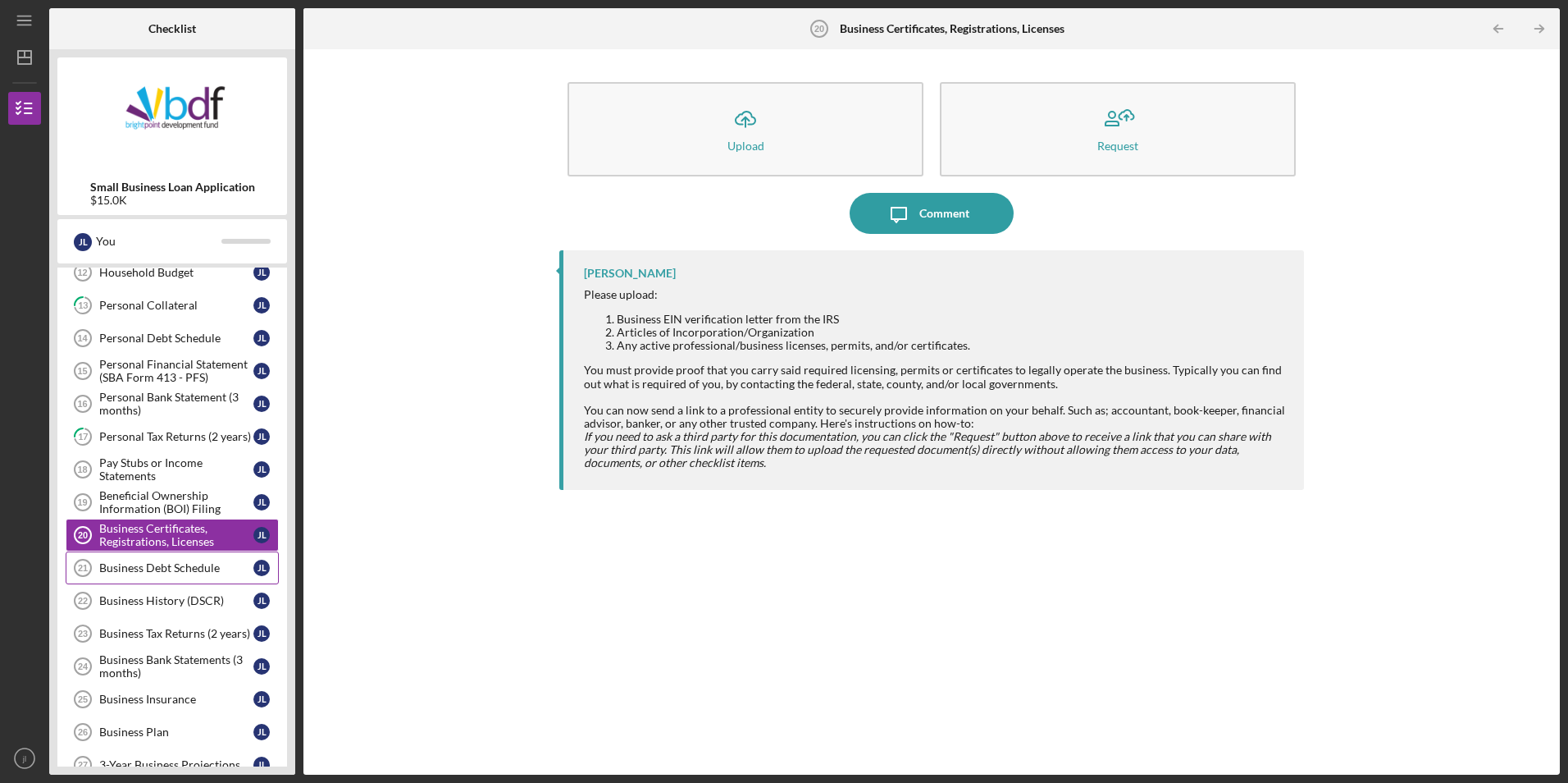
click at [148, 576] on link "Business Debt Schedule 21 Business Debt Schedule [PERSON_NAME]" at bounding box center [172, 567] width 214 height 33
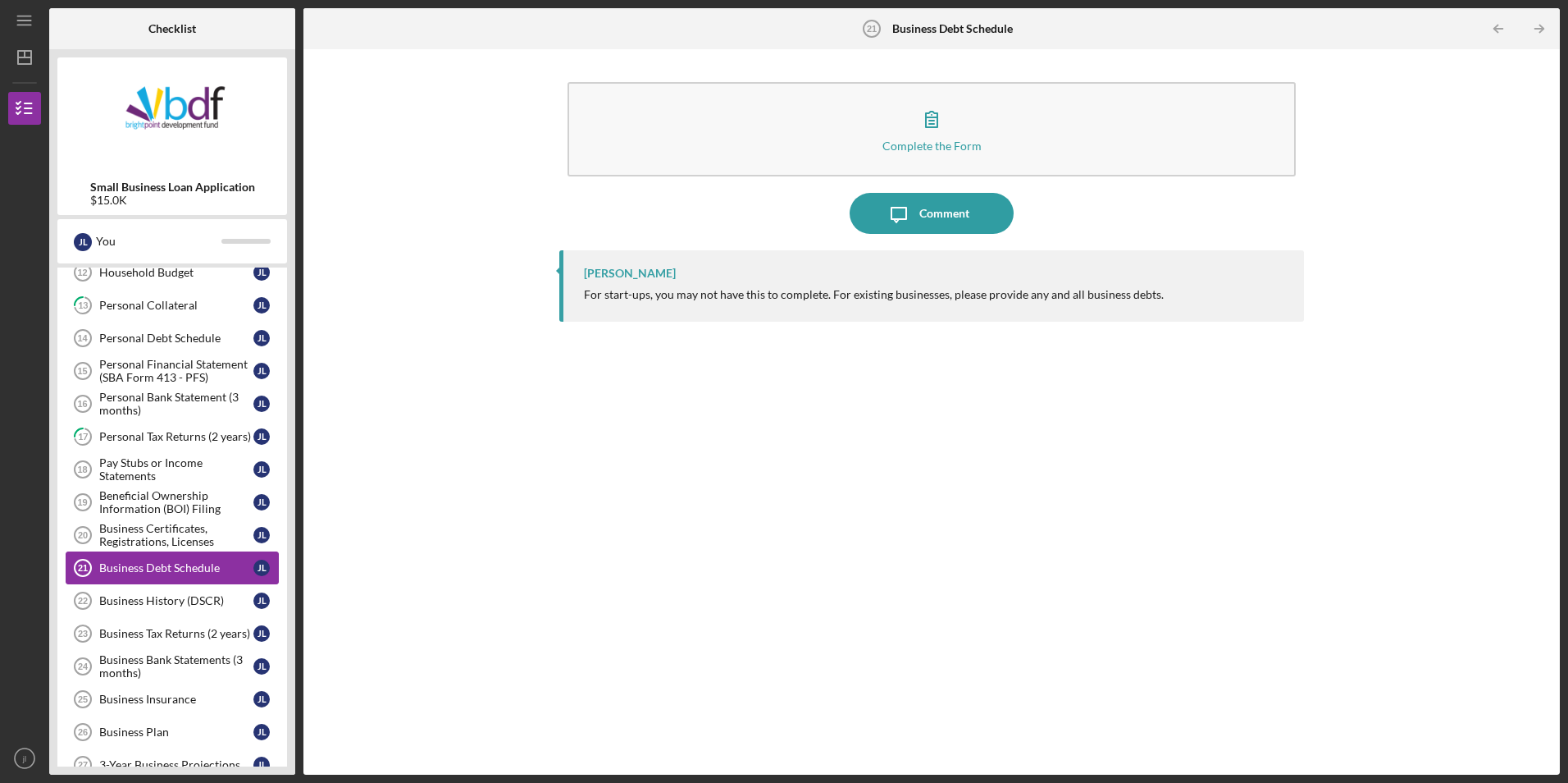
scroll to position [164, 0]
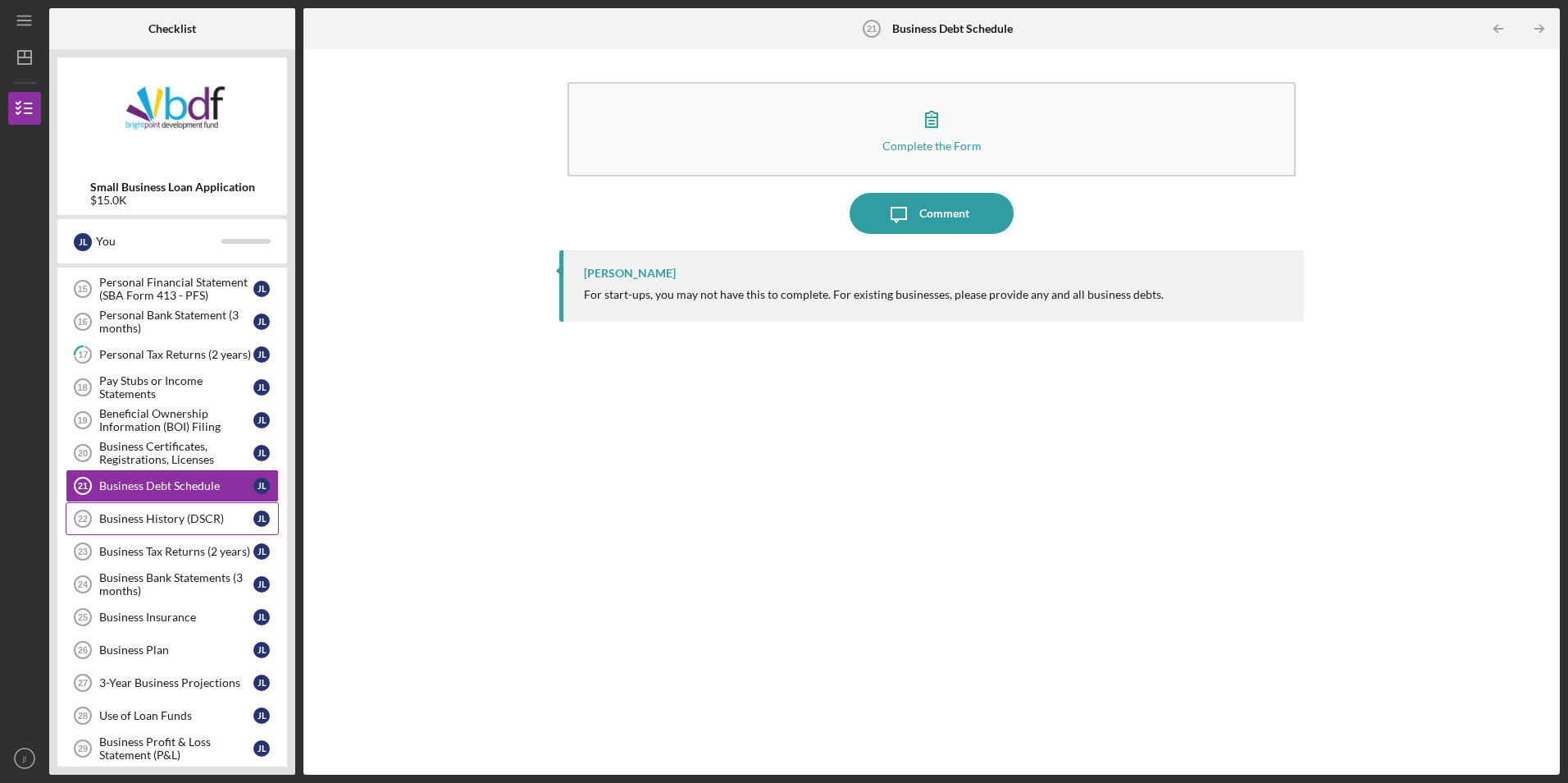
click at [137, 524] on div "Business History (DSCR)" at bounding box center [177, 519] width 154 height 13
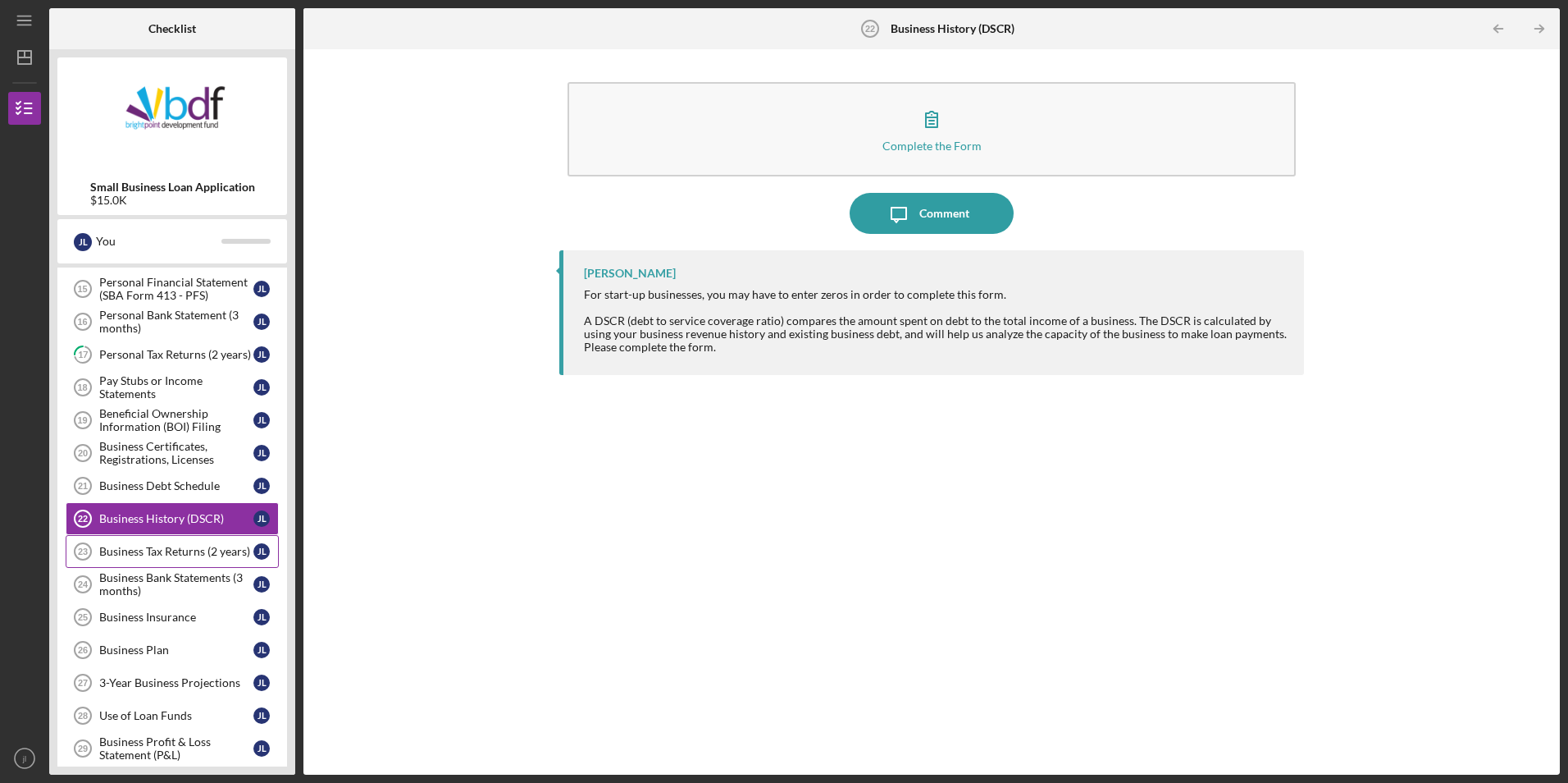
click at [146, 549] on div "Business Tax Returns (2 years)" at bounding box center [177, 551] width 154 height 13
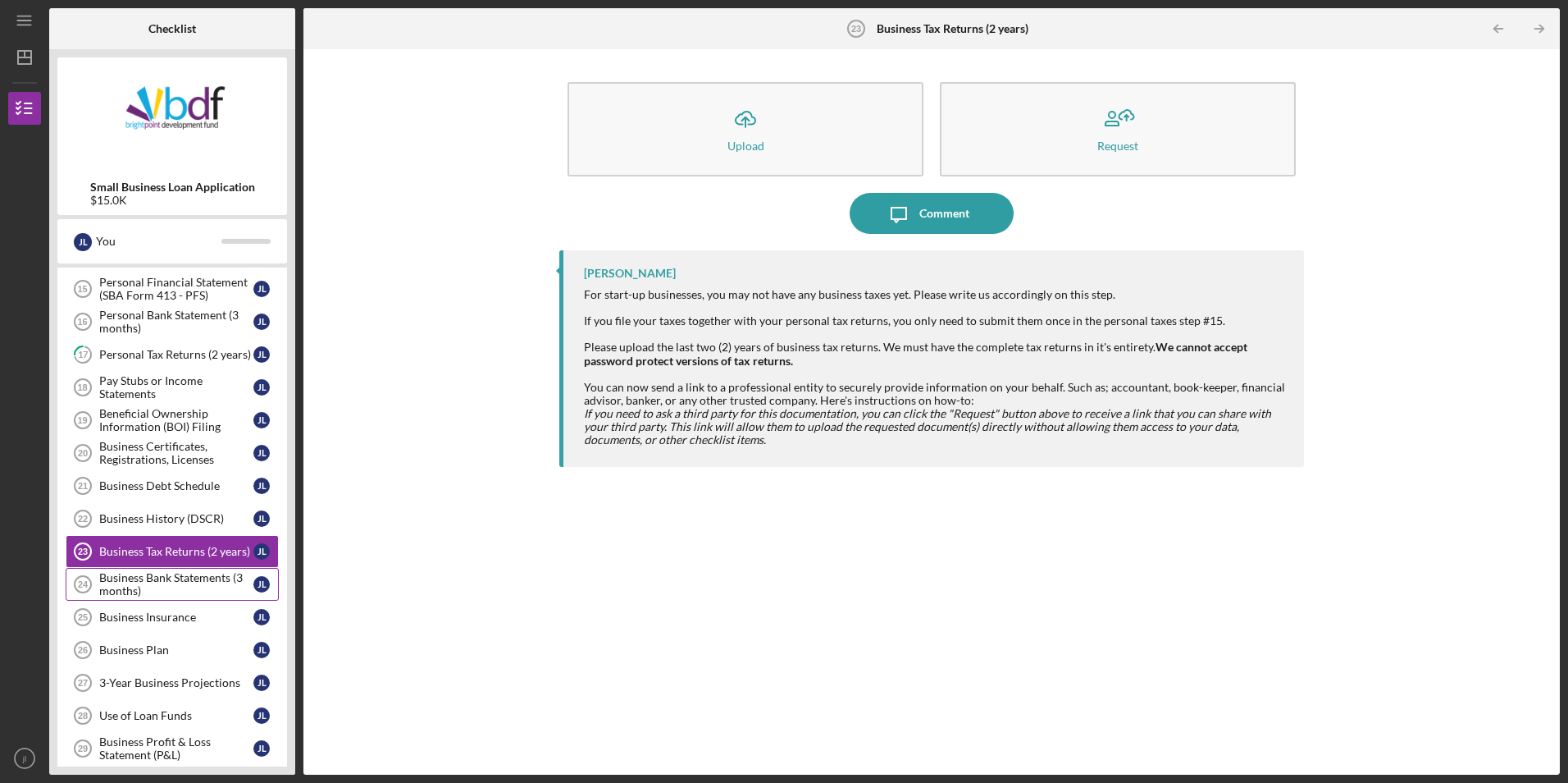
click at [151, 574] on div "Business Bank Statements (3 months)" at bounding box center [177, 584] width 154 height 26
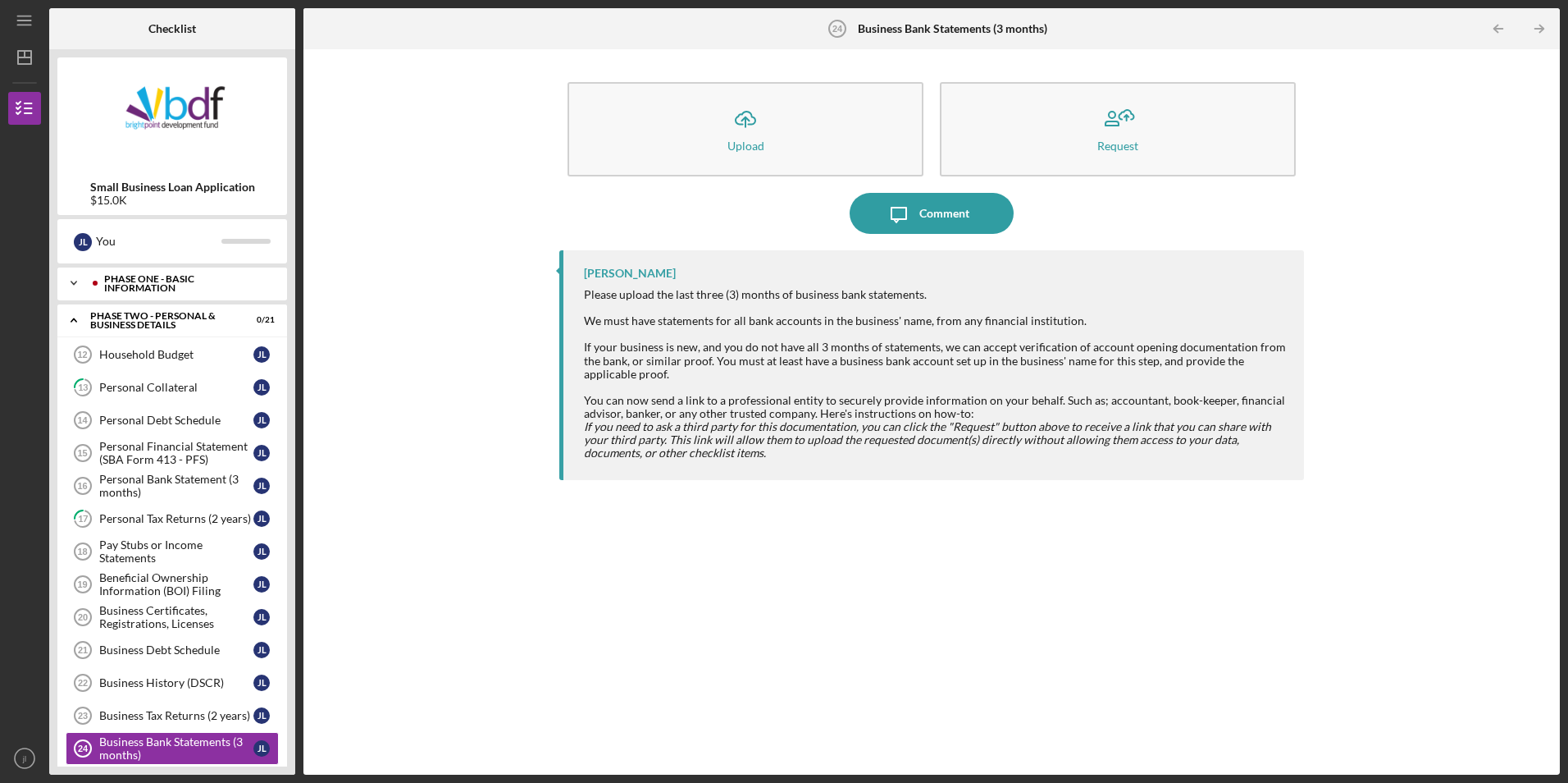
click at [182, 280] on div "Phase One - Basic Information" at bounding box center [185, 283] width 163 height 19
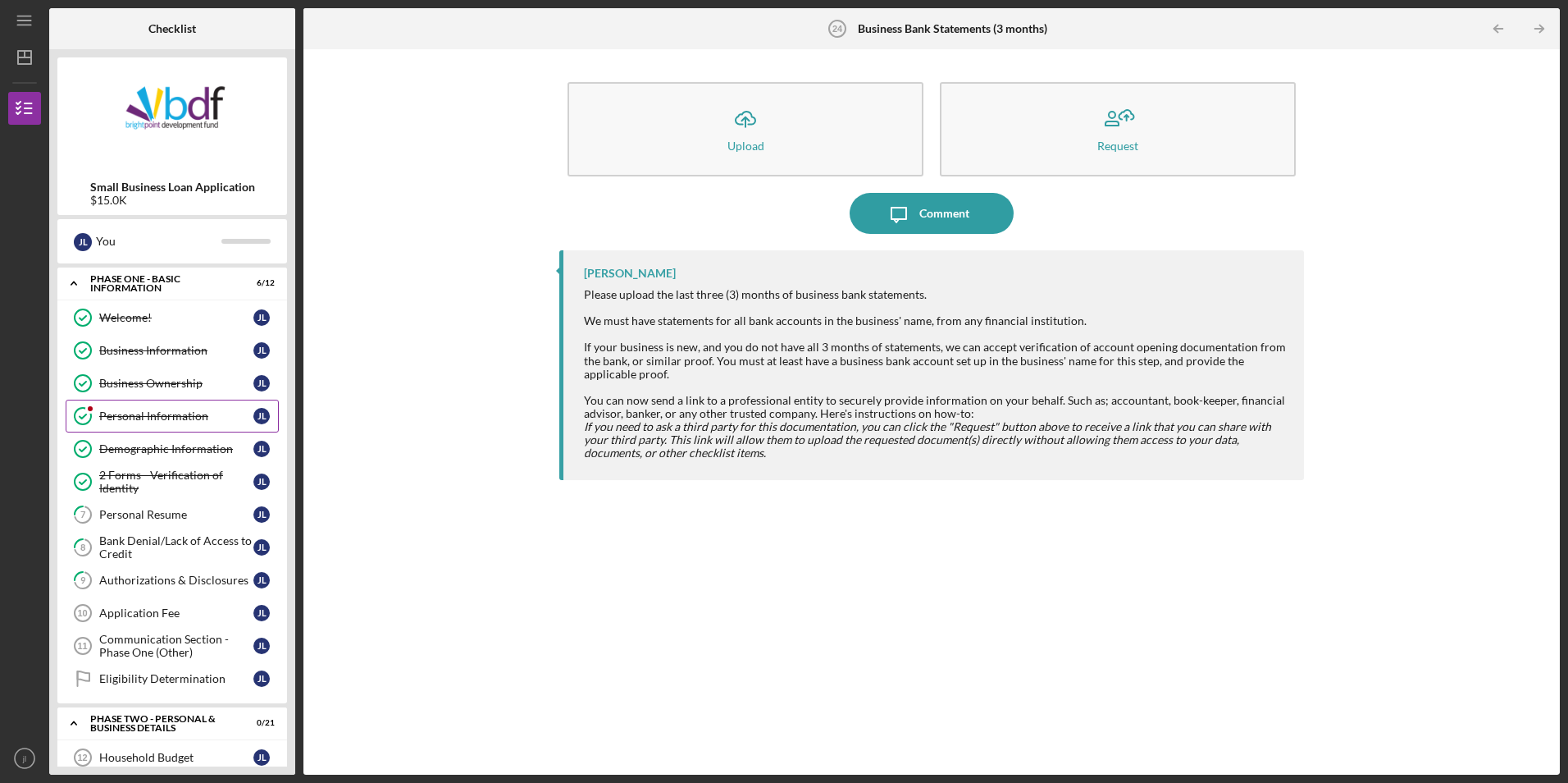
click at [96, 417] on icon "Personal Information" at bounding box center [83, 416] width 41 height 41
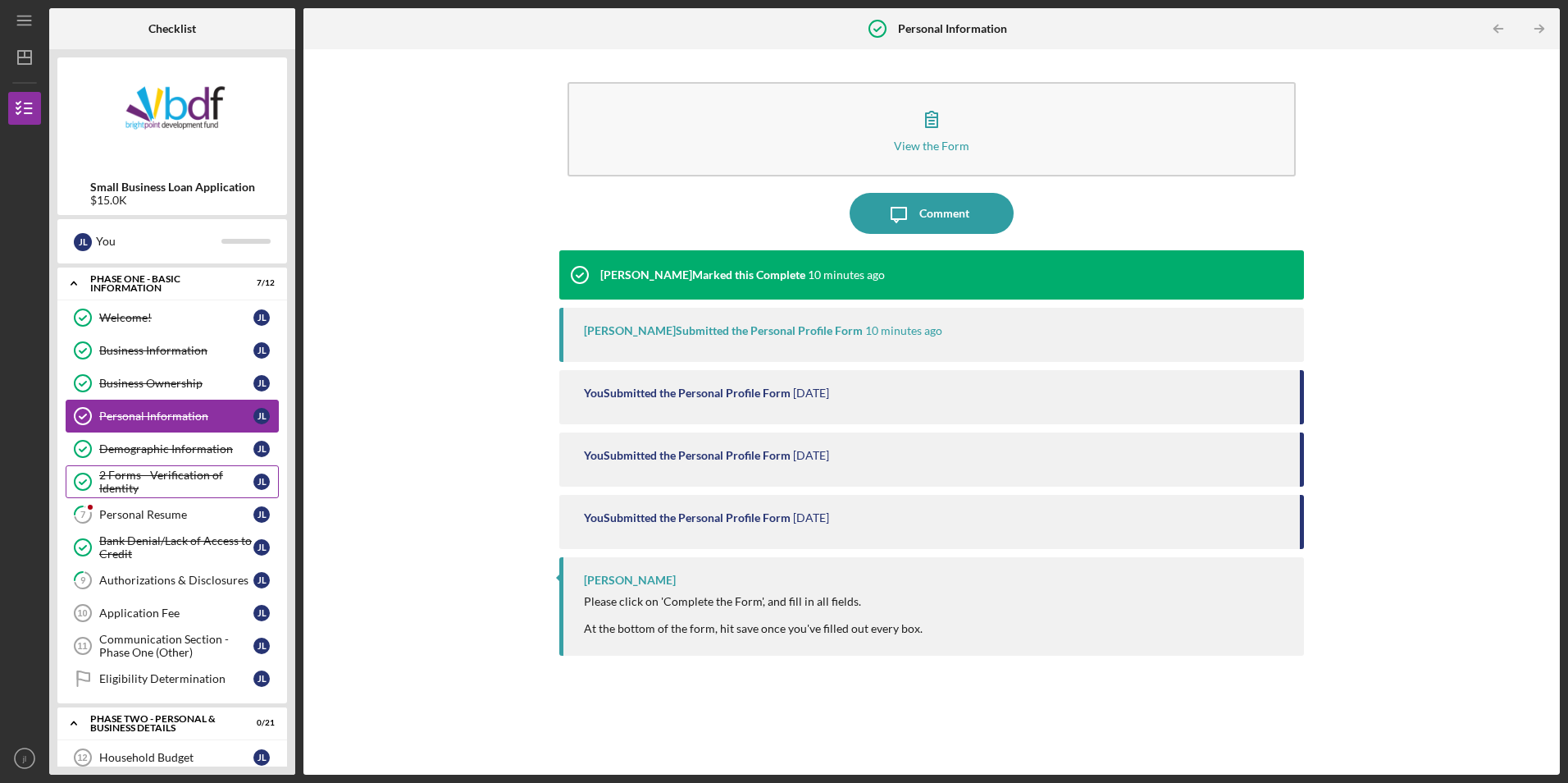
click at [157, 485] on div "2 Forms - Verification of Identity" at bounding box center [177, 482] width 154 height 26
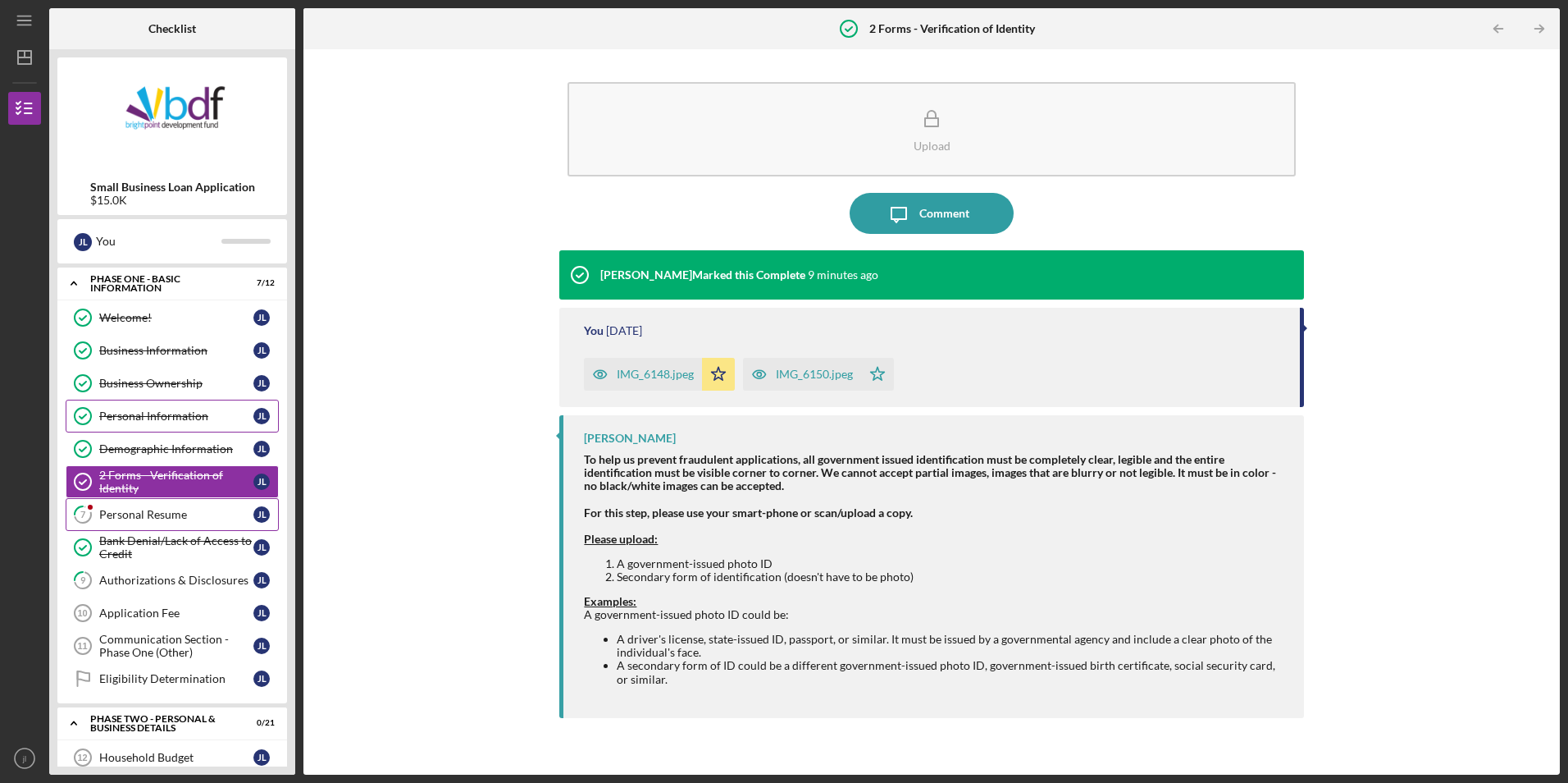
click at [160, 512] on div "Personal Resume" at bounding box center [177, 515] width 154 height 13
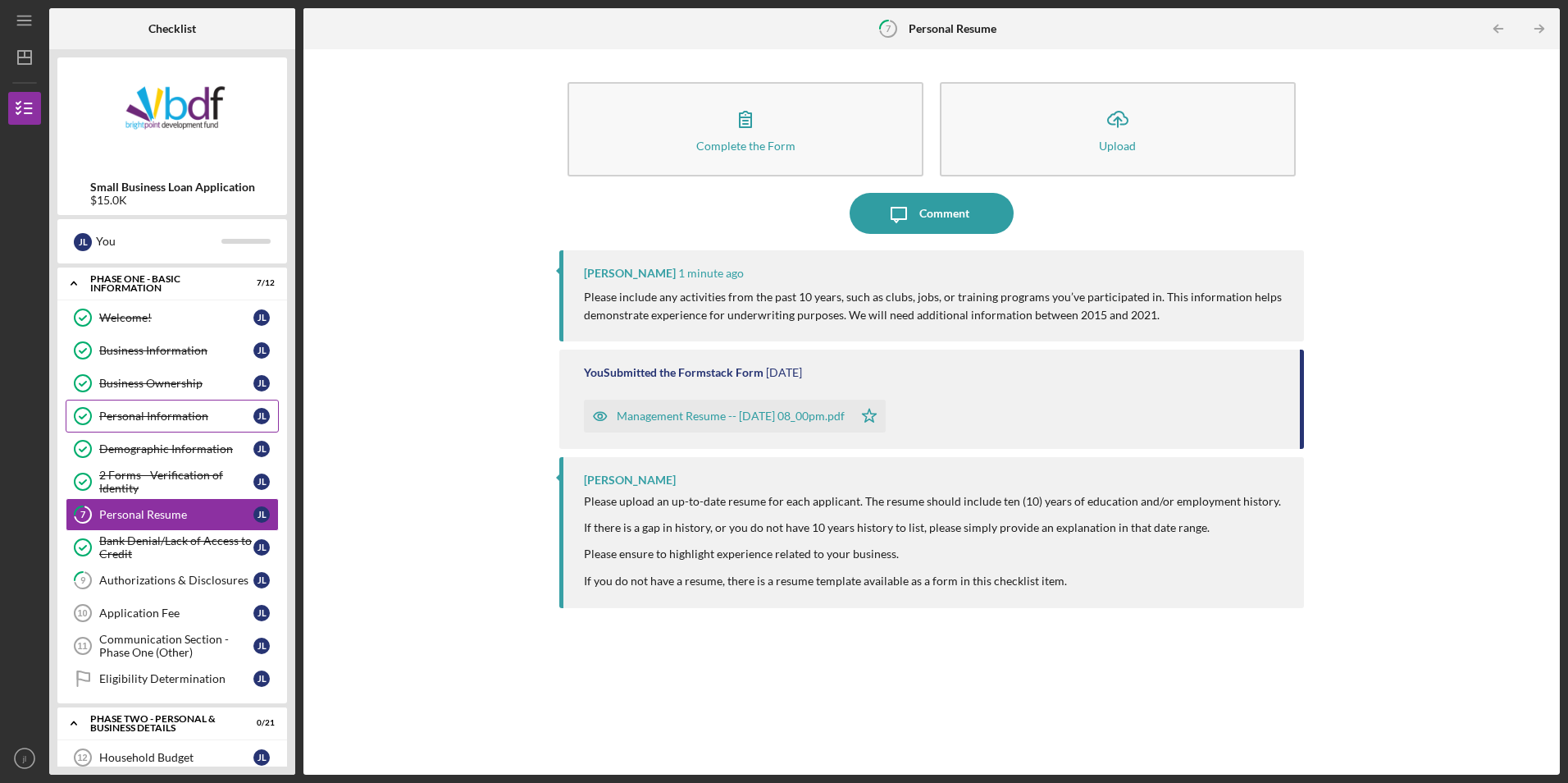
click at [762, 417] on div "Management Resume -- [DATE] 08_00pm.pdf" at bounding box center [731, 416] width 228 height 13
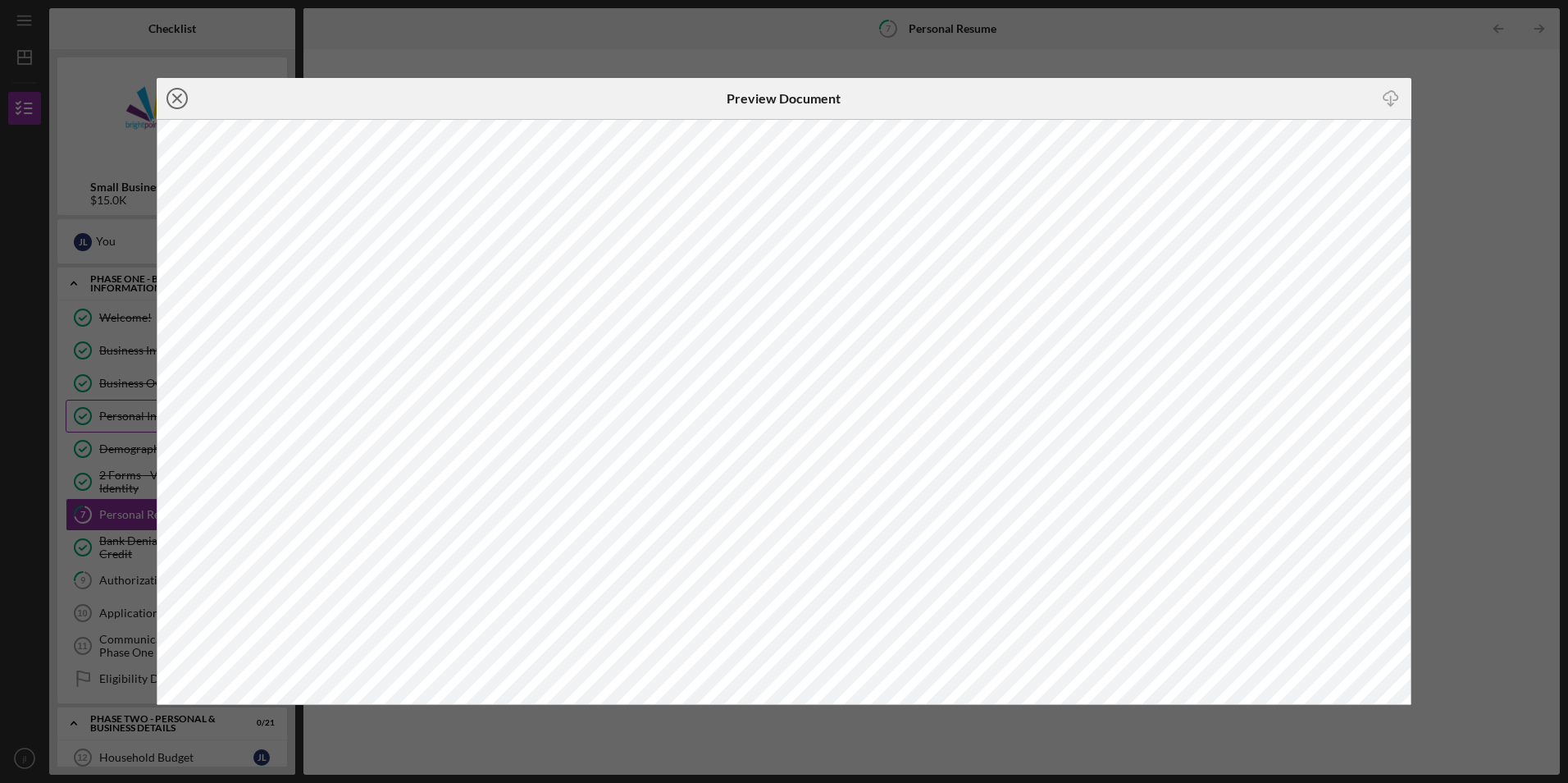
click at [178, 89] on circle at bounding box center [177, 98] width 20 height 20
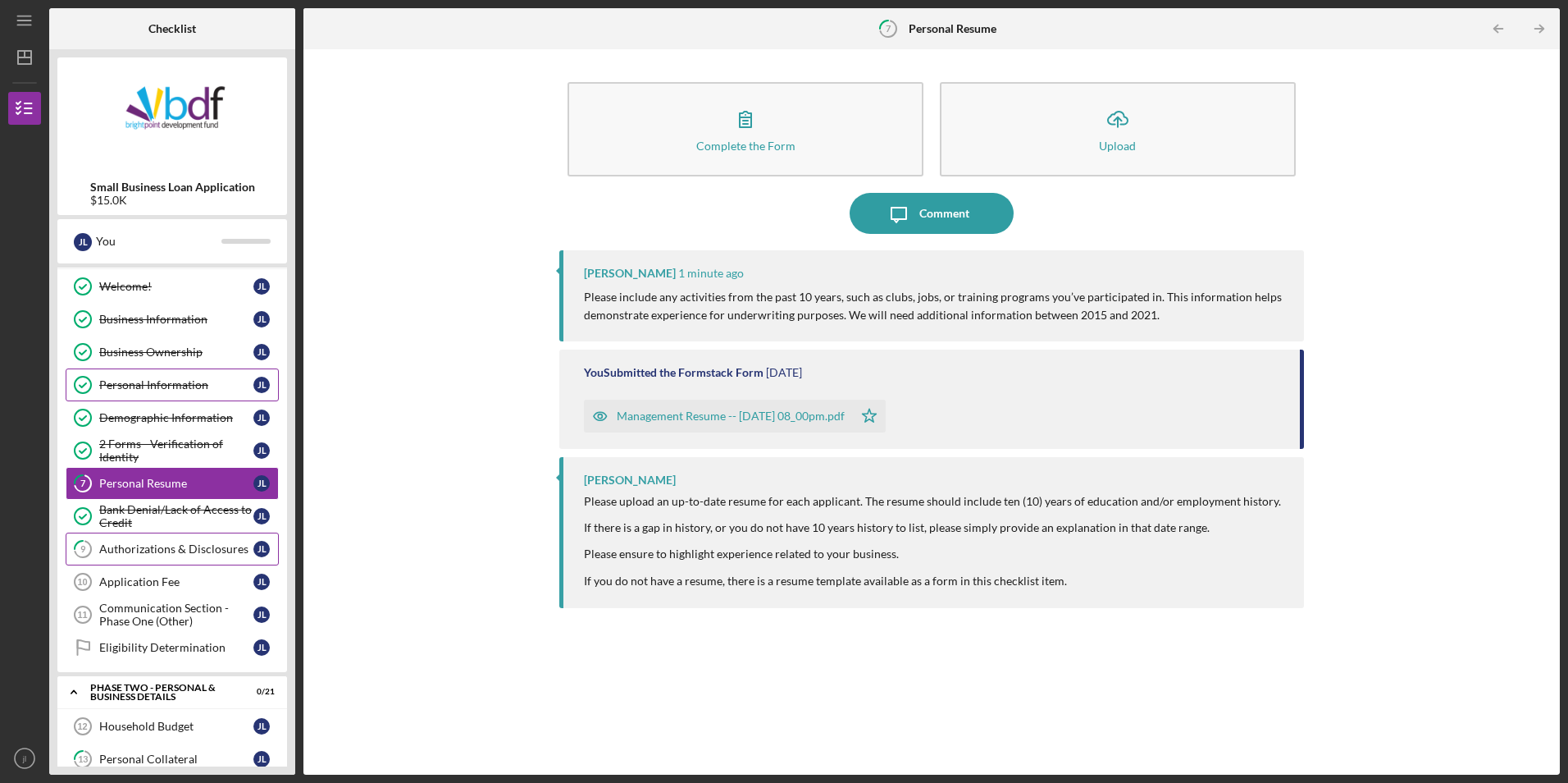
scroll to position [82, 0]
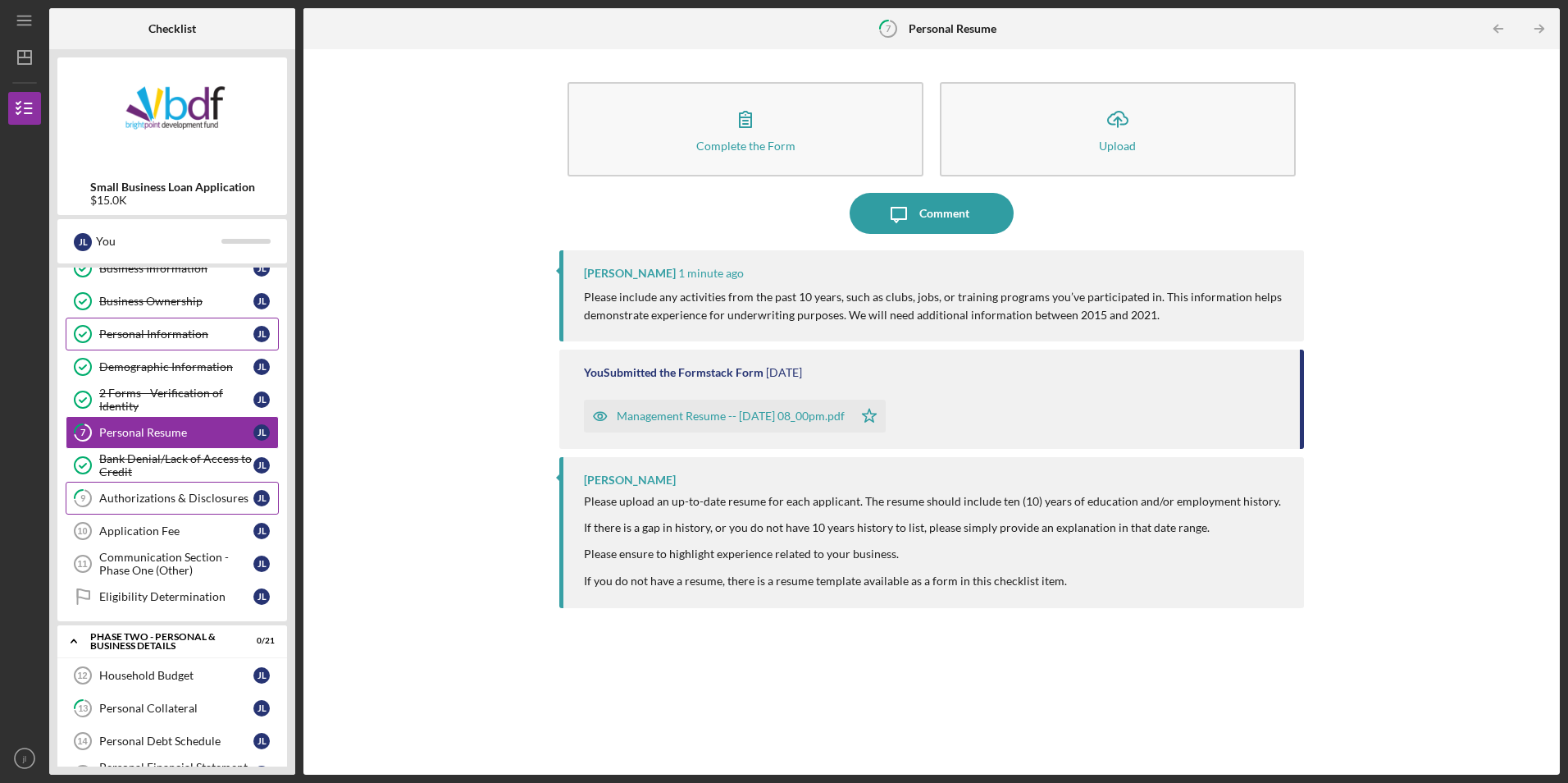
click at [182, 509] on link "9 Authorizations & Disclosures [PERSON_NAME]" at bounding box center [172, 498] width 214 height 33
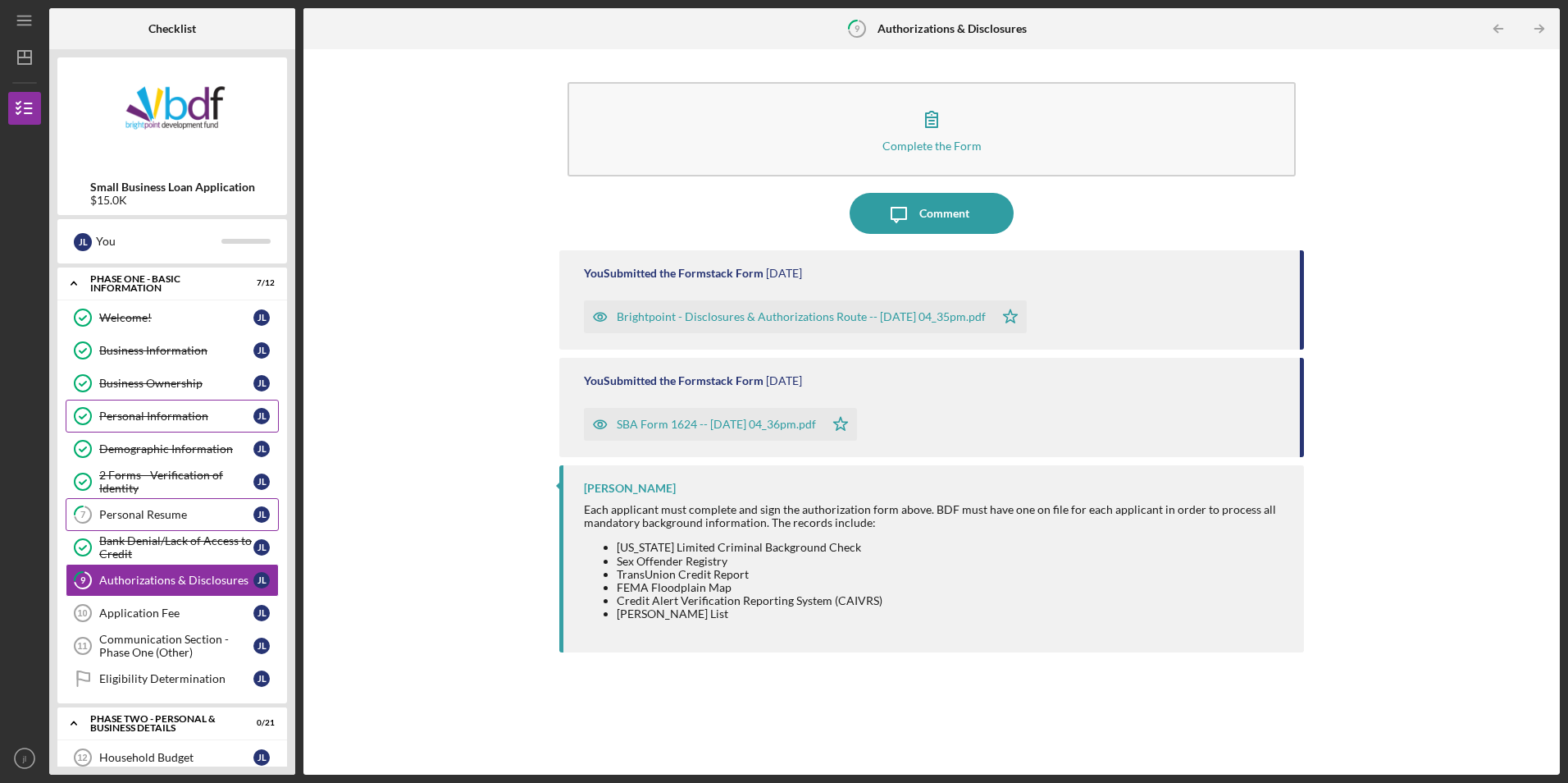
click at [170, 516] on div "Personal Resume" at bounding box center [177, 515] width 154 height 13
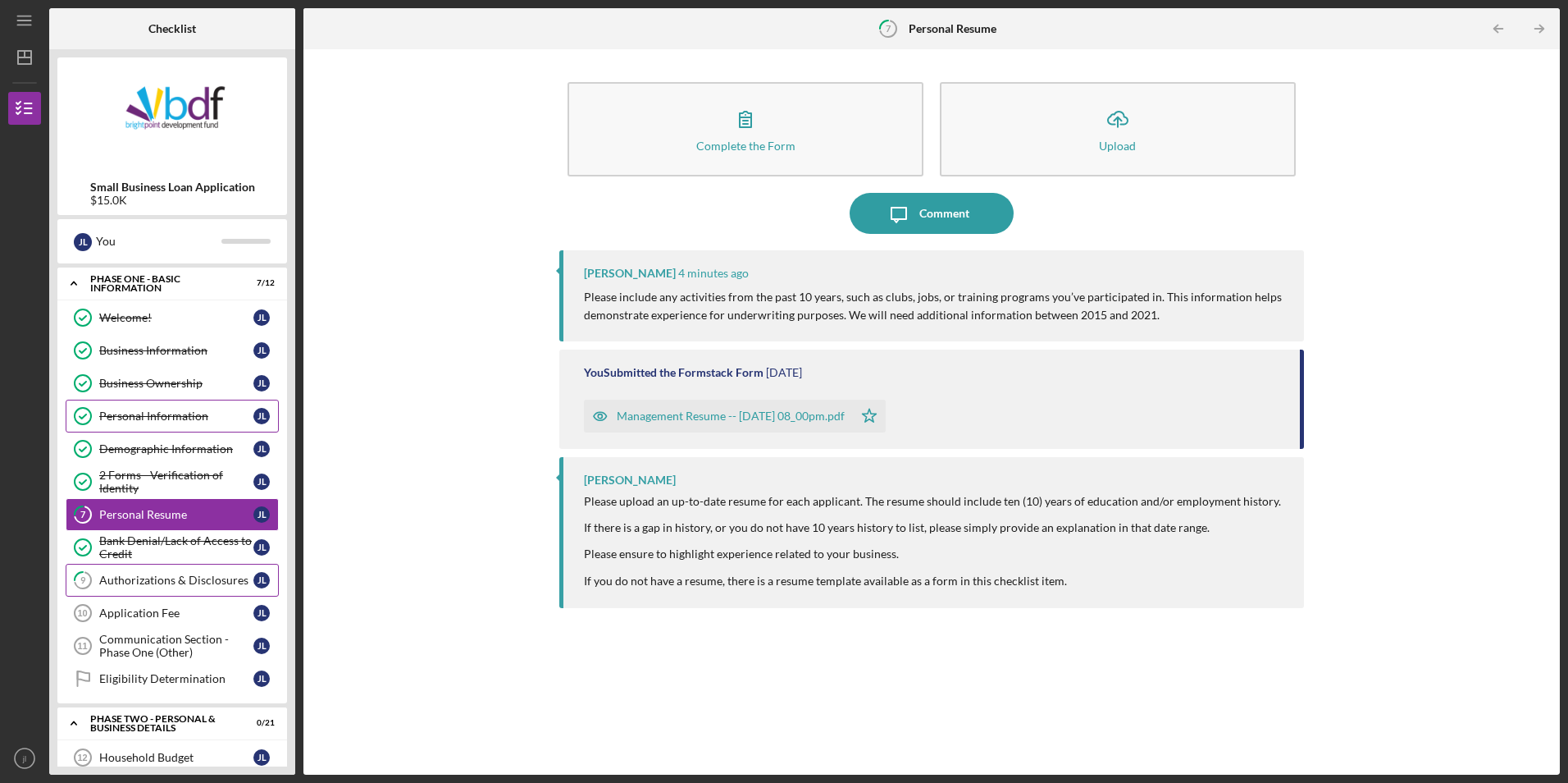
click at [170, 573] on link "9 Authorizations & Disclosures [PERSON_NAME]" at bounding box center [172, 580] width 214 height 33
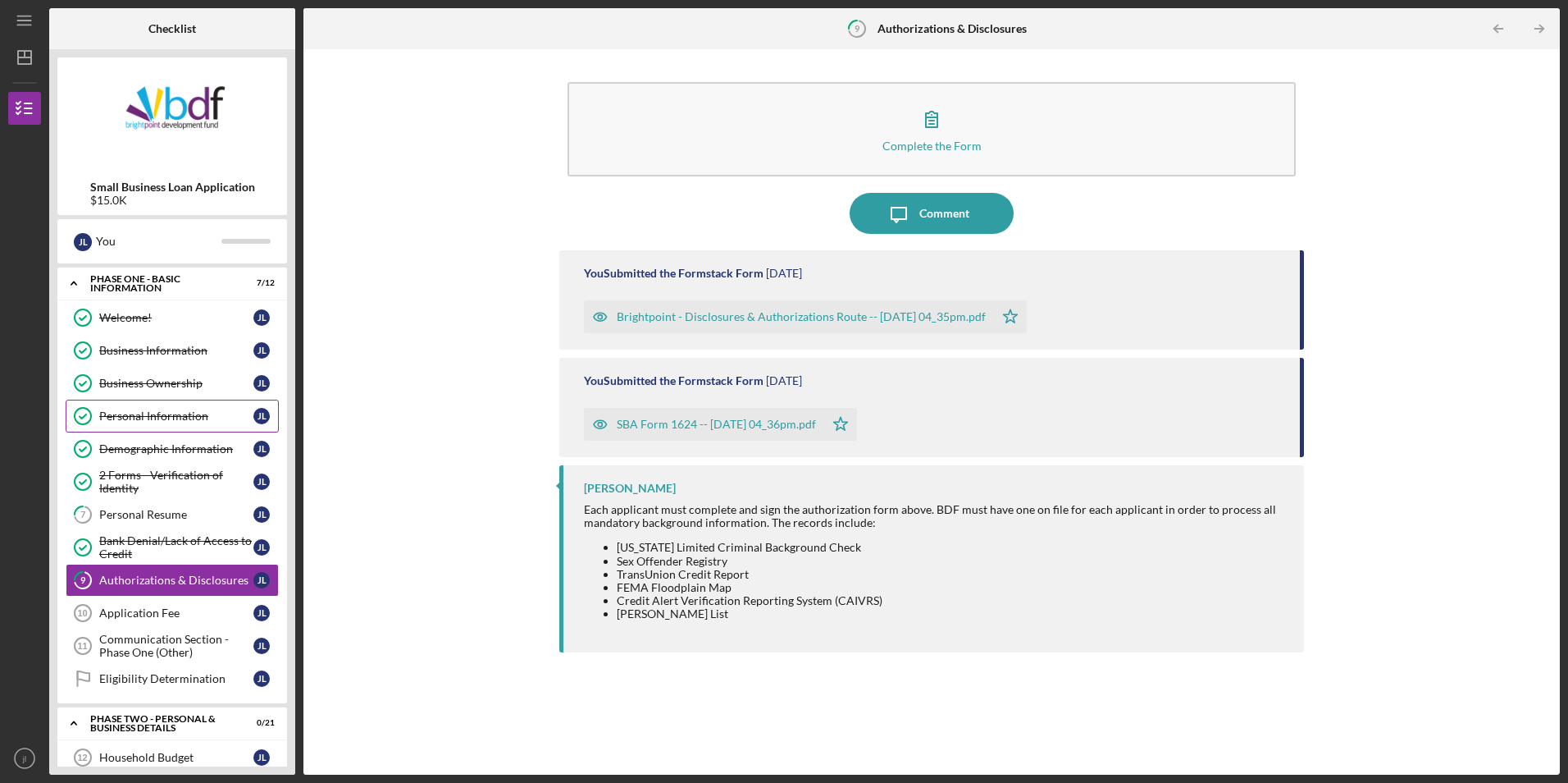
click at [690, 438] on div "SBA Form 1624 -- [DATE] 04_36pm.pdf" at bounding box center [704, 423] width 240 height 33
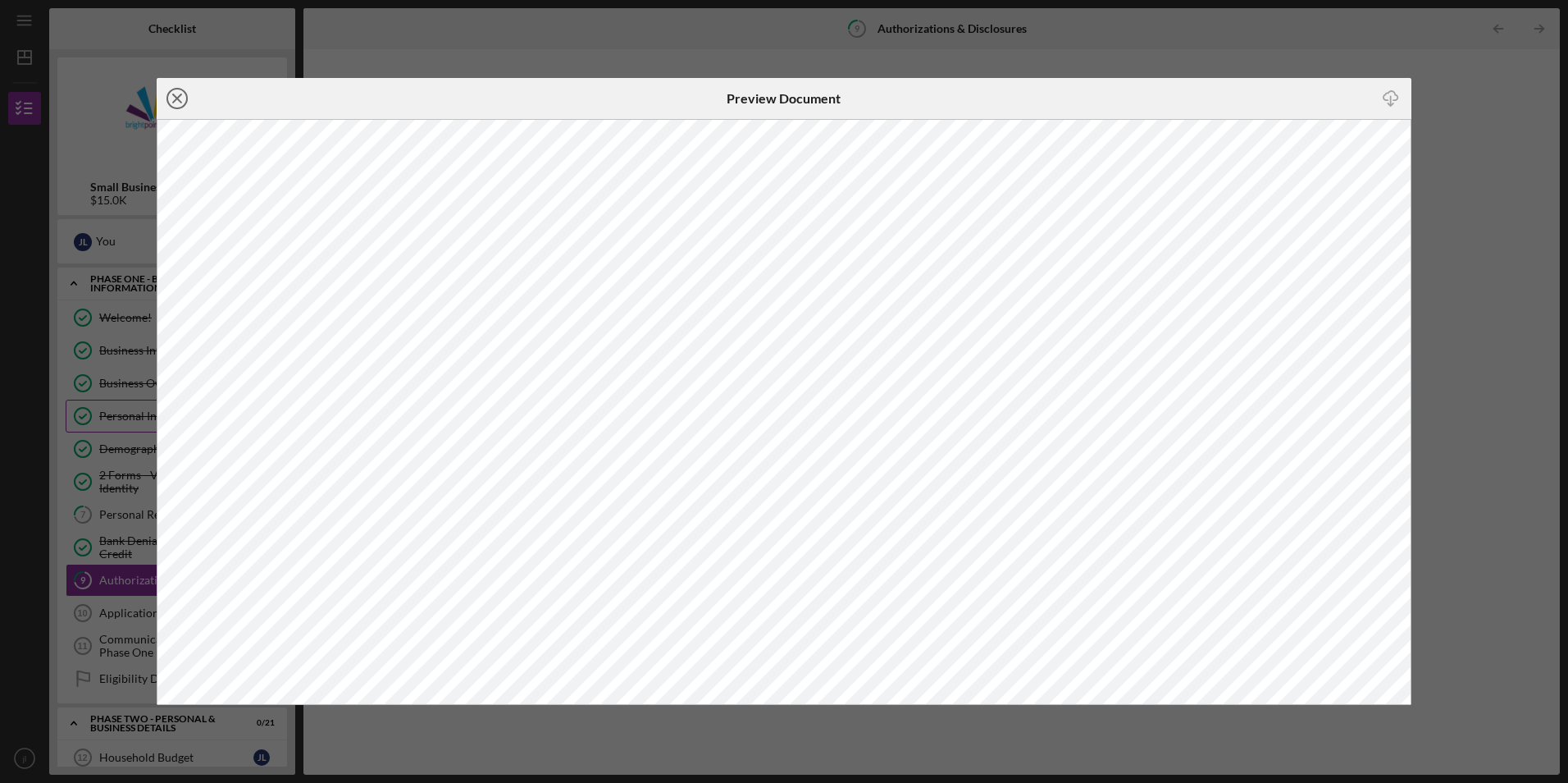
click at [189, 98] on icon "Icon/Close" at bounding box center [178, 99] width 41 height 41
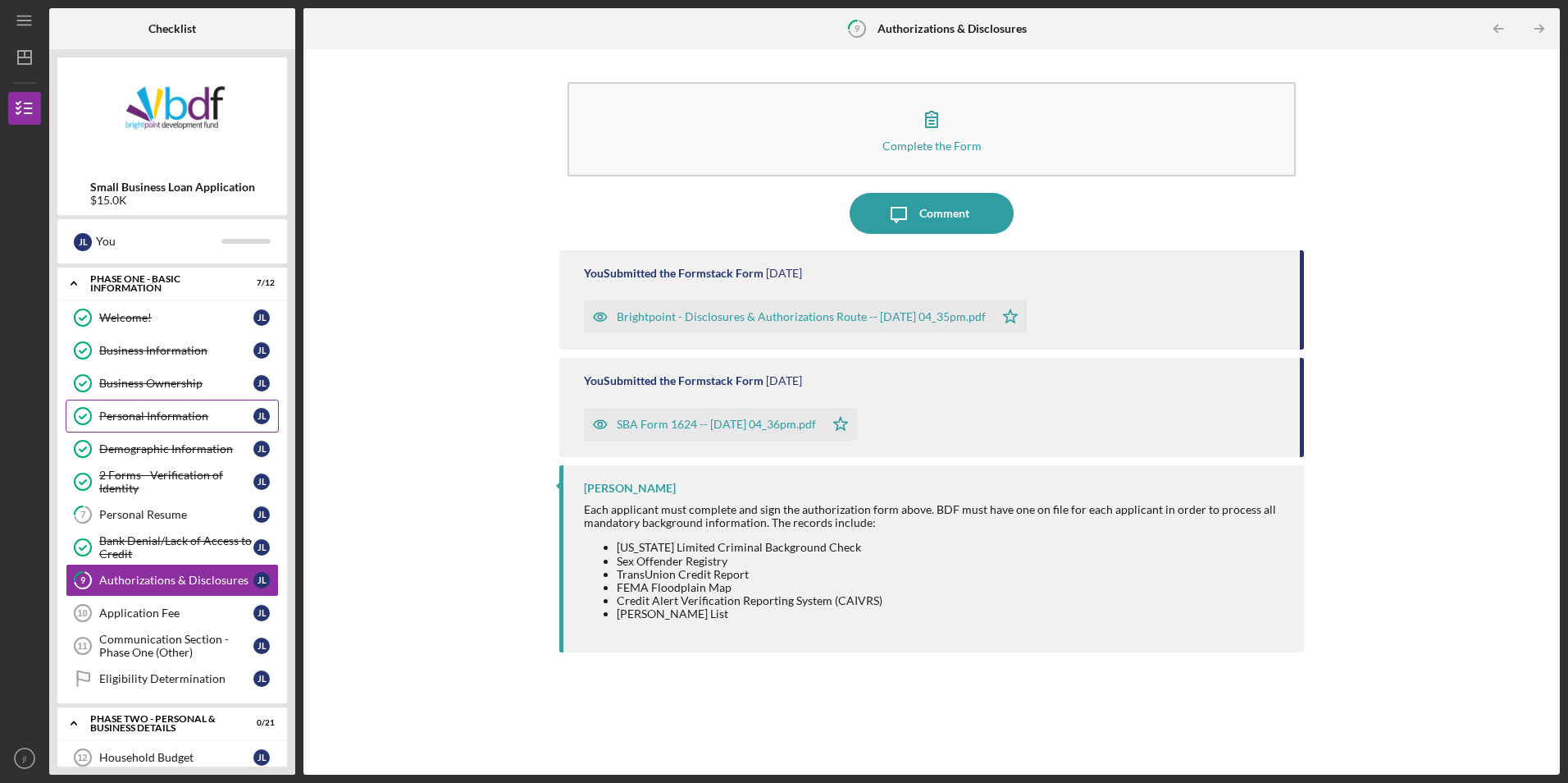
click at [667, 324] on div "Brightpoint - Disclosures & Authorizations Route -- [DATE] 04_35pm.pdf" at bounding box center [801, 317] width 369 height 13
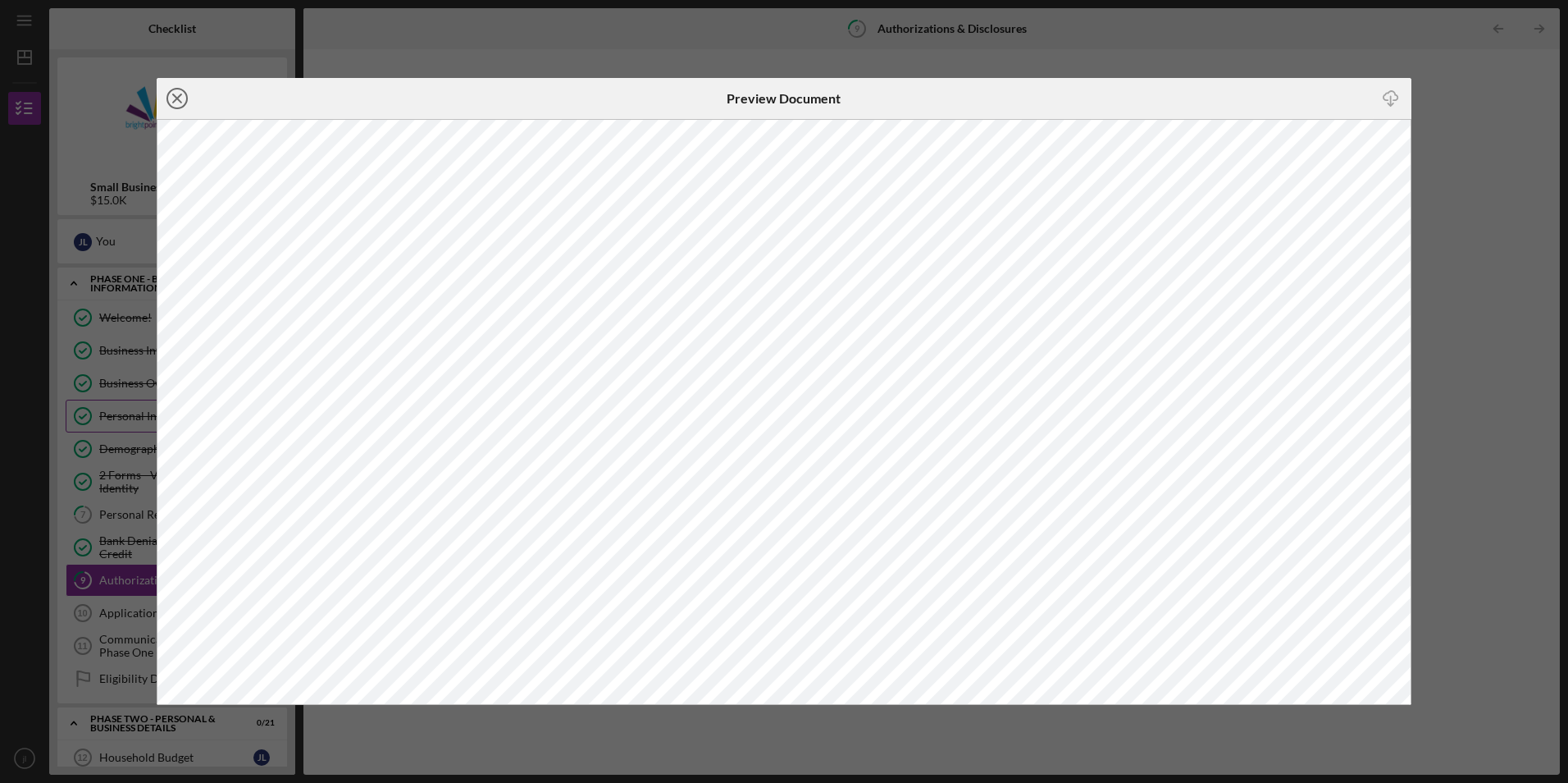
click at [182, 104] on icon "Icon/Close" at bounding box center [178, 99] width 41 height 41
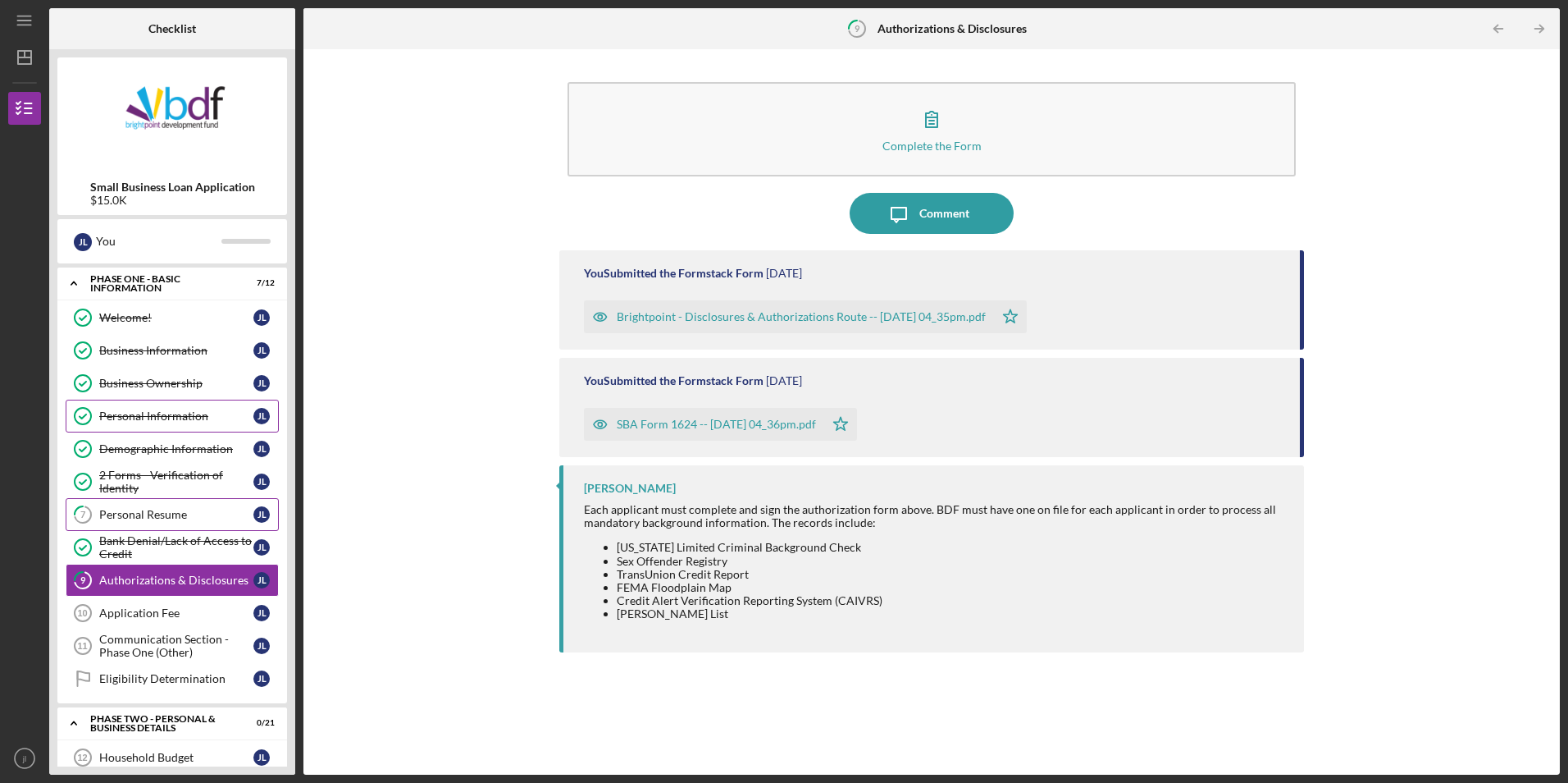
click at [119, 516] on div "Personal Resume" at bounding box center [177, 515] width 154 height 13
